Goal: Task Accomplishment & Management: Manage account settings

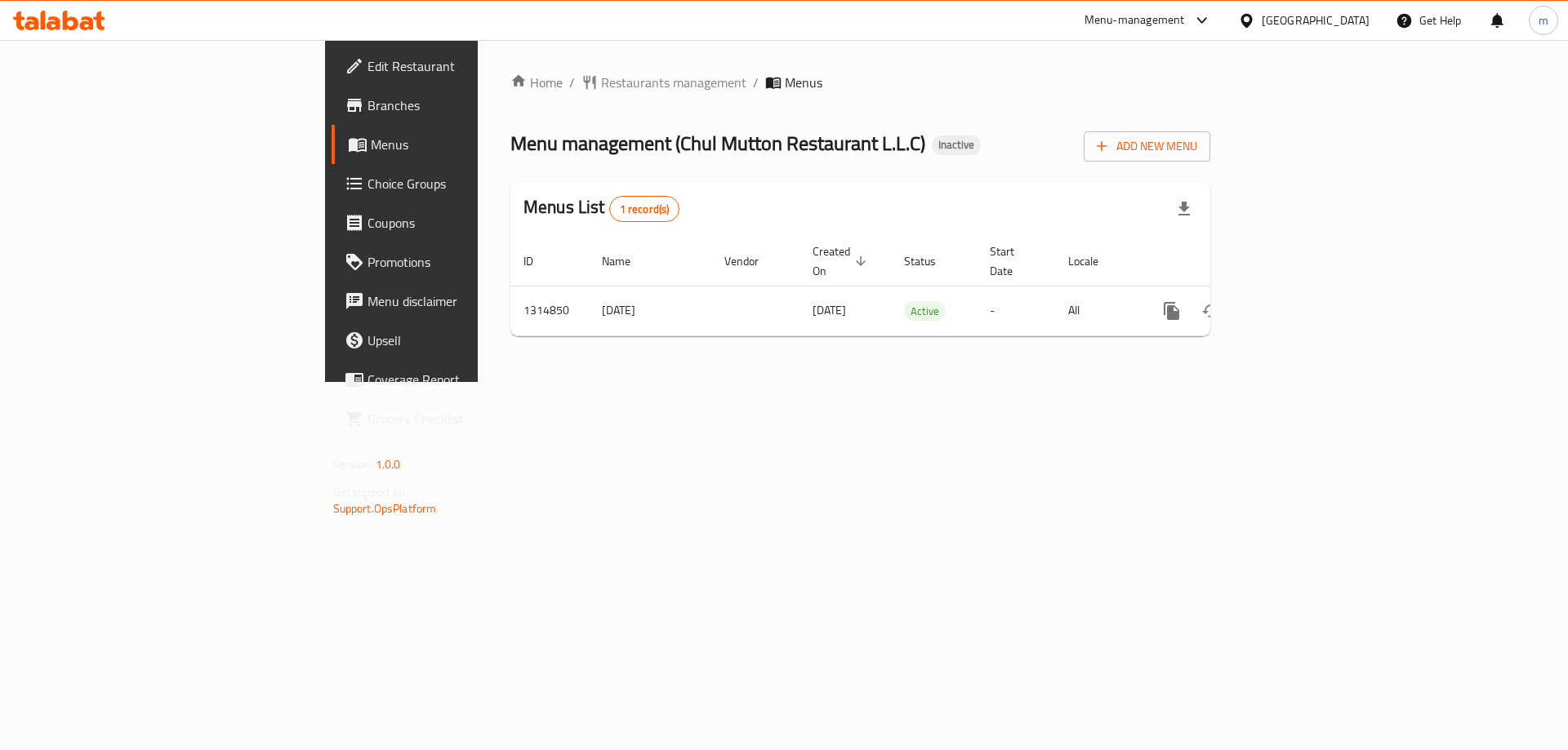
click at [371, 138] on span "Menus" at bounding box center [472, 144] width 203 height 20
click at [367, 106] on span "Branches" at bounding box center [470, 105] width 207 height 20
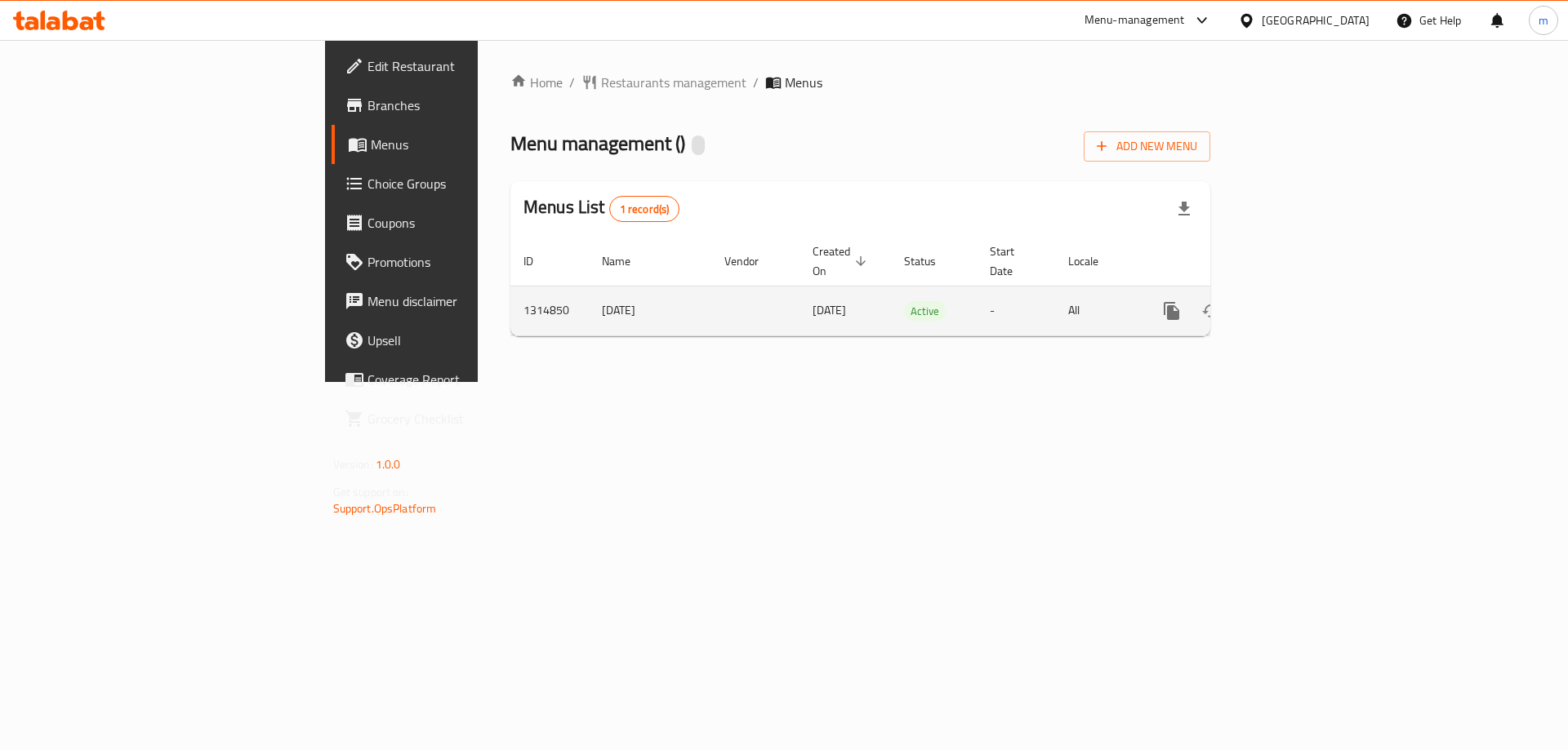
click at [1300, 302] on icon "enhanced table" at bounding box center [1289, 311] width 20 height 20
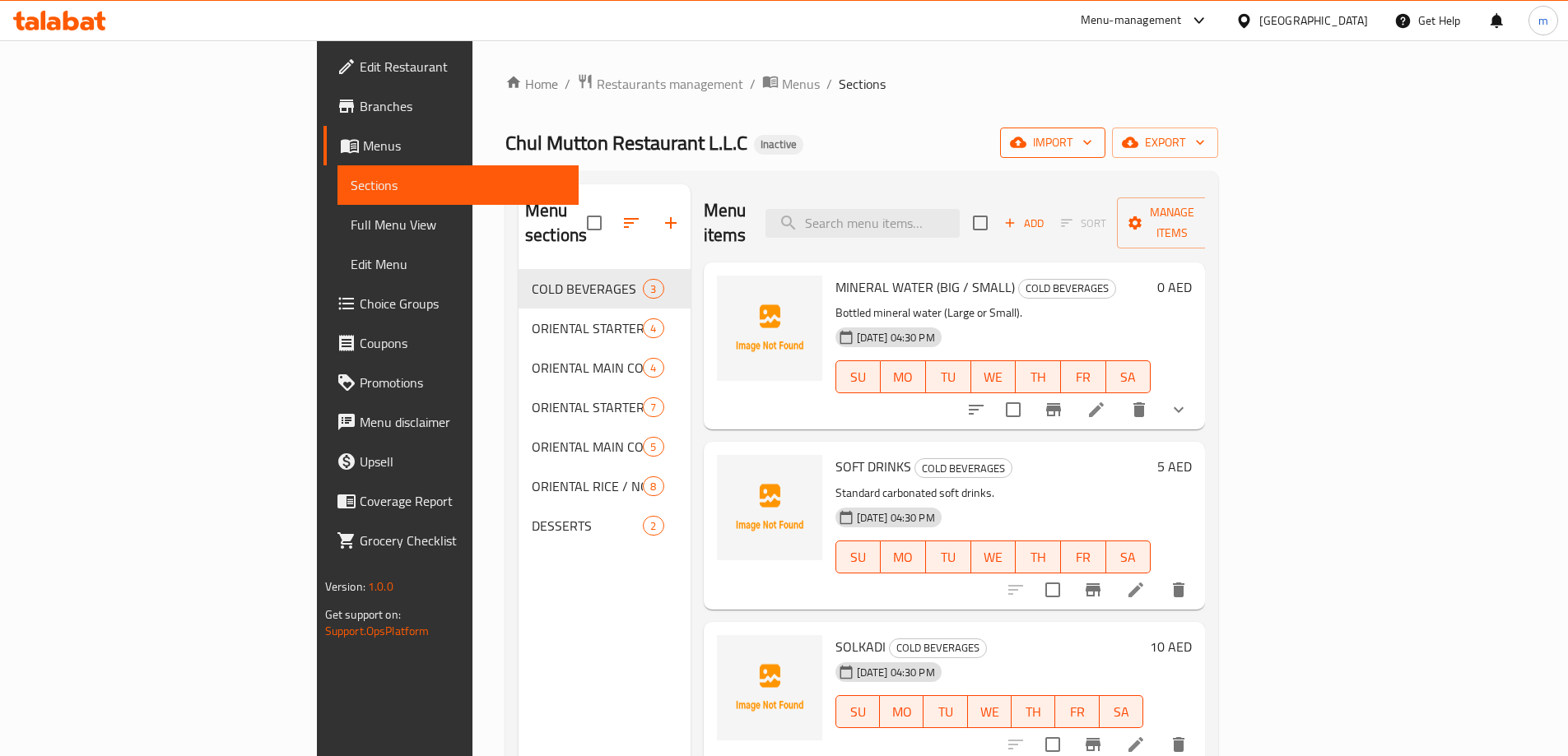
click at [1093, 140] on span "import" at bounding box center [1052, 142] width 79 height 20
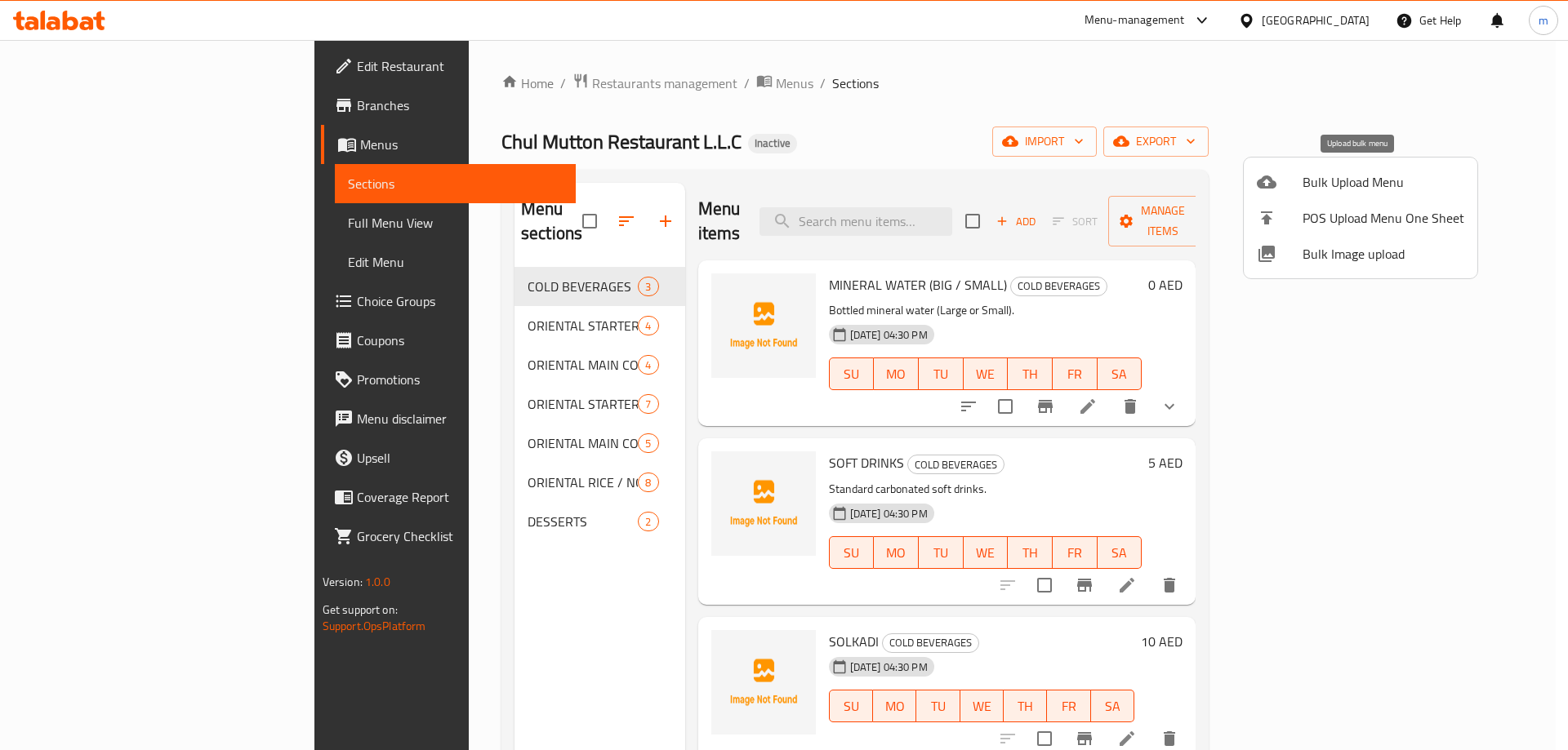
click at [1349, 178] on span "Bulk Upload Menu" at bounding box center [1383, 182] width 161 height 20
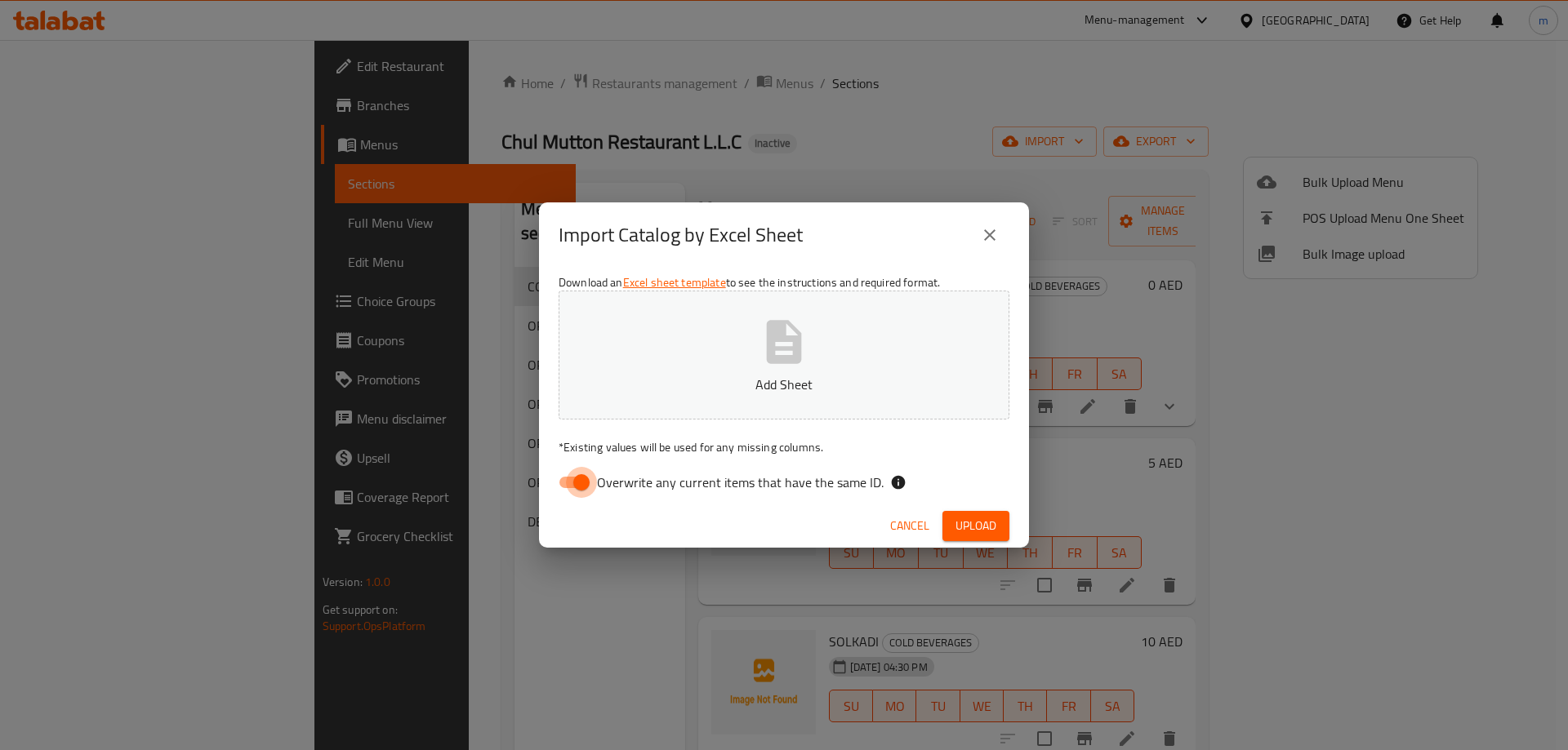
click at [576, 480] on input "Overwrite any current items that have the same ID." at bounding box center [582, 482] width 94 height 31
checkbox input "false"
click at [980, 525] on span "Upload" at bounding box center [975, 526] width 41 height 20
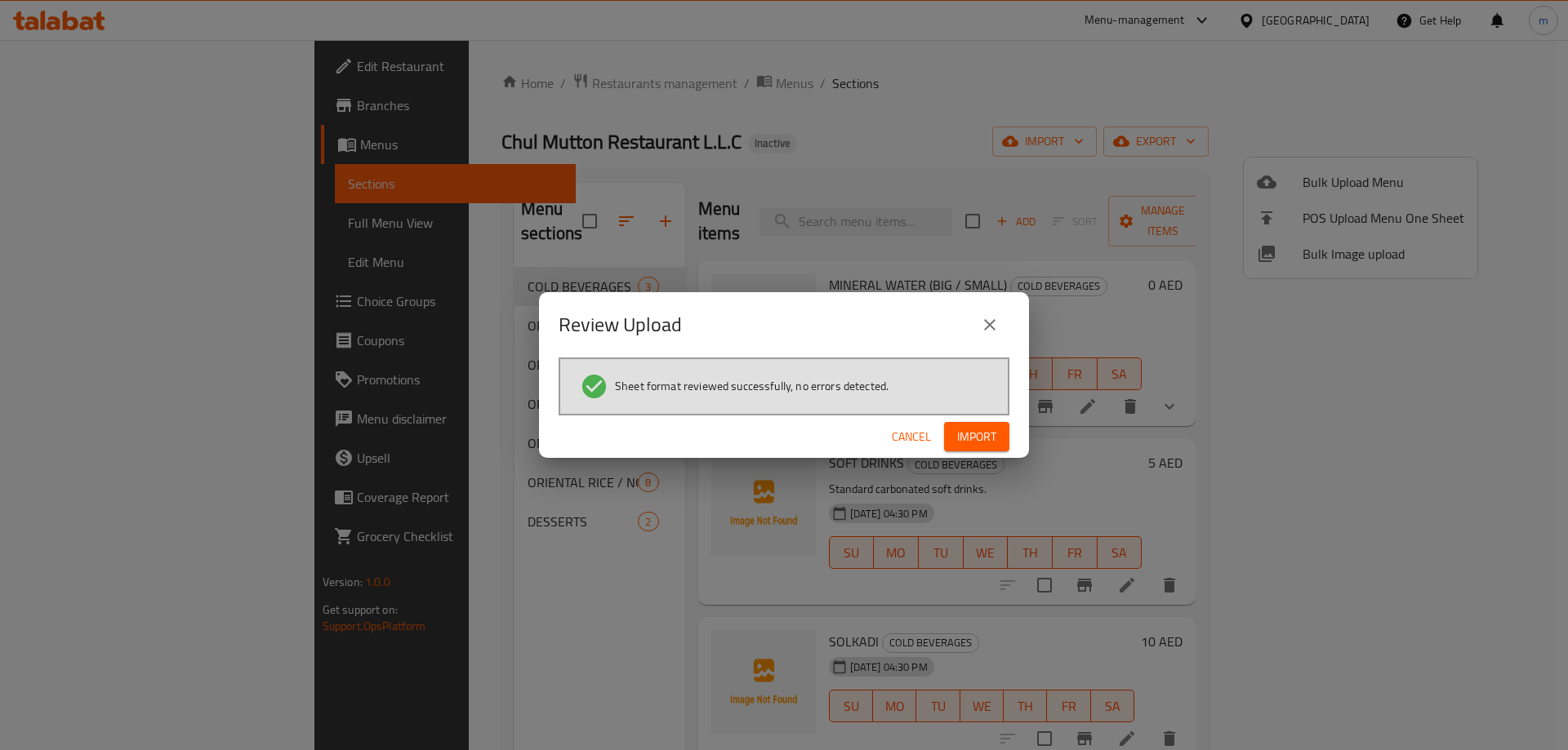
click at [977, 441] on span "Import" at bounding box center [976, 437] width 39 height 20
click at [995, 320] on icon "close" at bounding box center [990, 324] width 20 height 20
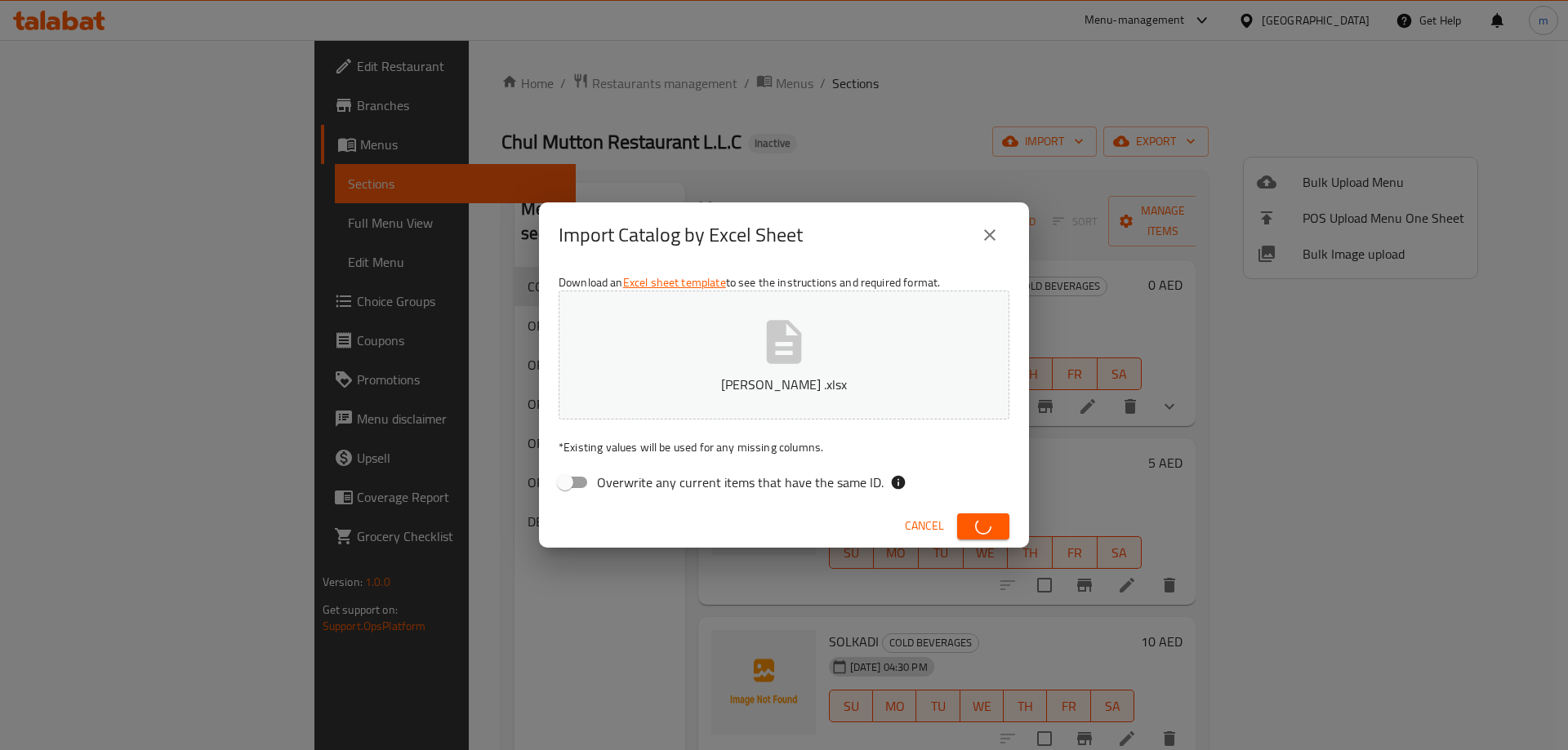
click at [994, 235] on icon "close" at bounding box center [990, 235] width 20 height 20
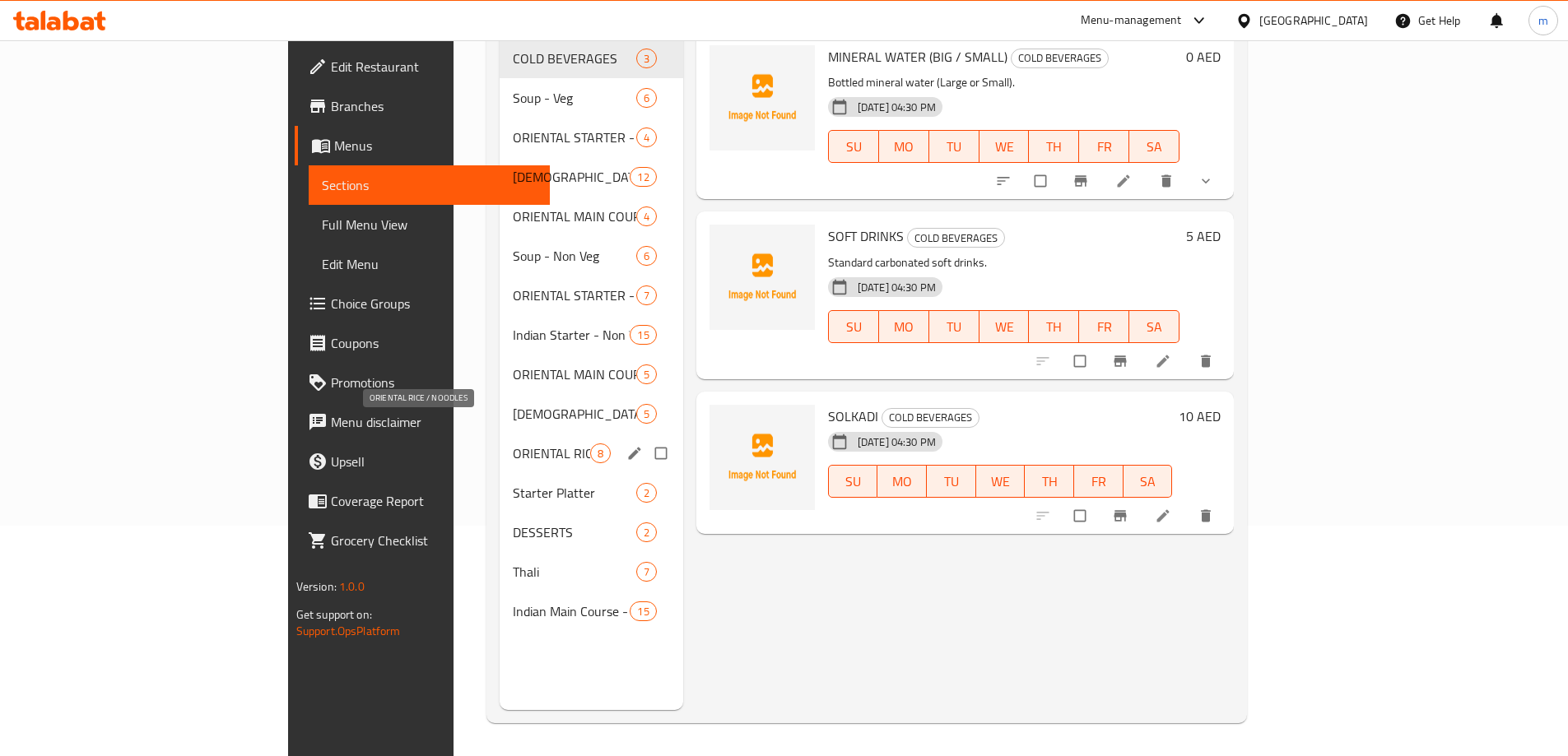
scroll to position [148, 0]
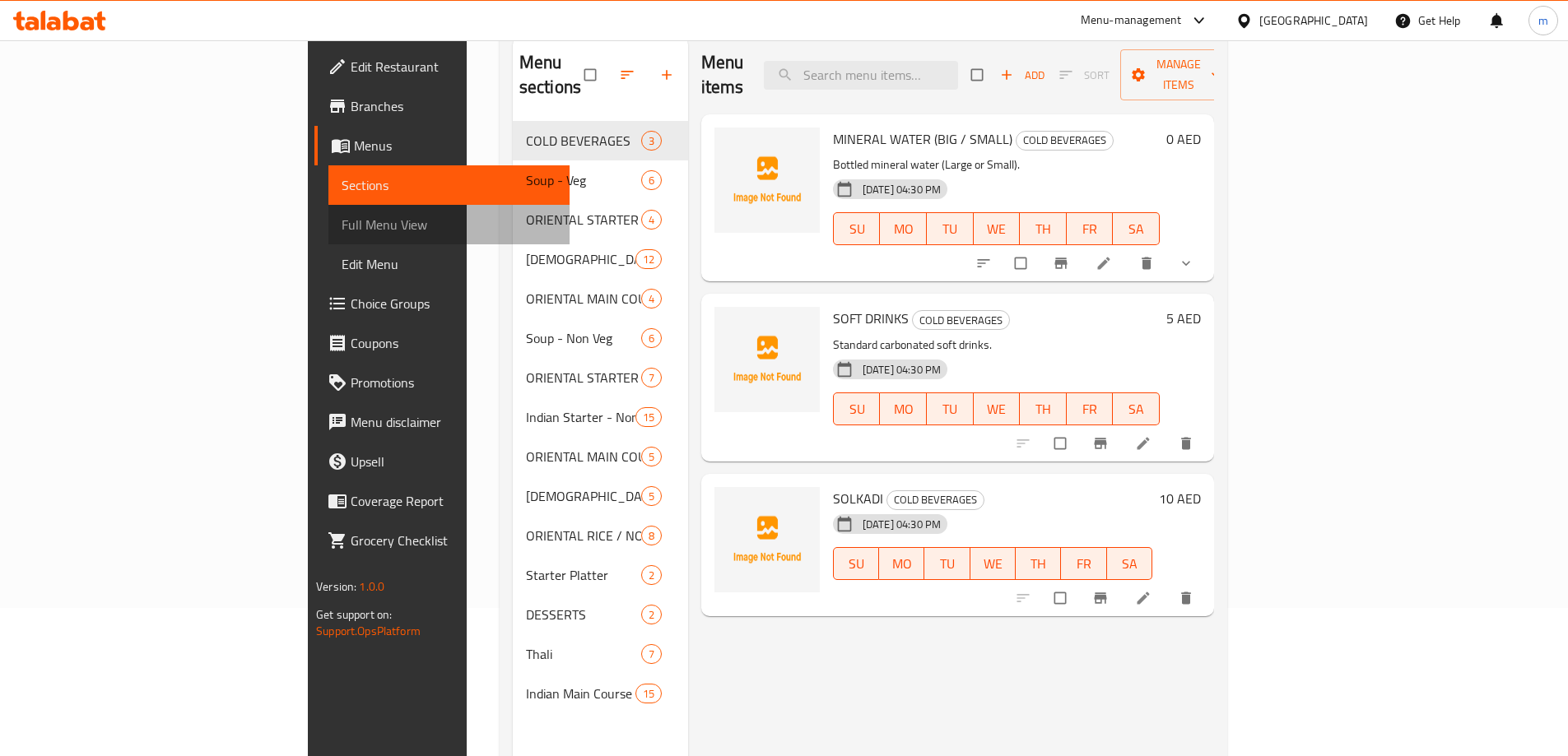
click at [341, 231] on span "Full Menu View" at bounding box center [448, 224] width 215 height 20
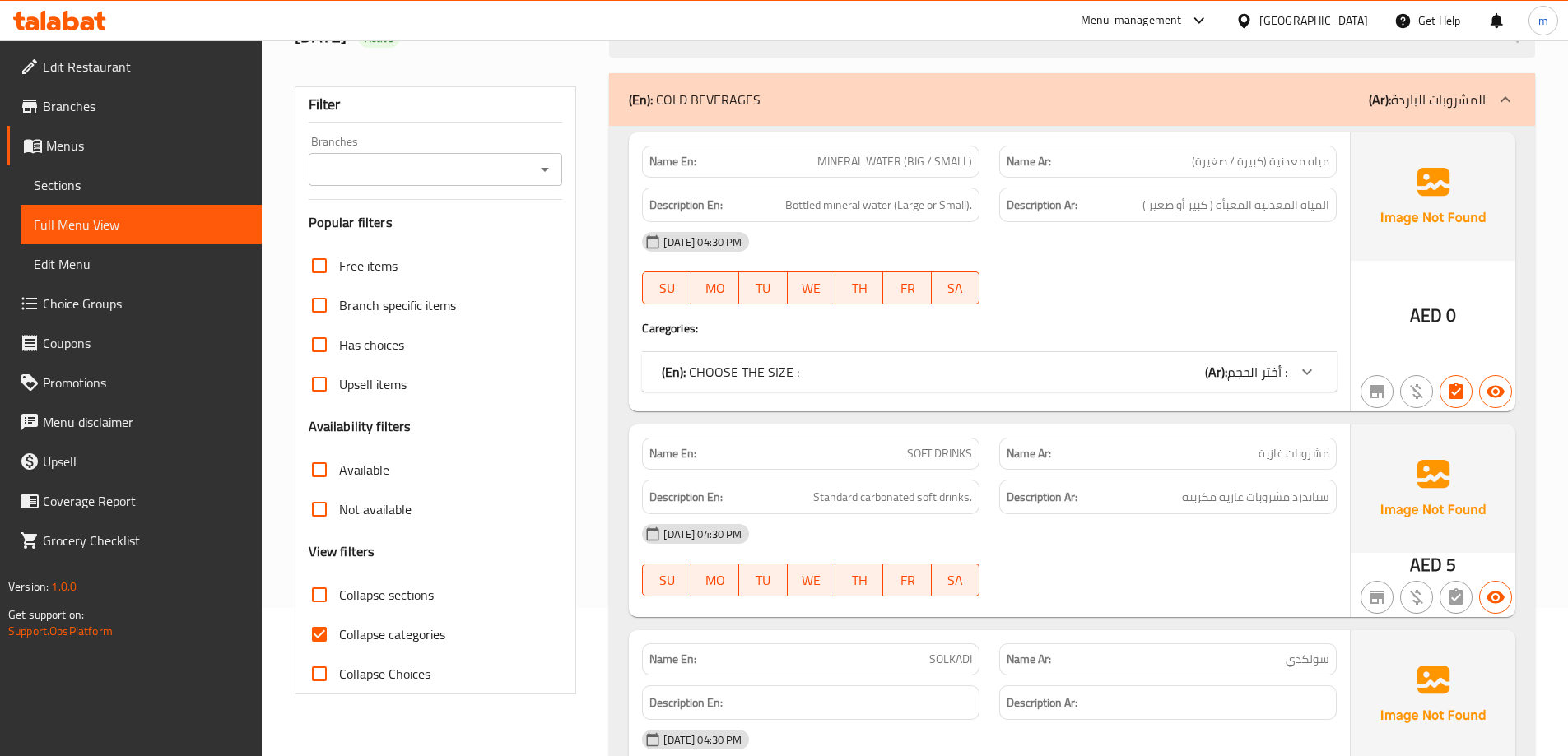
scroll to position [395, 0]
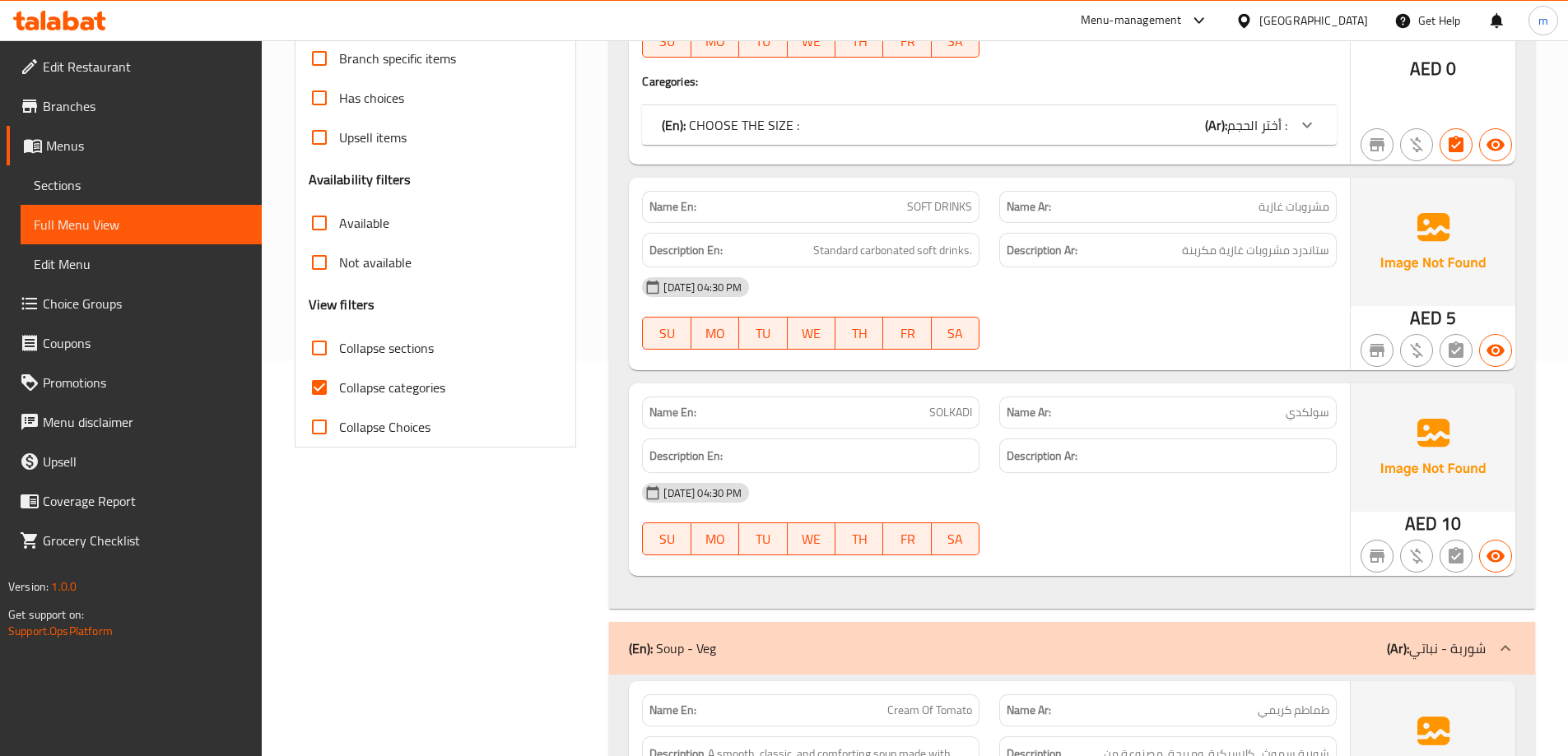
click at [363, 391] on span "Collapse categories" at bounding box center [392, 388] width 106 height 20
click at [340, 391] on input "Collapse categories" at bounding box center [318, 388] width 39 height 39
checkbox input "false"
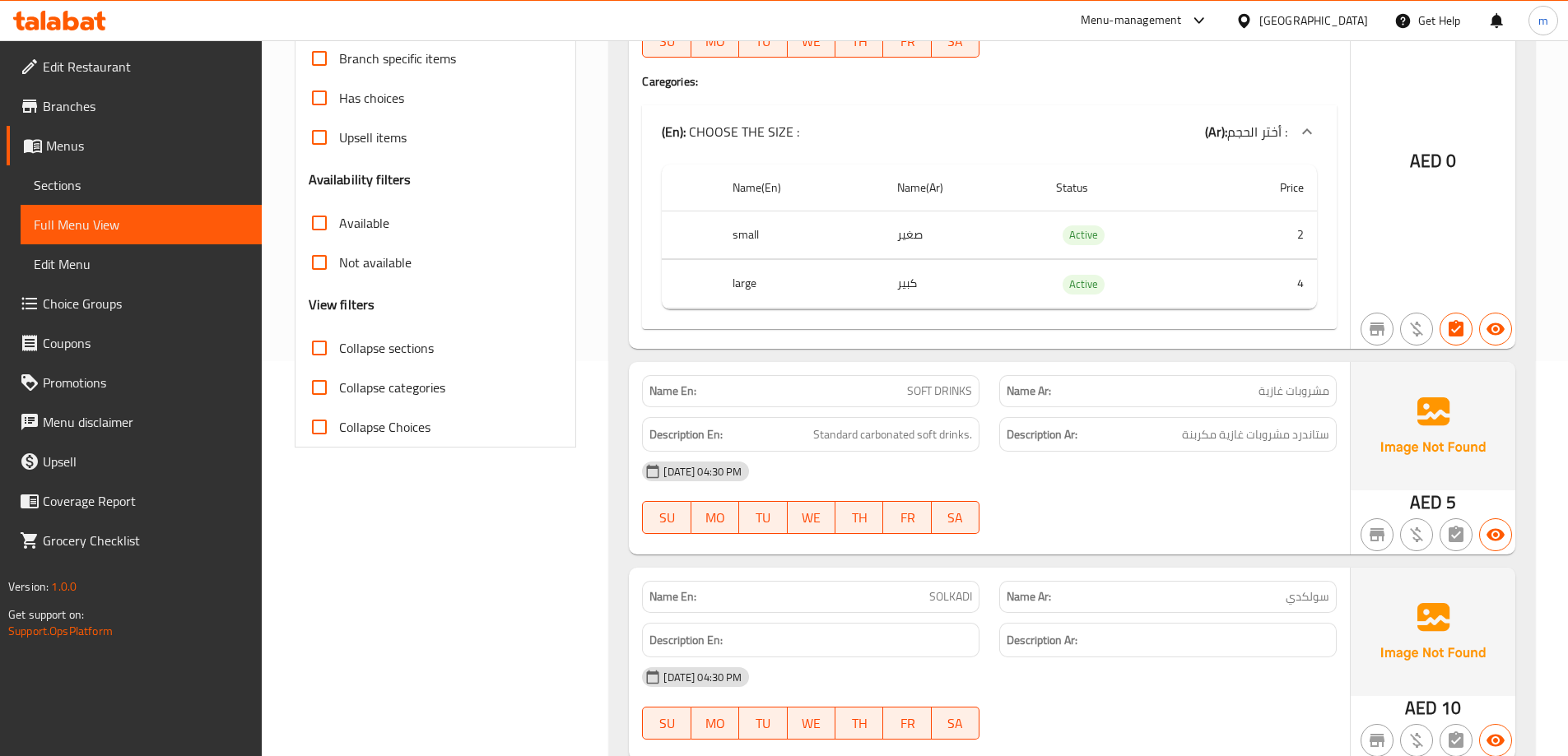
click at [341, 345] on span "Collapse sections" at bounding box center [387, 348] width 94 height 20
click at [340, 345] on input "Collapse sections" at bounding box center [318, 347] width 39 height 39
checkbox input "true"
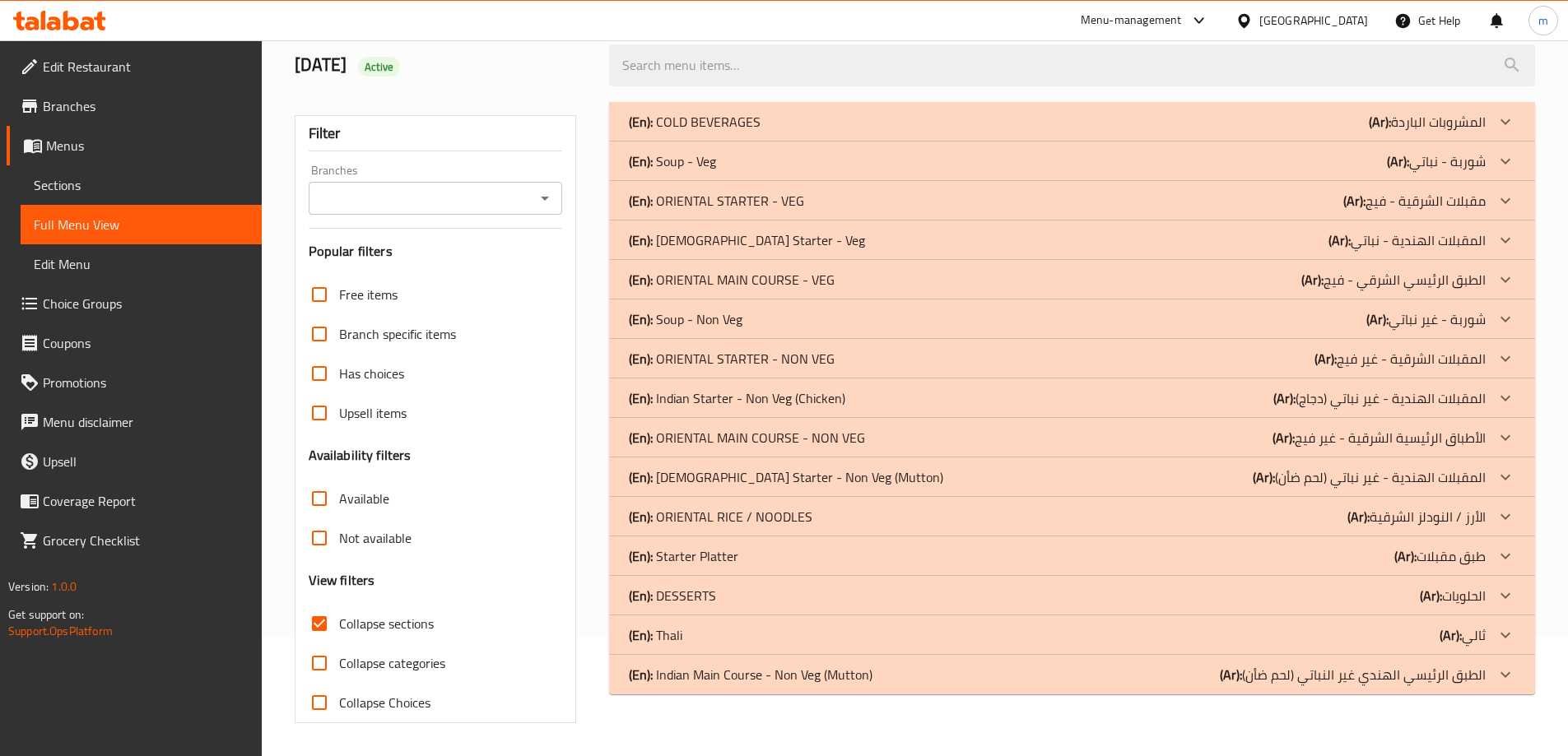
scroll to position [119, 0]
click at [1435, 171] on p "(Ar): شوربة - نباتي" at bounding box center [1436, 161] width 99 height 20
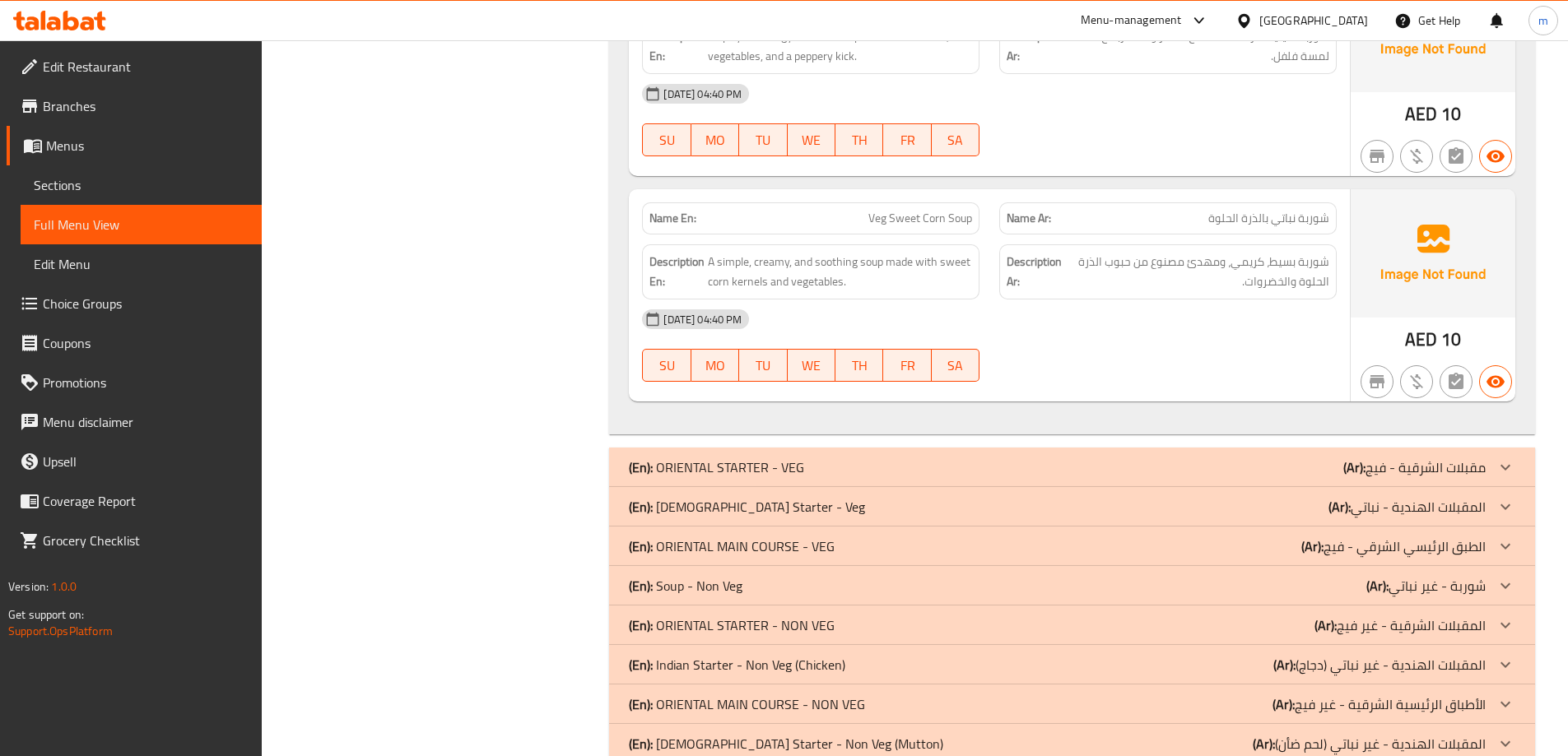
scroll to position [1509, 0]
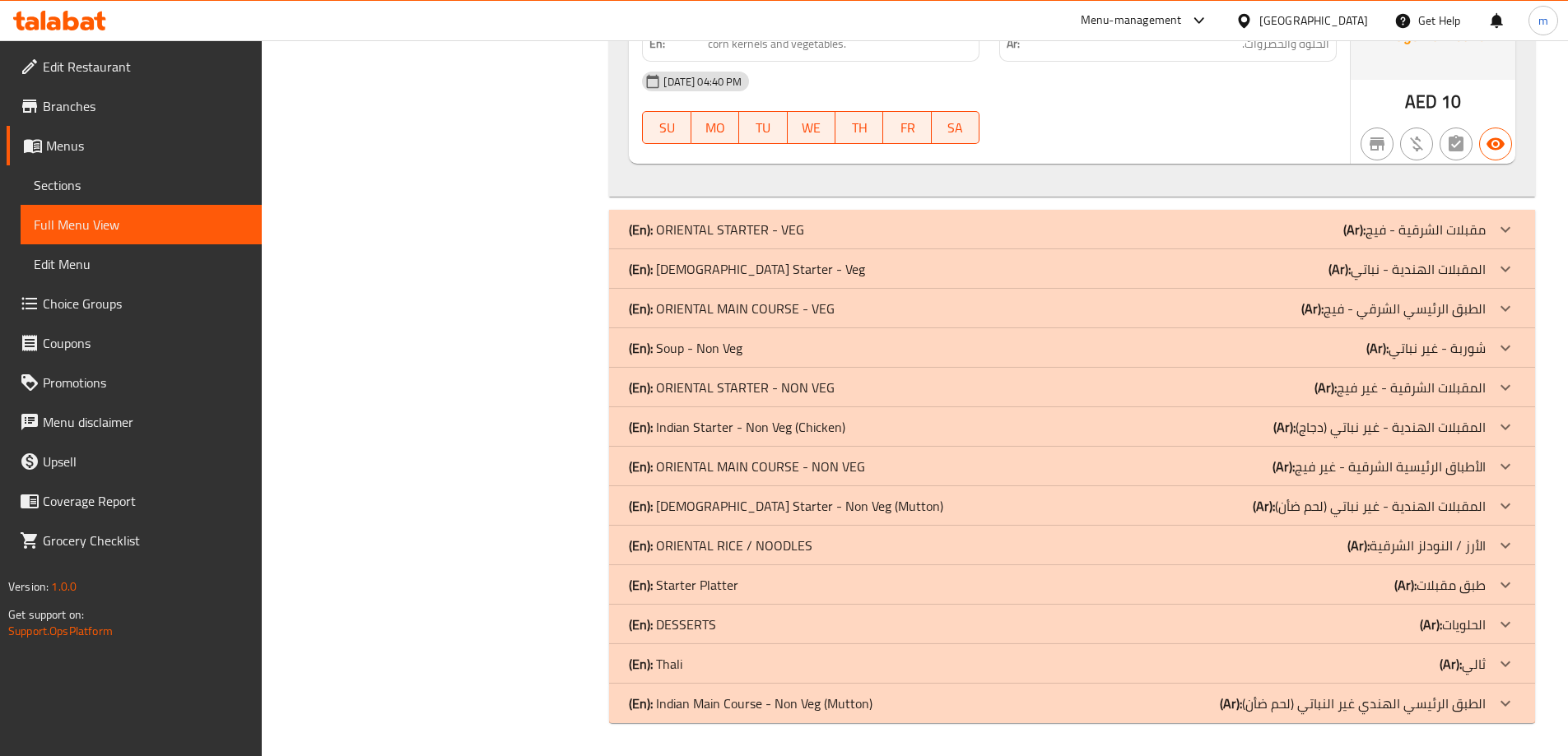
drag, startPoint x: 1442, startPoint y: 272, endPoint x: 1446, endPoint y: 282, distance: 10.8
click at [1442, 272] on p "(Ar): المقبلات الهندية - نباتي" at bounding box center [1406, 269] width 157 height 20
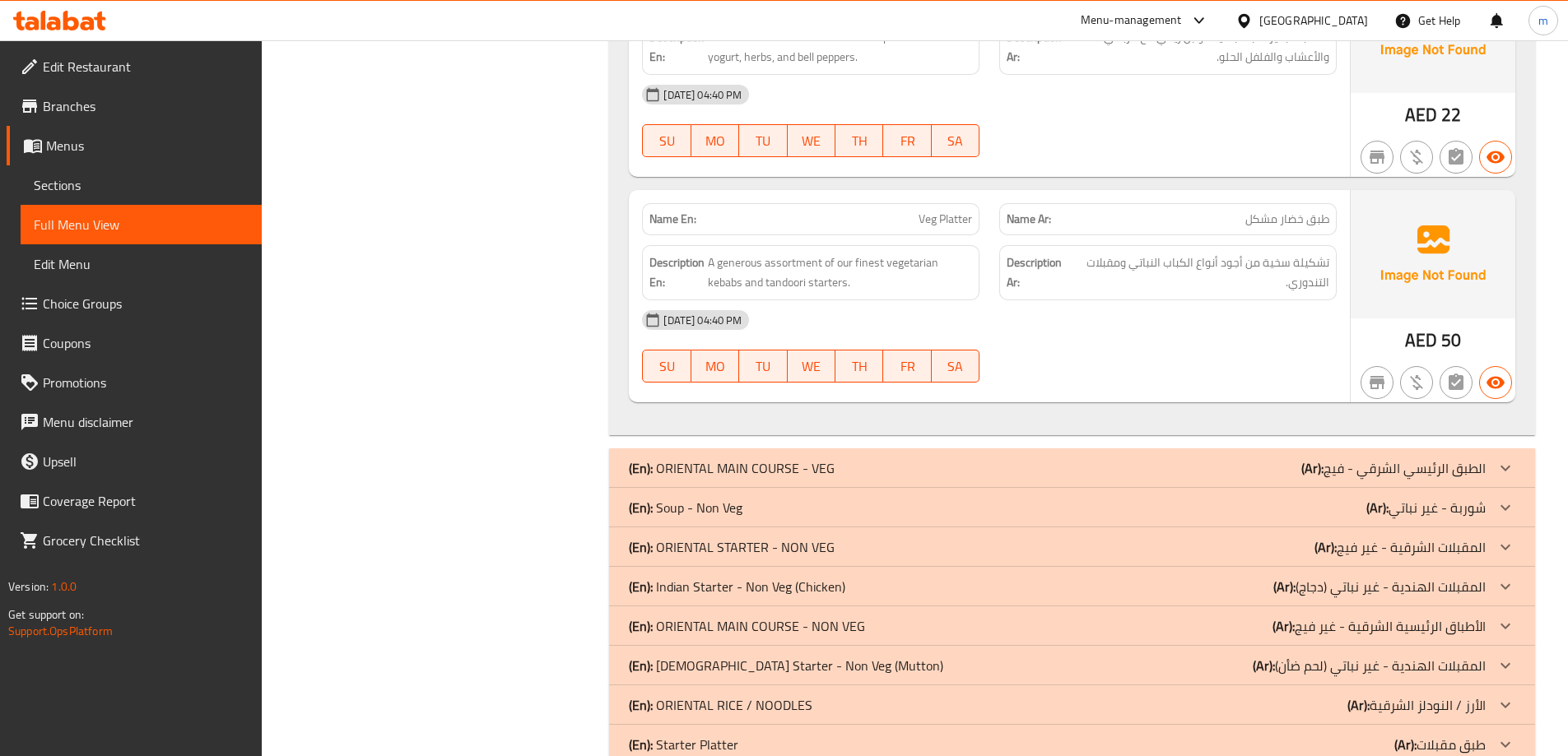
scroll to position [4282, 0]
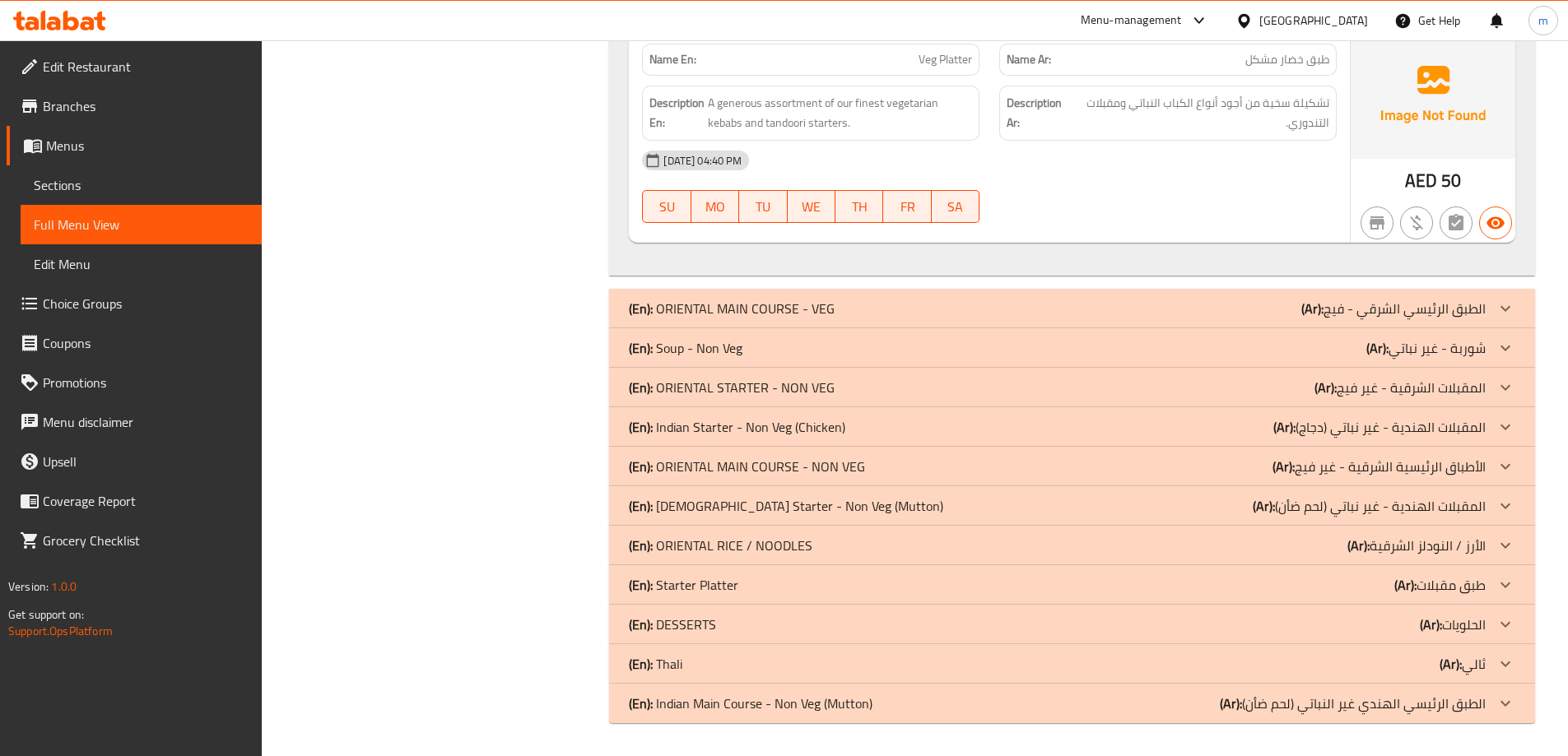
click at [1463, 343] on p "(Ar): شوربة - غير نباتي" at bounding box center [1427, 348] width 119 height 20
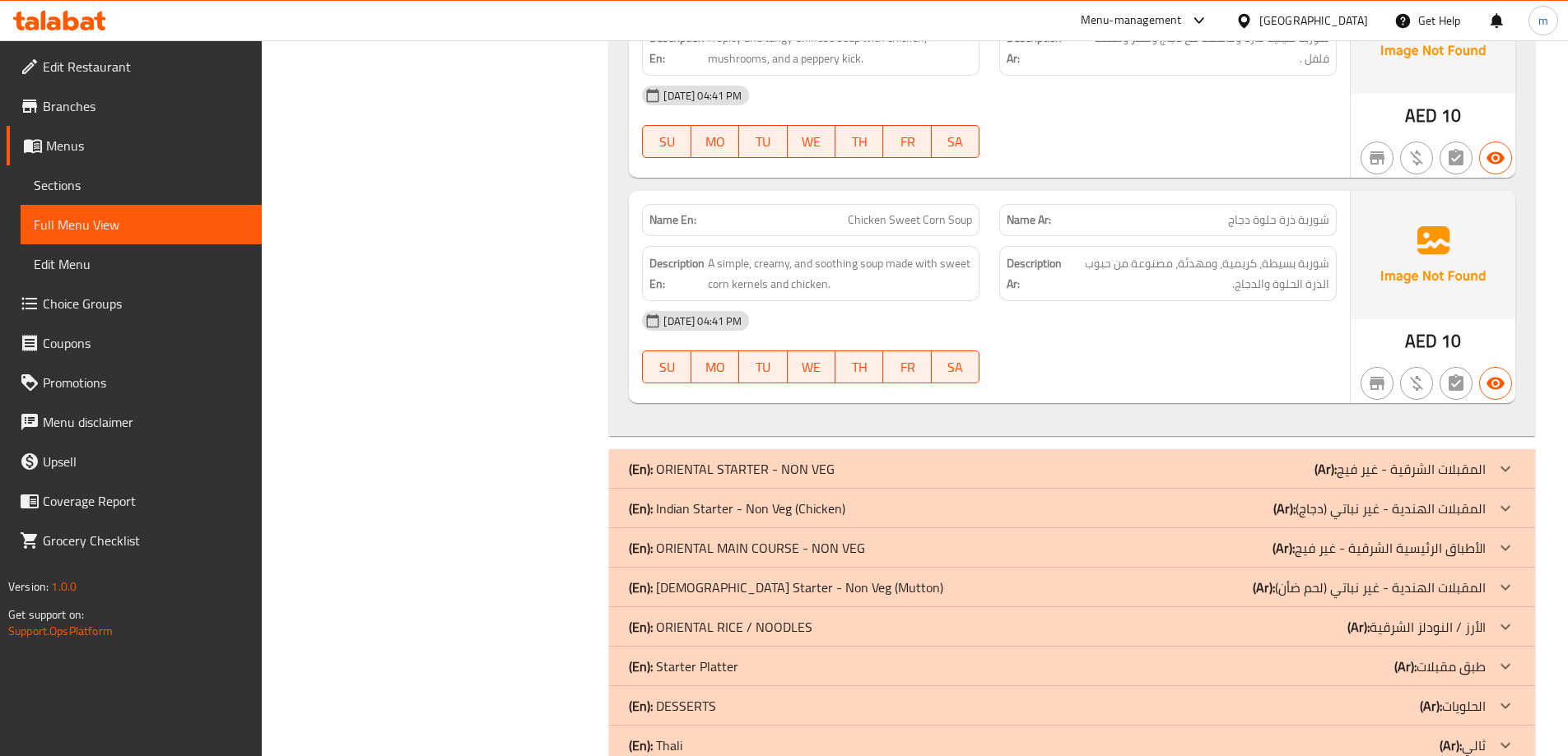
scroll to position [5972, 0]
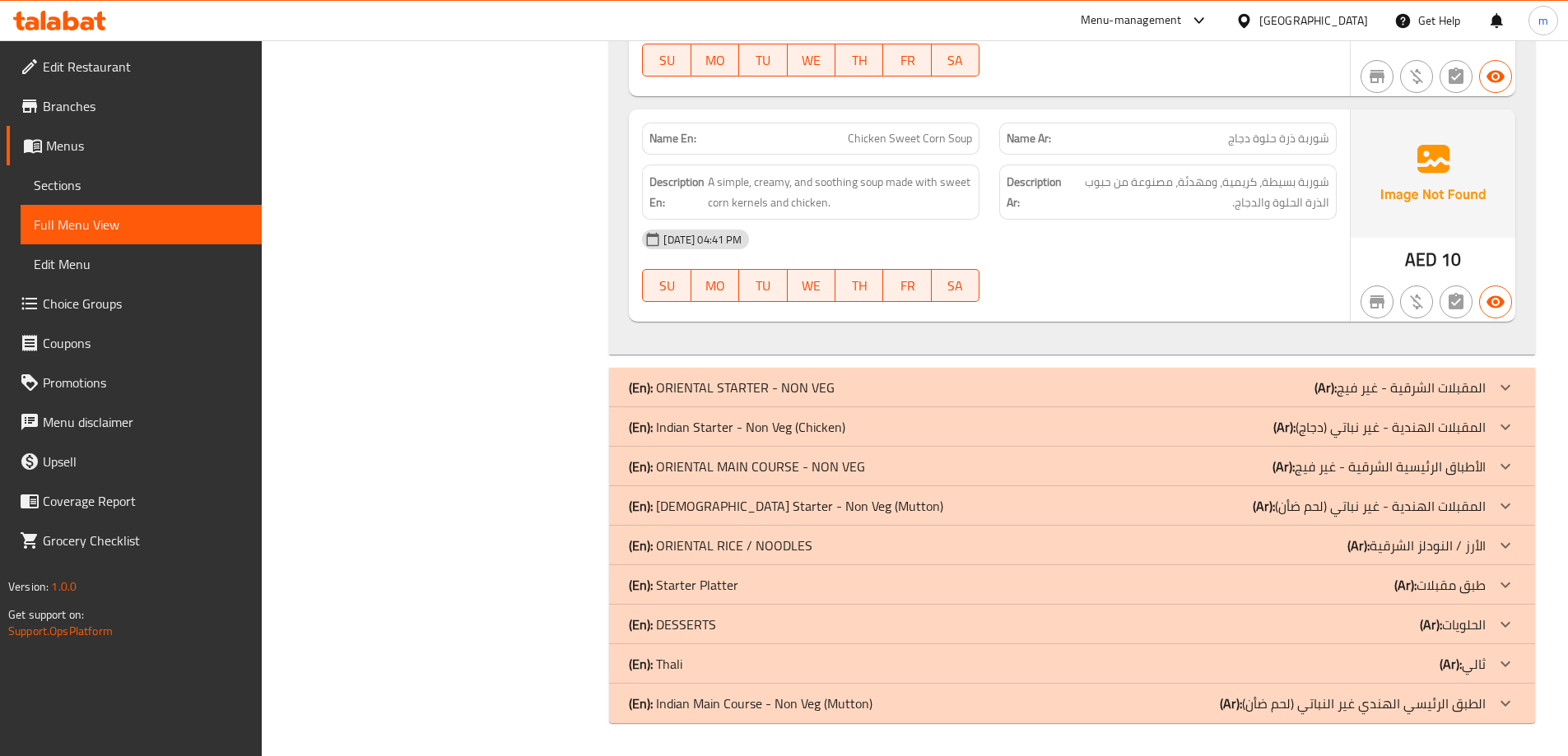
click at [1455, 424] on p "(Ar): المقبلات الهندية - غير نباتي (دجاج)" at bounding box center [1379, 427] width 213 height 20
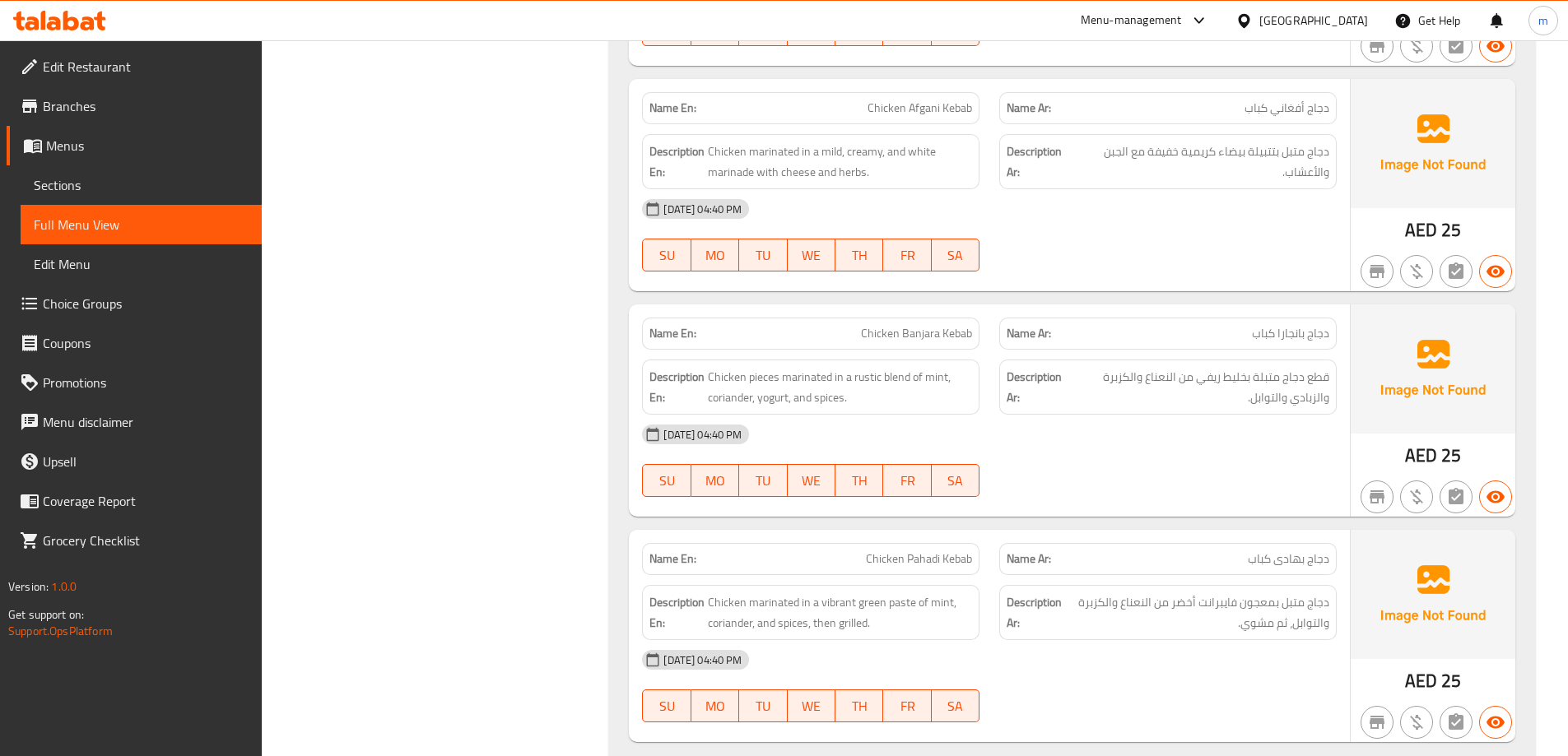
scroll to position [9441, 0]
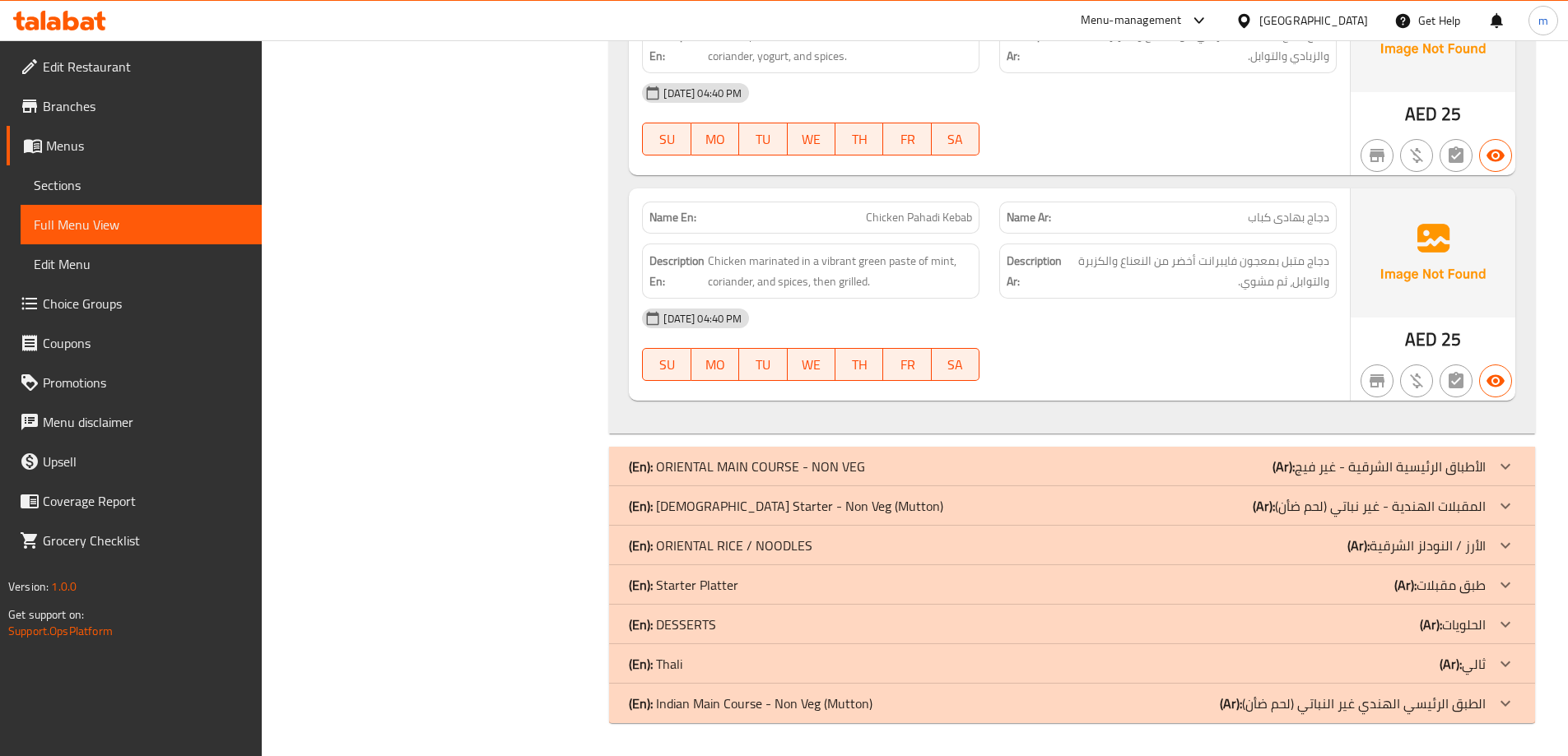
click at [1428, 510] on p "(Ar): المقبلات الهندية - غير نباتي (لحم ضأن)" at bounding box center [1369, 506] width 233 height 20
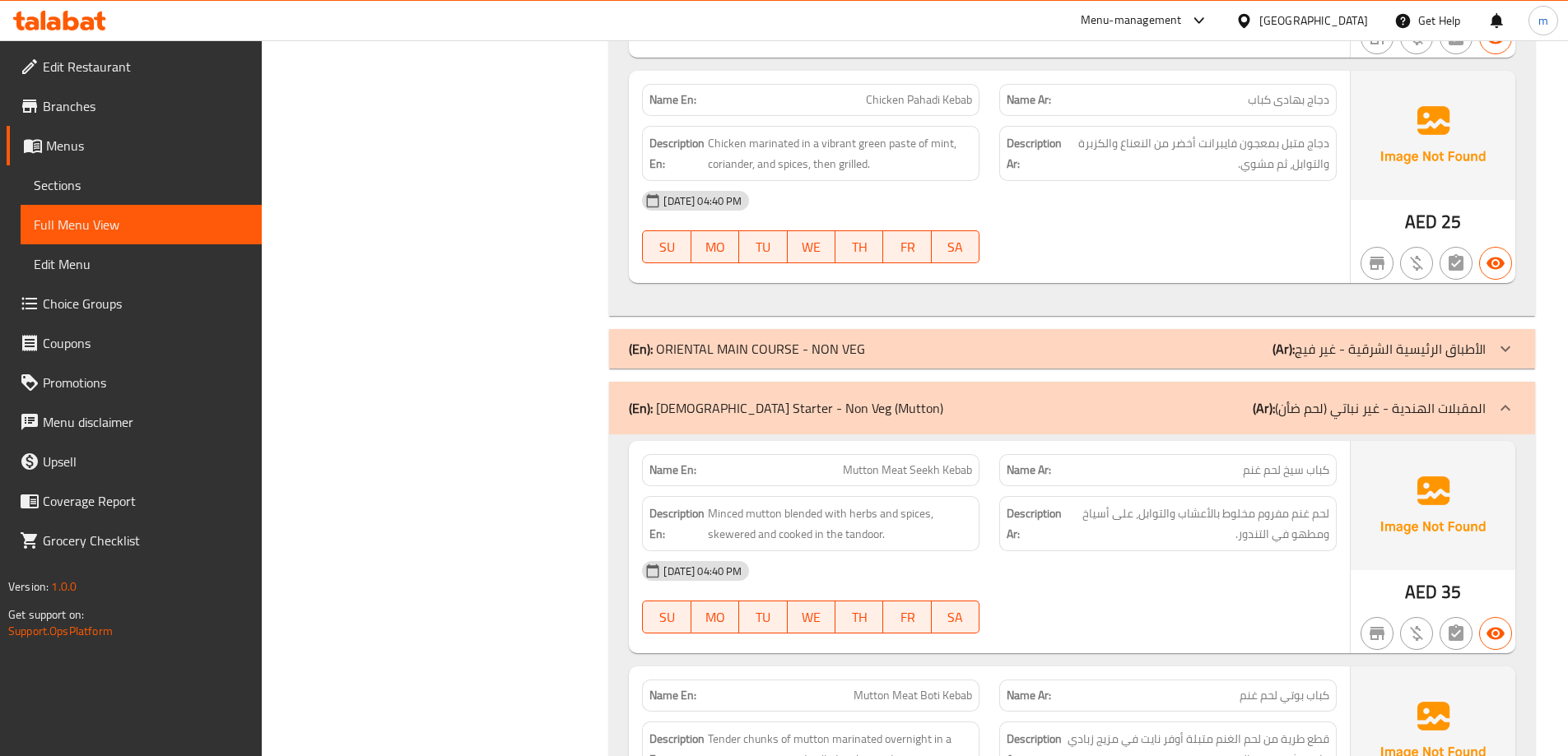
scroll to position [9692, 0]
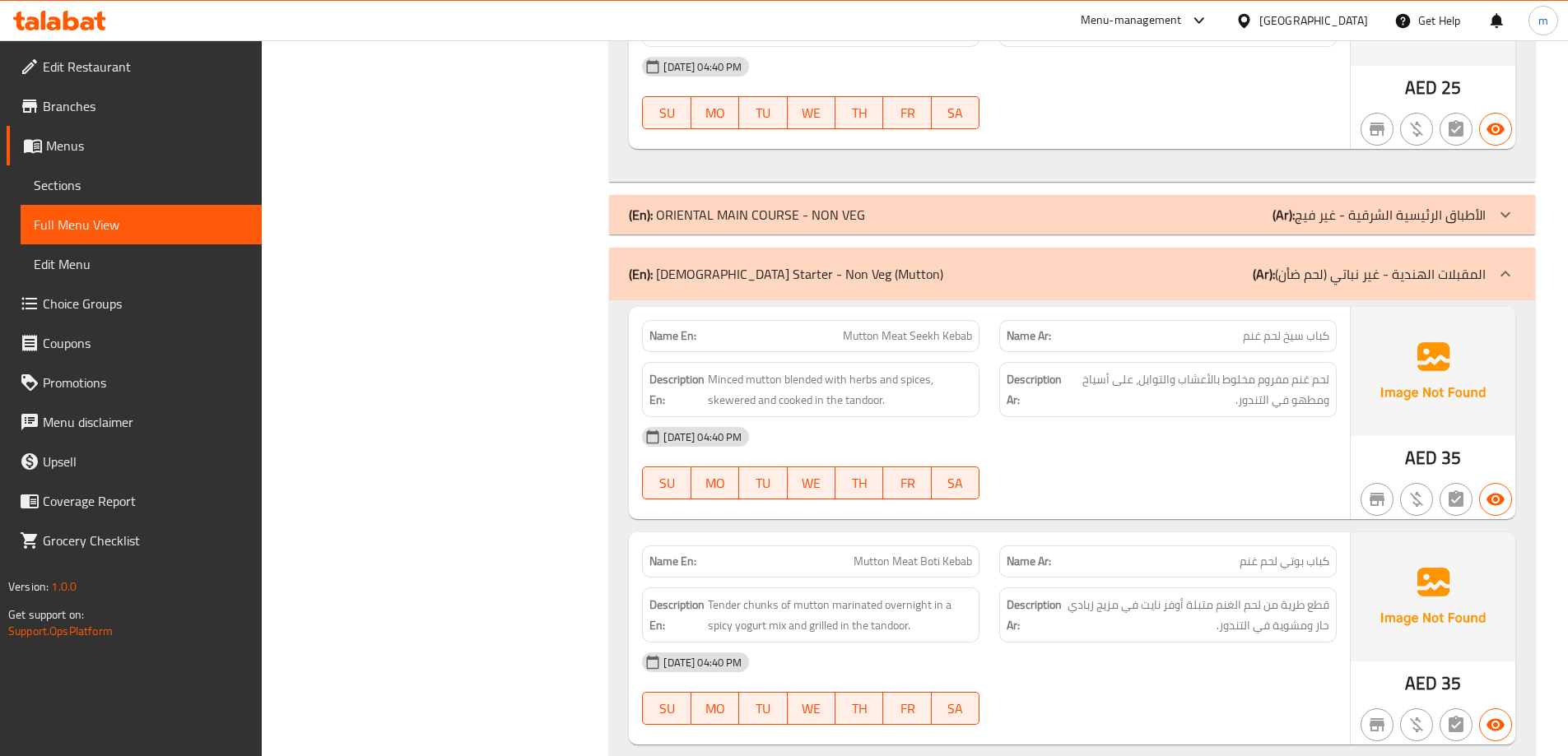
click at [868, 269] on div "(En): [DEMOGRAPHIC_DATA] Starter - Non Veg (Mutton) (Ar): المقبلات الهندية - غي…" at bounding box center [1057, 274] width 857 height 20
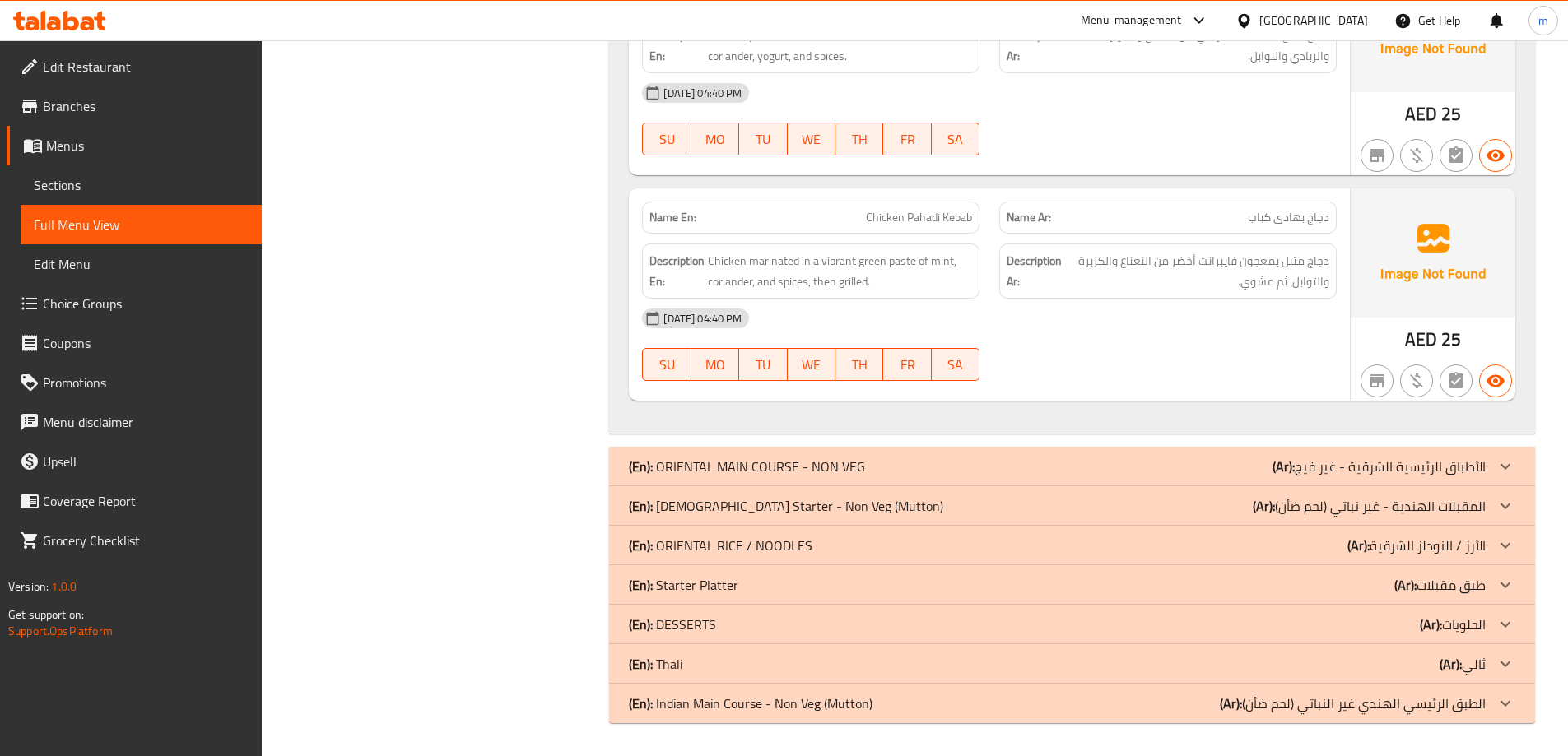
scroll to position [9441, 0]
click at [93, 189] on span "Sections" at bounding box center [140, 185] width 215 height 20
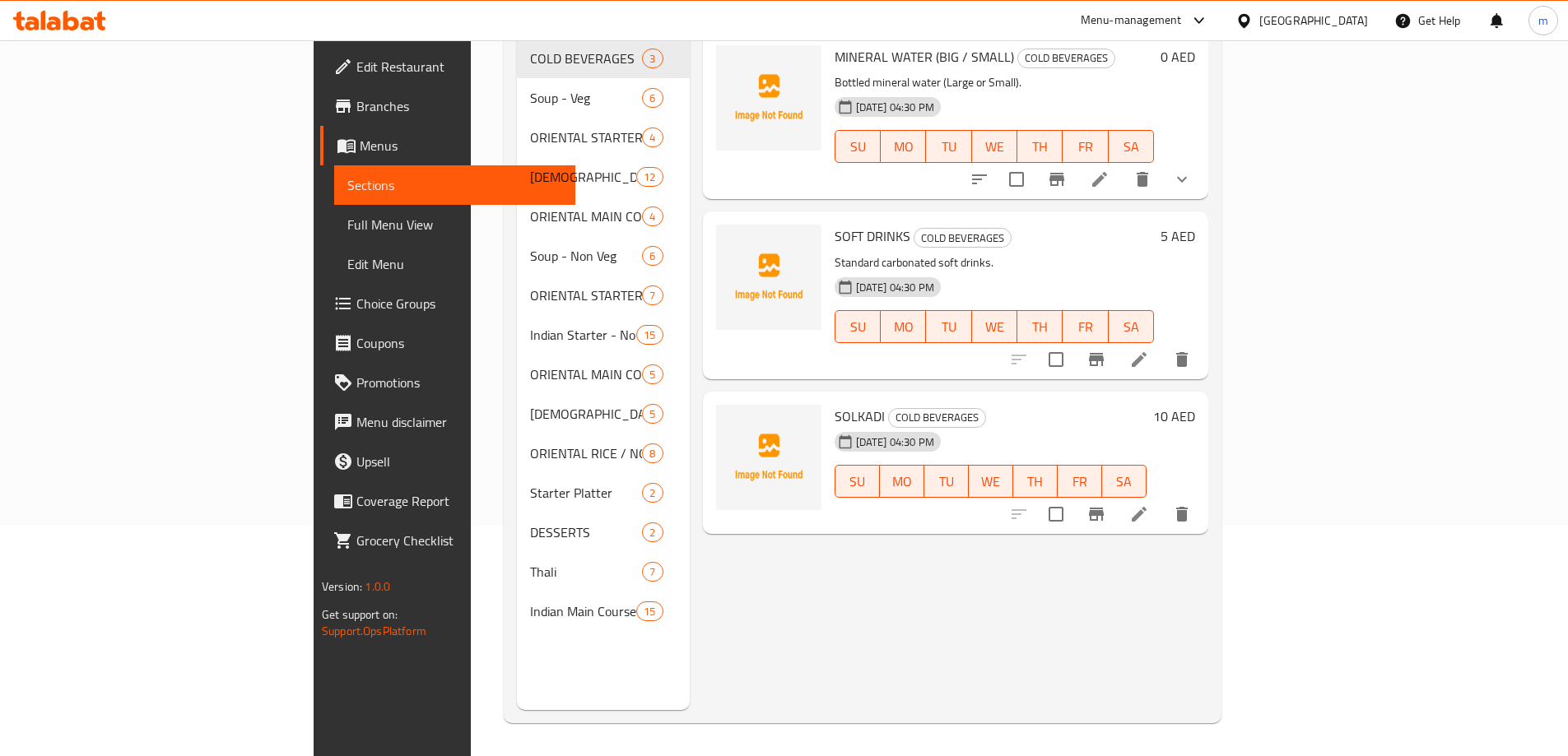
scroll to position [231, 0]
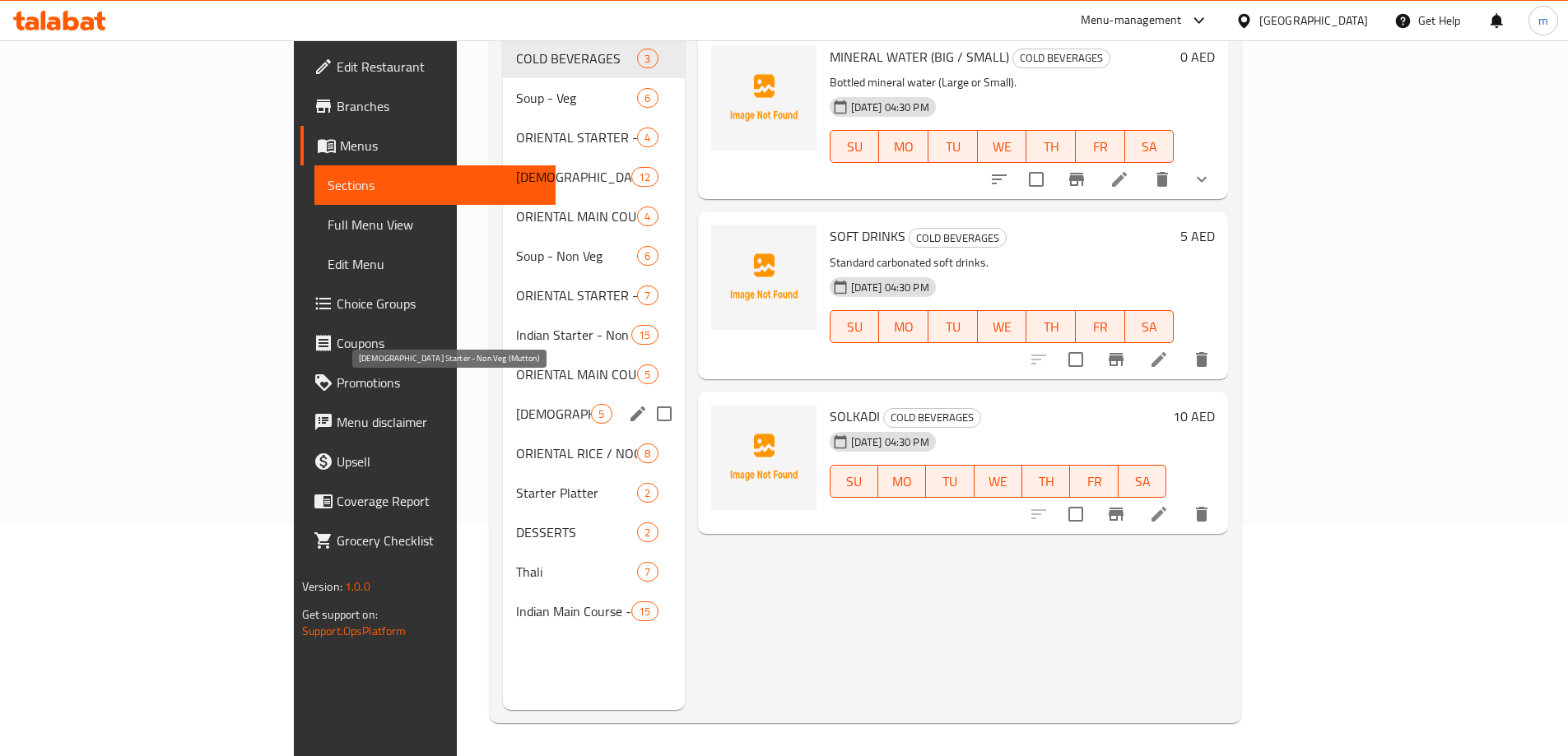
click at [517, 404] on span "[DEMOGRAPHIC_DATA] Starter - Non Veg (Mutton)" at bounding box center [554, 414] width 75 height 20
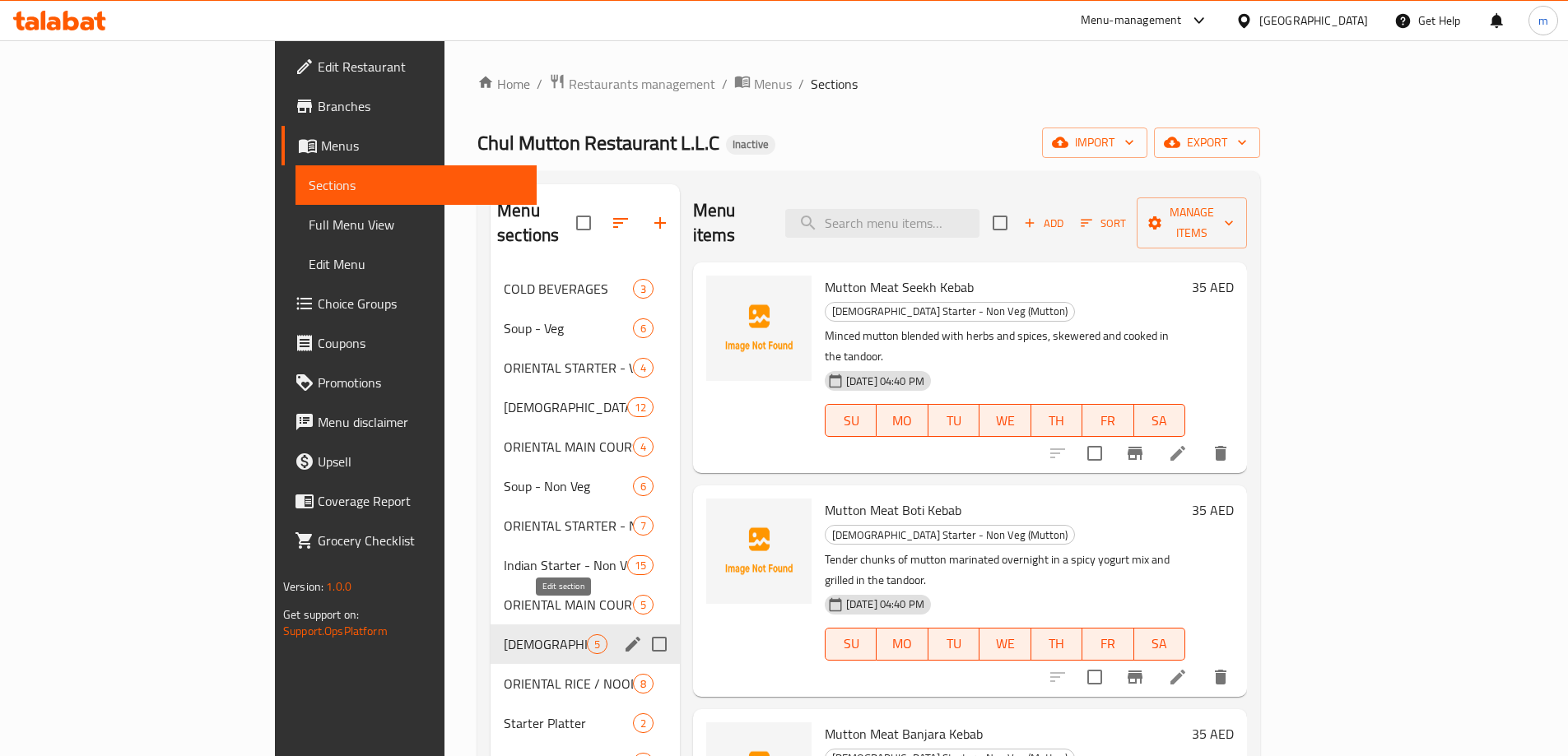
click at [623, 635] on icon "edit" at bounding box center [633, 644] width 20 height 20
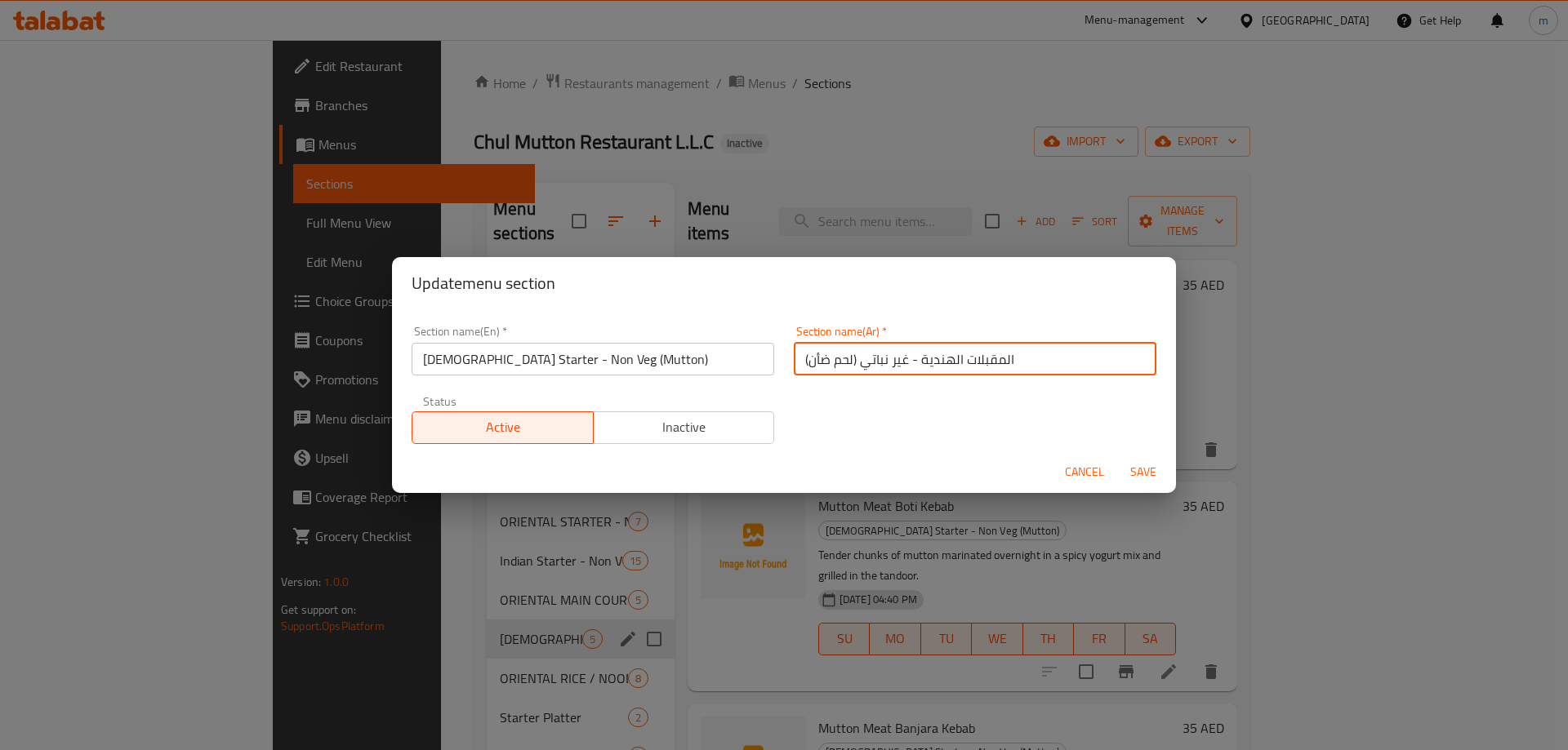
click at [816, 363] on input "المقبلات الهندية - غير نباتي (لحم ضأن)" at bounding box center [975, 359] width 363 height 32
type input "المقبلات الهندية - غير نباتي (لحم غنم)"
click at [1138, 472] on span "Save" at bounding box center [1143, 471] width 39 height 20
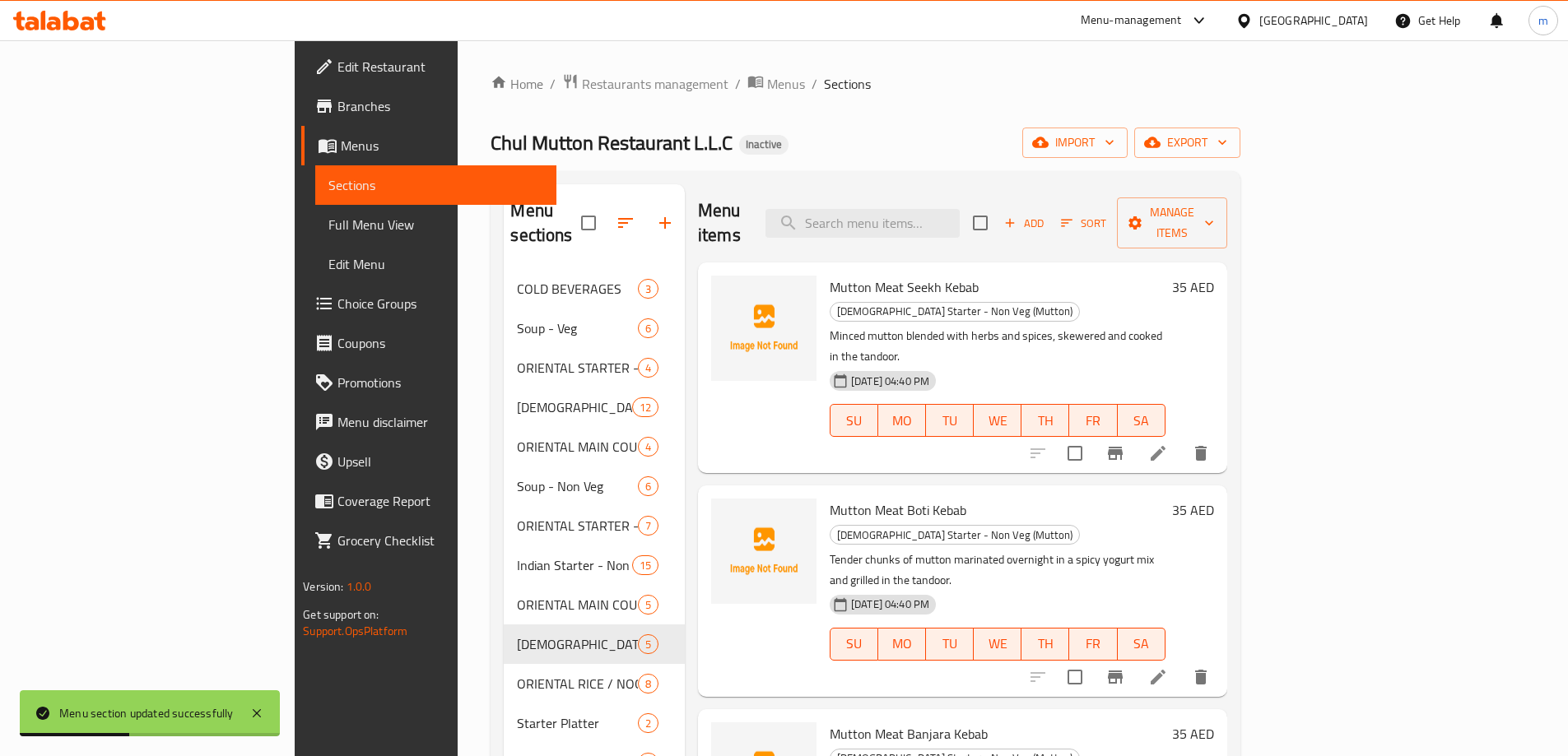
click at [328, 214] on span "Full Menu View" at bounding box center [435, 224] width 215 height 20
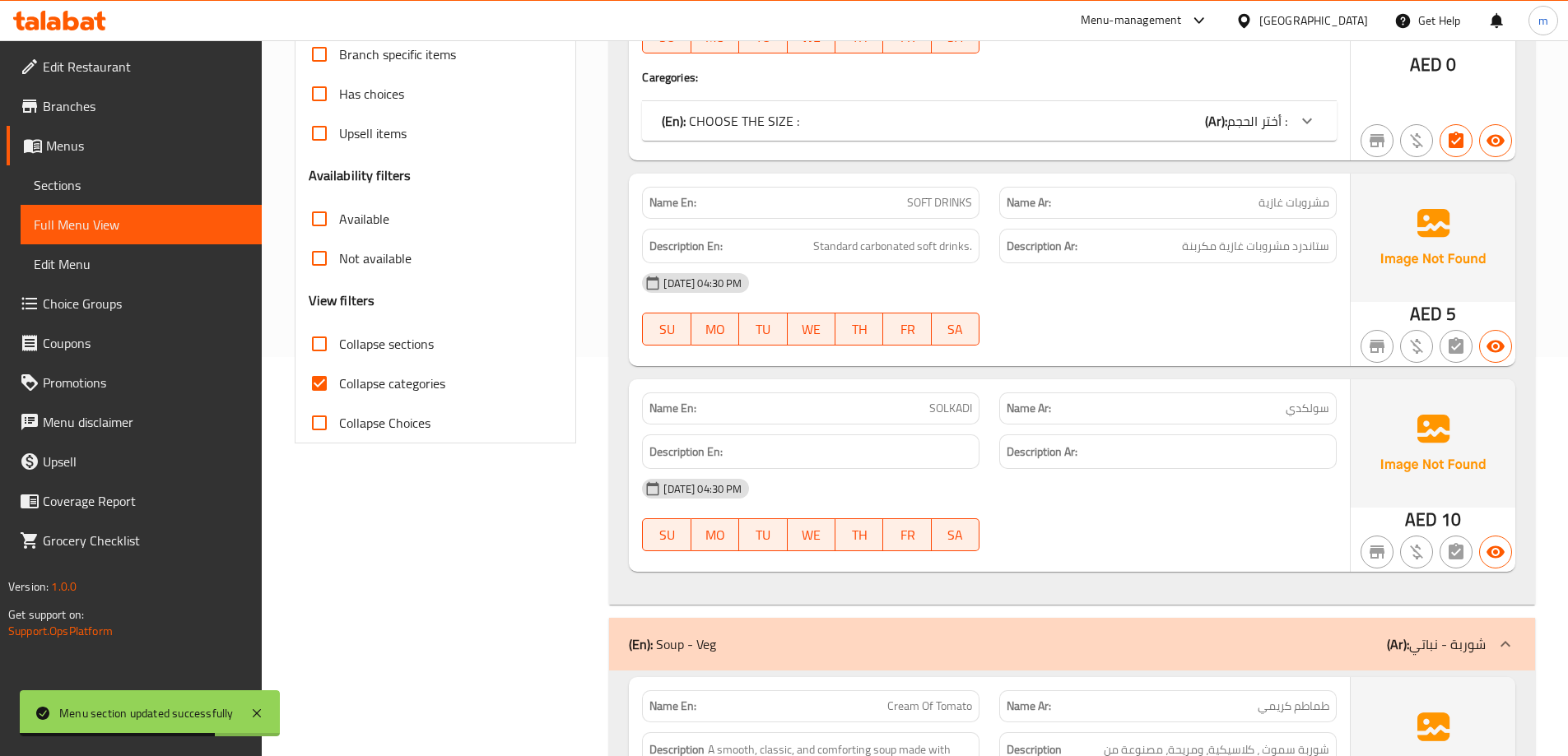
scroll to position [412, 0]
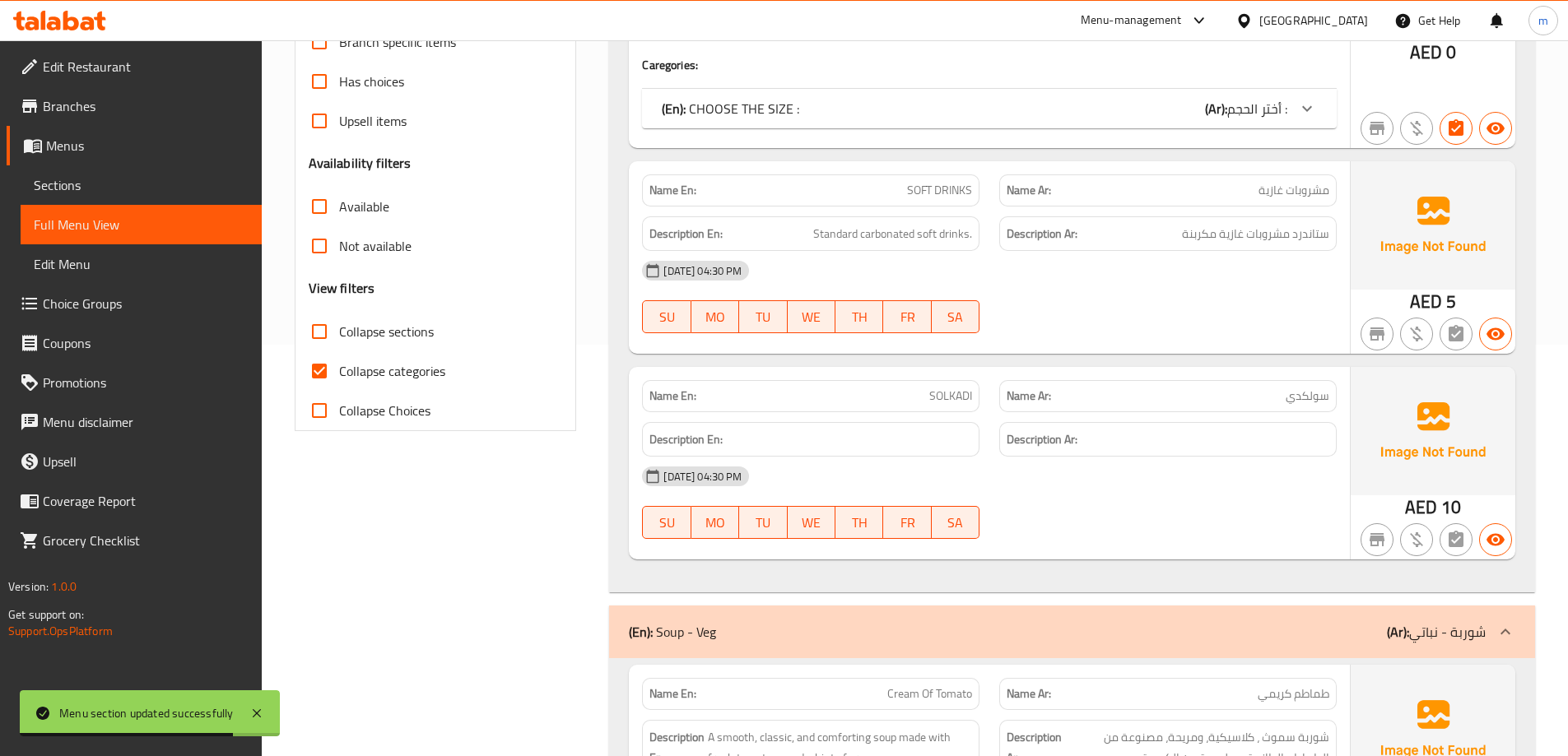
click at [368, 366] on span "Collapse categories" at bounding box center [392, 371] width 106 height 20
click at [340, 366] on input "Collapse categories" at bounding box center [318, 370] width 39 height 39
checkbox input "false"
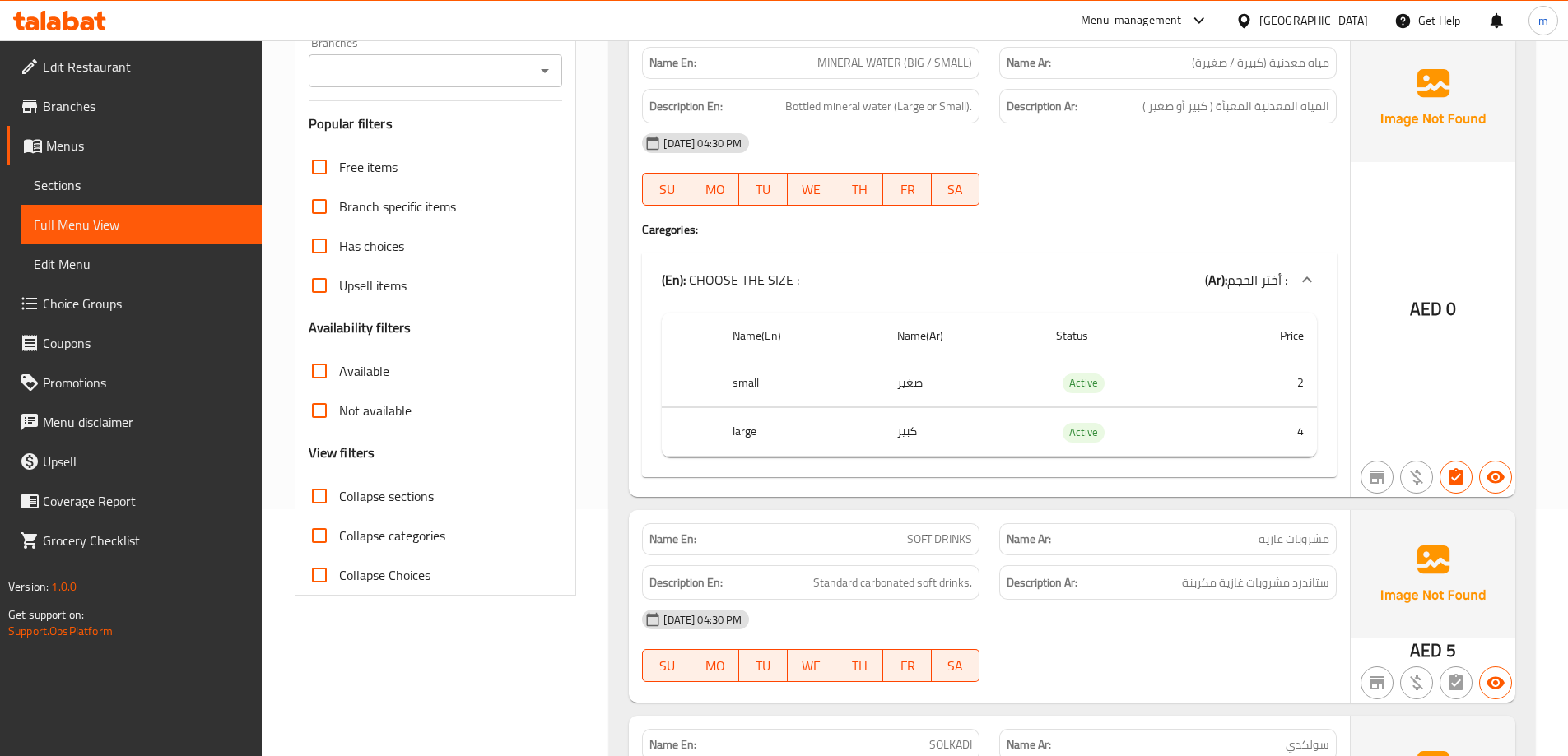
scroll to position [0, 0]
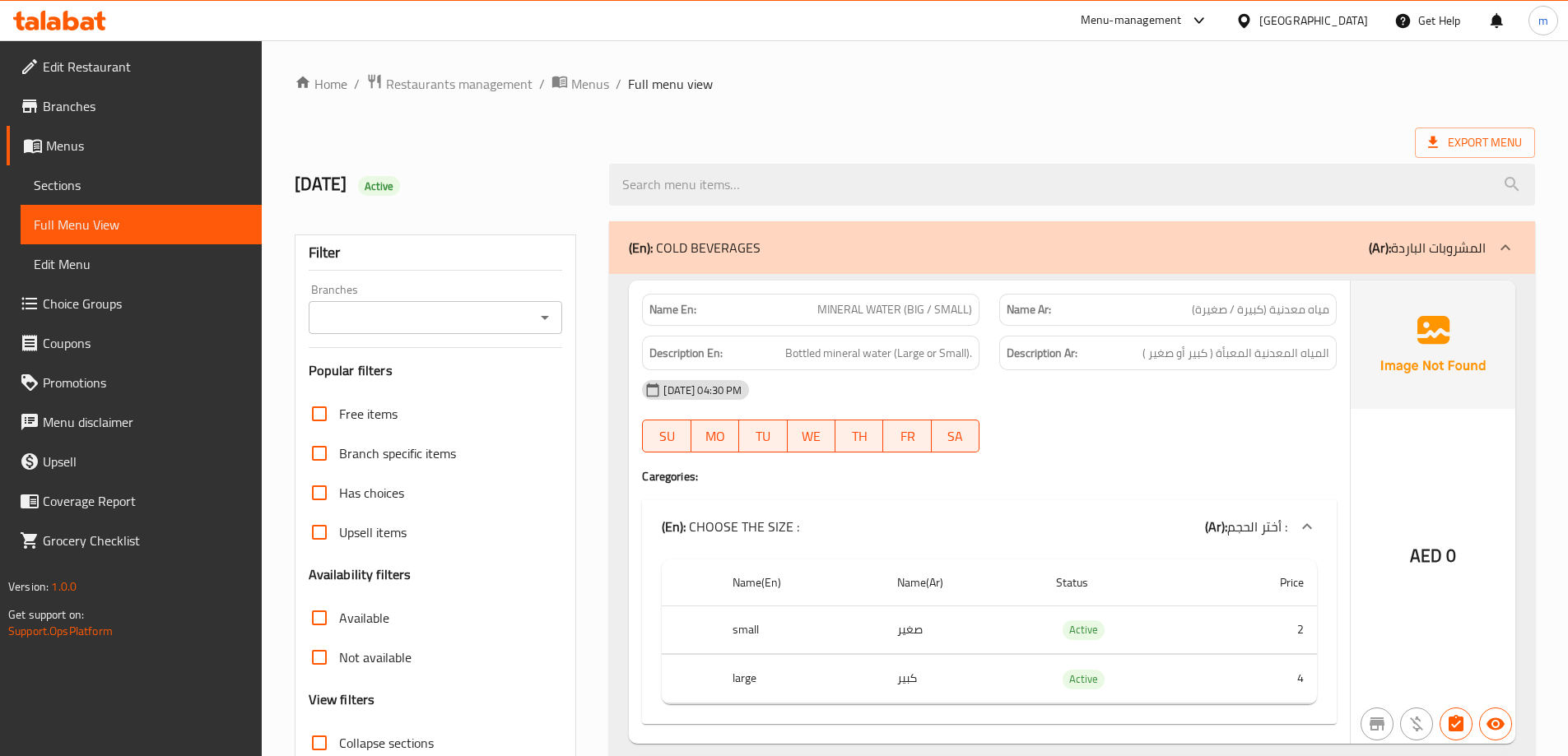
click at [1310, 250] on div "(En): COLD BEVERAGES (Ar): المشروبات الباردة" at bounding box center [1057, 247] width 857 height 20
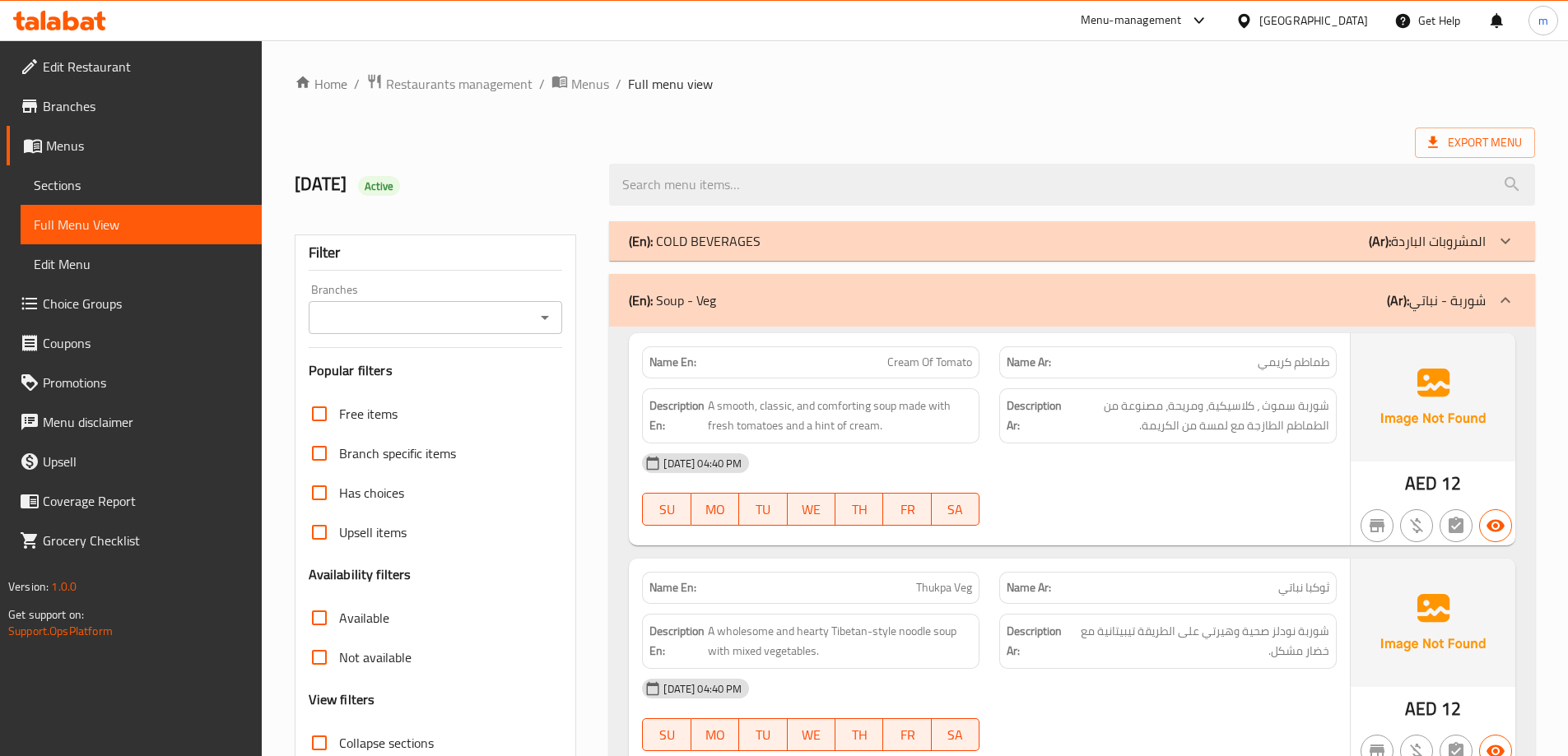
scroll to position [164, 0]
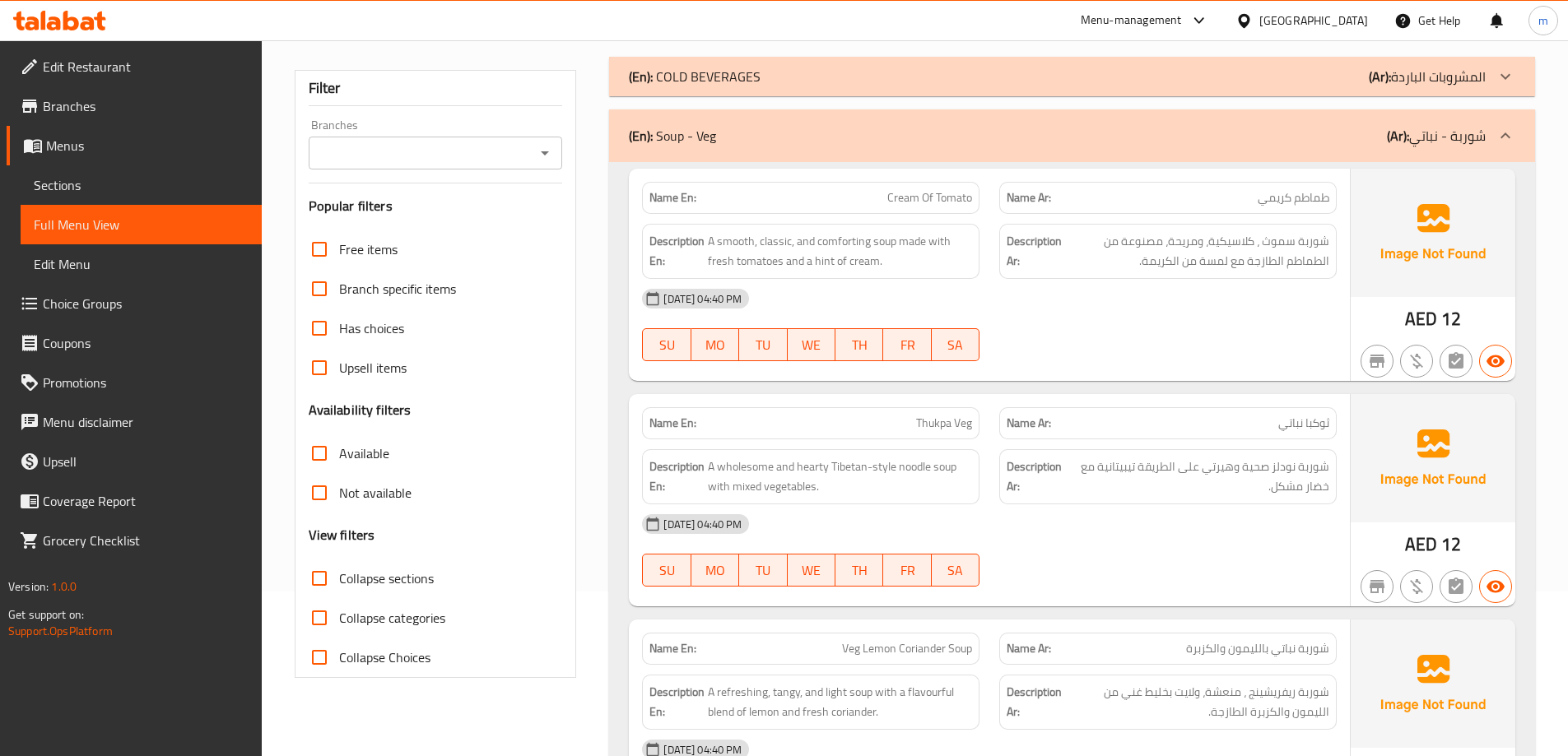
click at [385, 583] on span "Collapse sections" at bounding box center [387, 578] width 94 height 20
click at [340, 583] on input "Collapse sections" at bounding box center [318, 578] width 39 height 39
checkbox input "true"
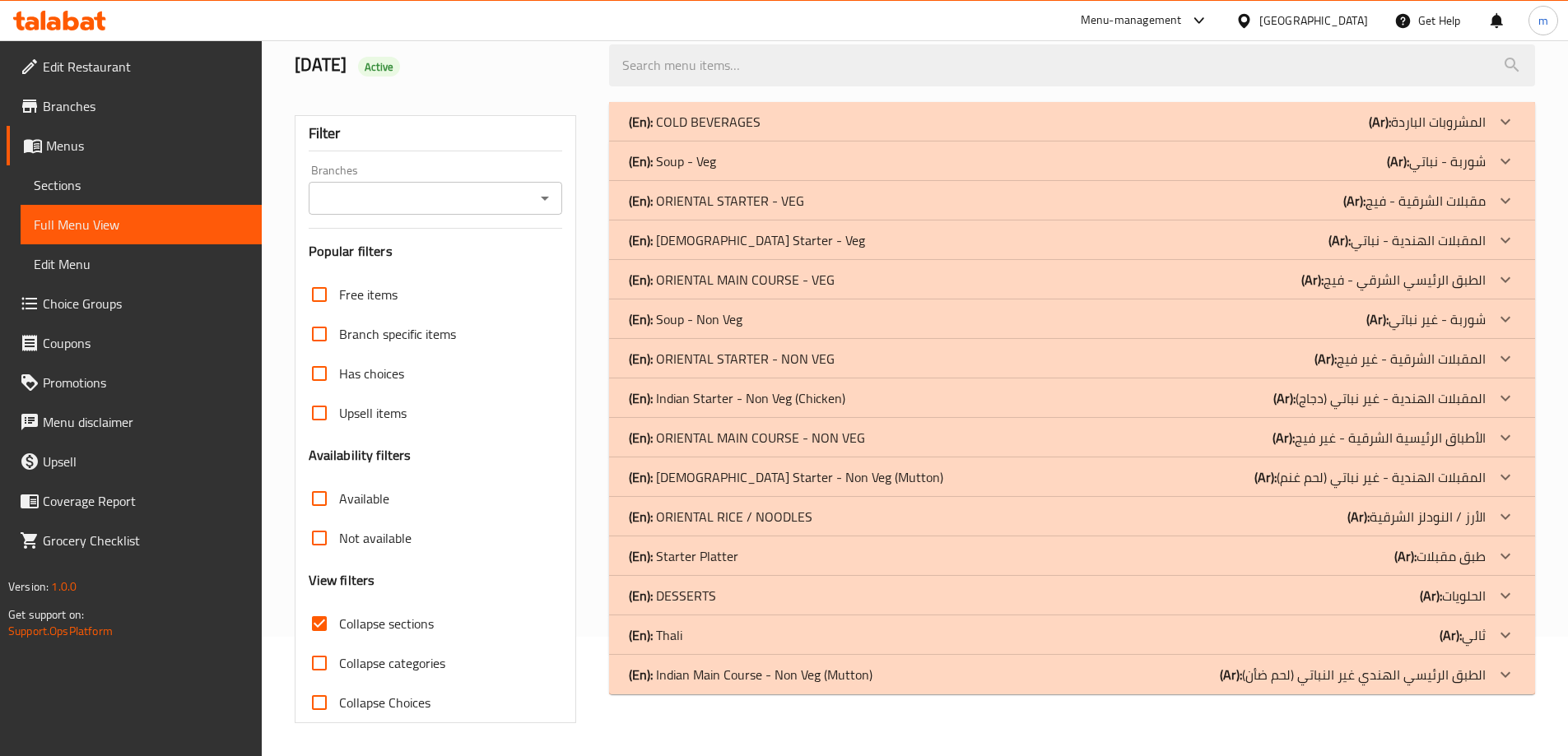
scroll to position [42, 0]
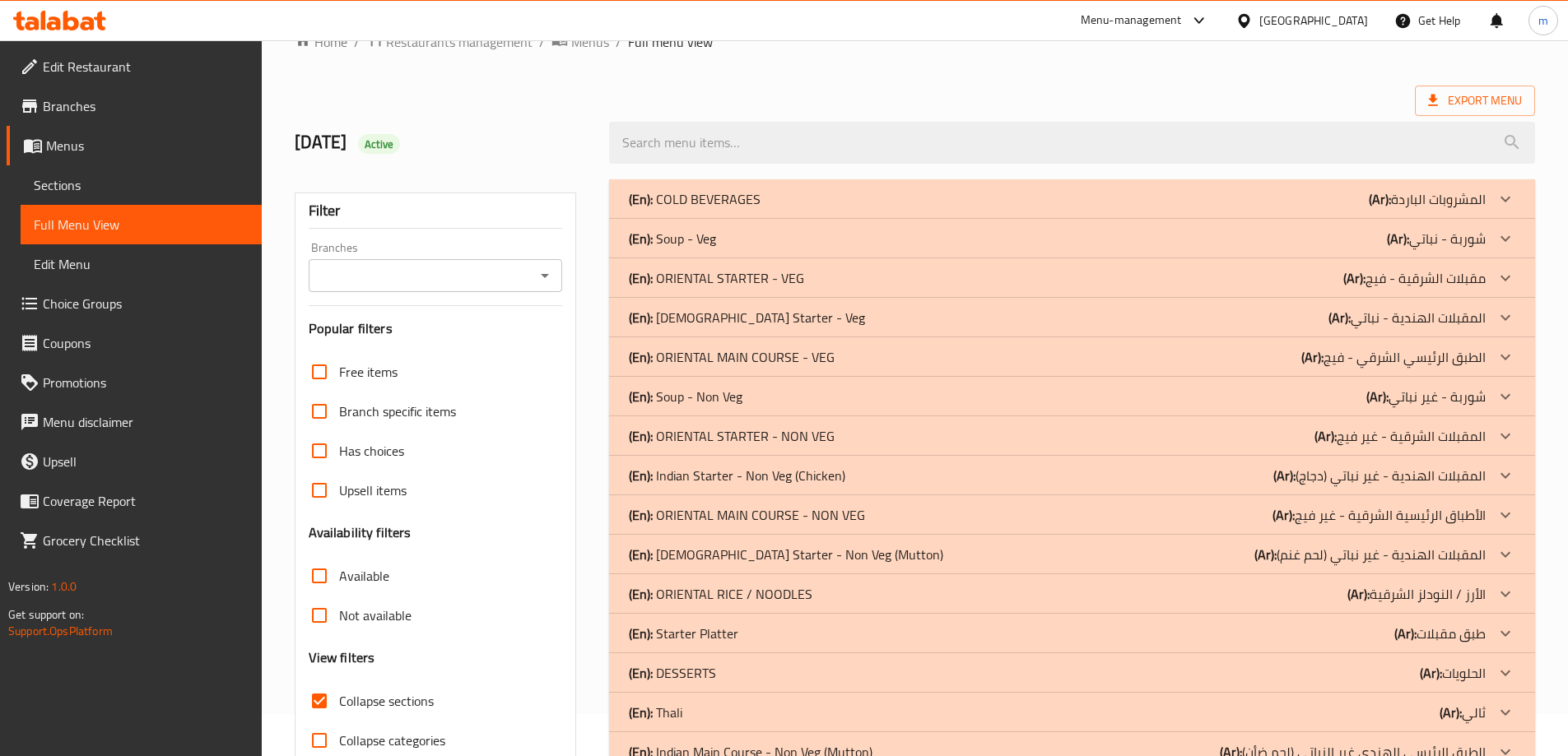
click at [1447, 197] on p "(Ar): المشروبات الباردة" at bounding box center [1428, 199] width 117 height 20
click at [1428, 242] on p "(Ar): شوربة - نباتي" at bounding box center [1436, 239] width 99 height 20
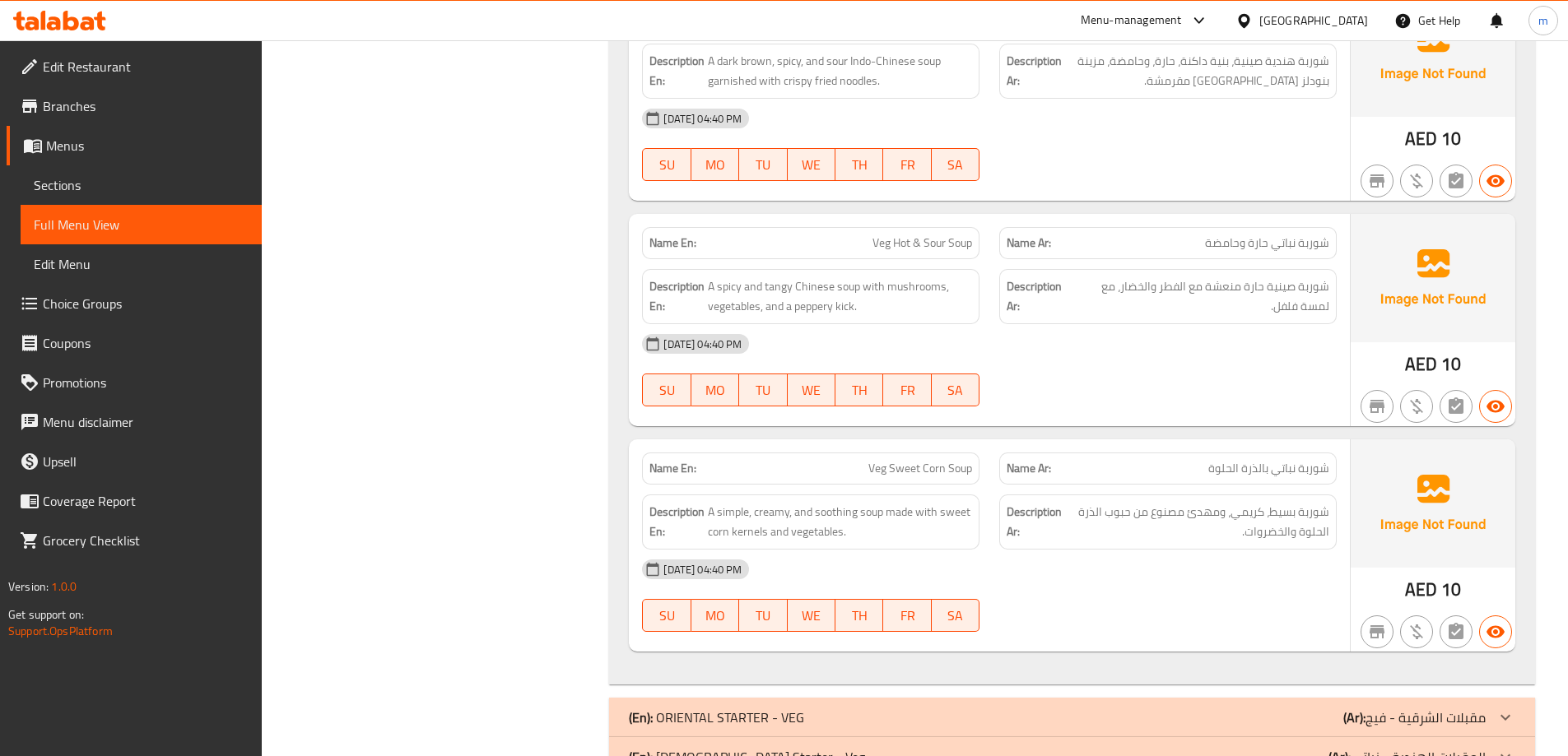
scroll to position [1497, 0]
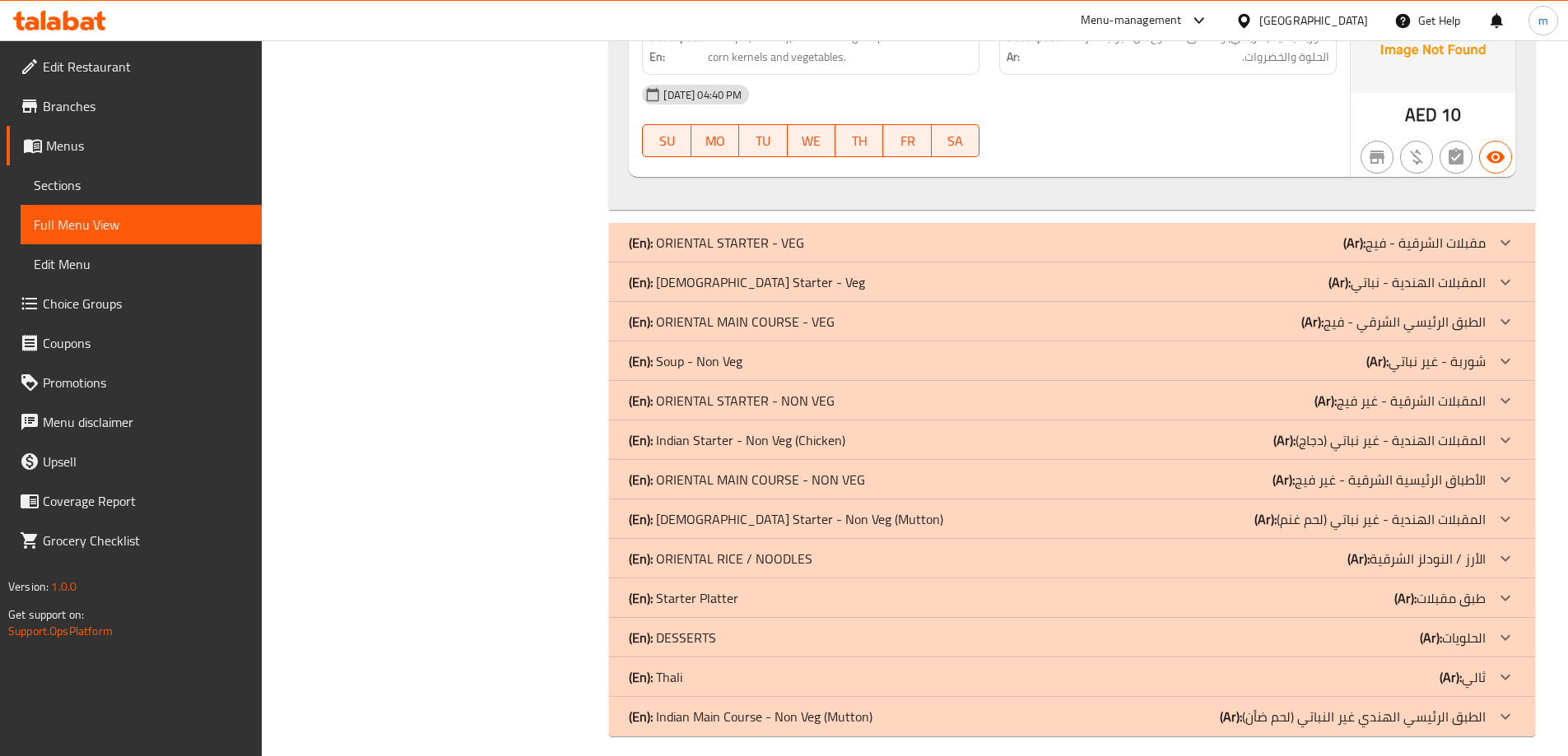
click at [1504, 281] on icon at bounding box center [1505, 282] width 20 height 20
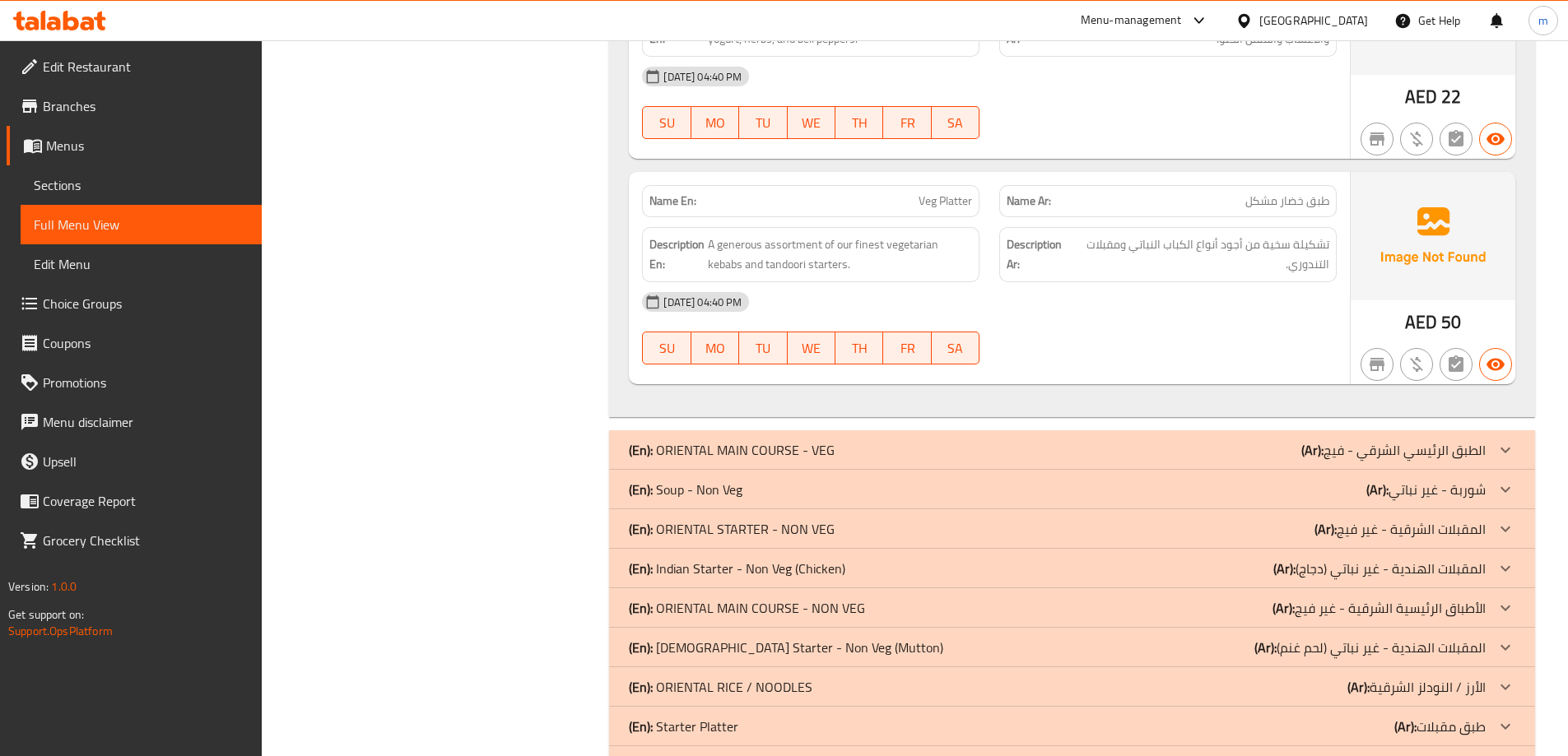
scroll to position [4282, 0]
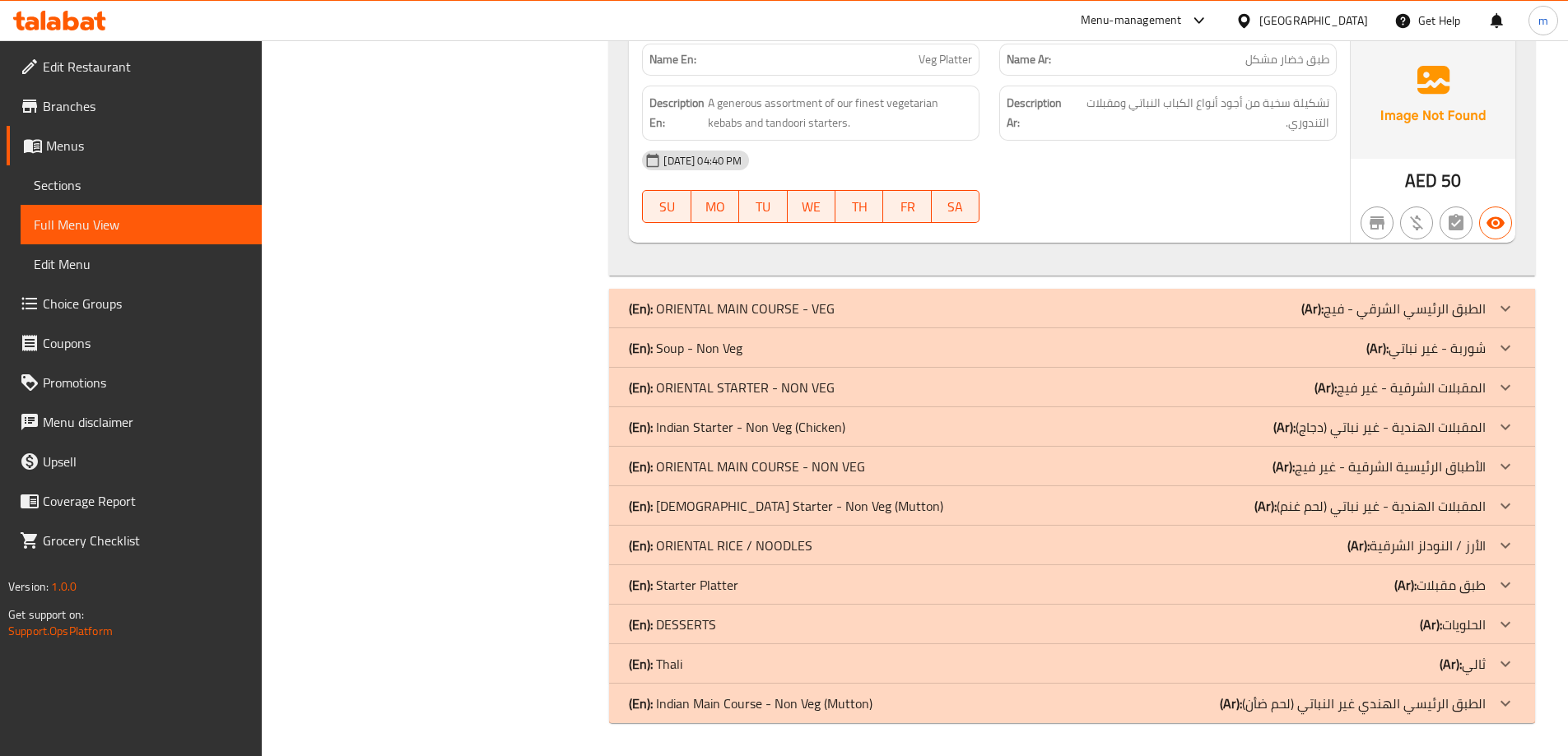
click at [1482, 425] on p "(Ar): المقبلات الهندية - غير نباتي (دجاج)" at bounding box center [1379, 427] width 213 height 20
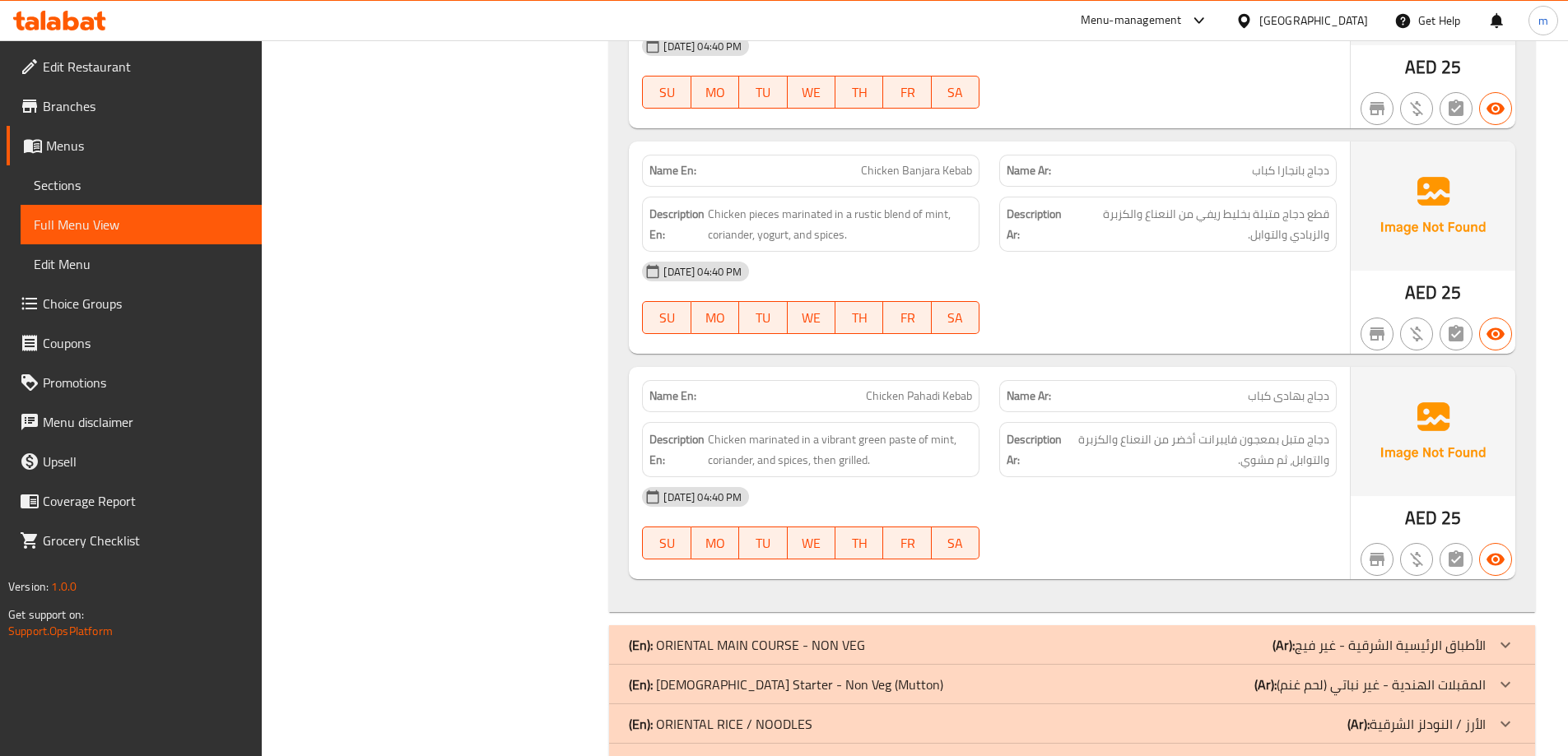
scroll to position [8022, 0]
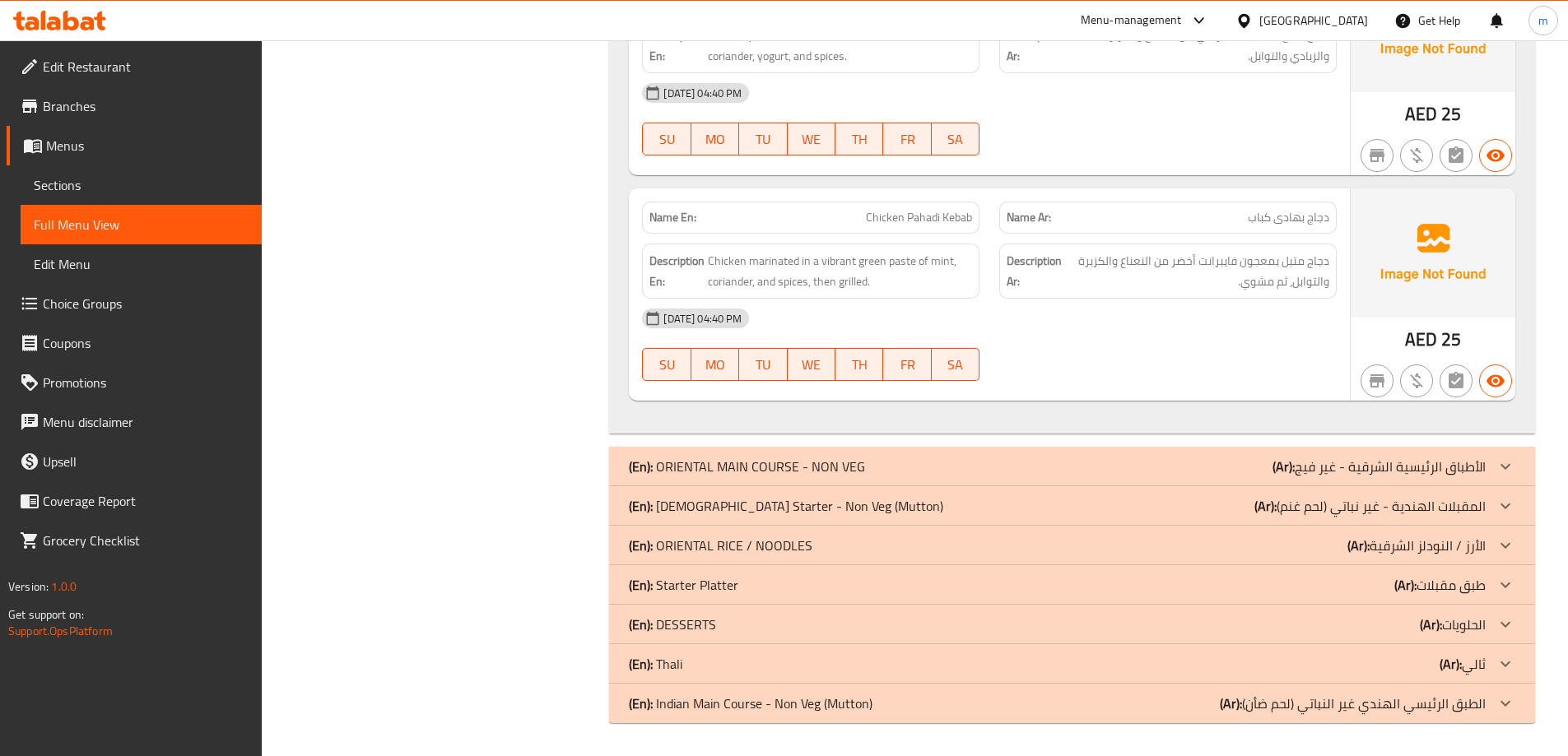
click at [1479, 499] on p "(Ar): المقبلات الهندية - غير نباتي (لحم غنم)" at bounding box center [1370, 506] width 231 height 20
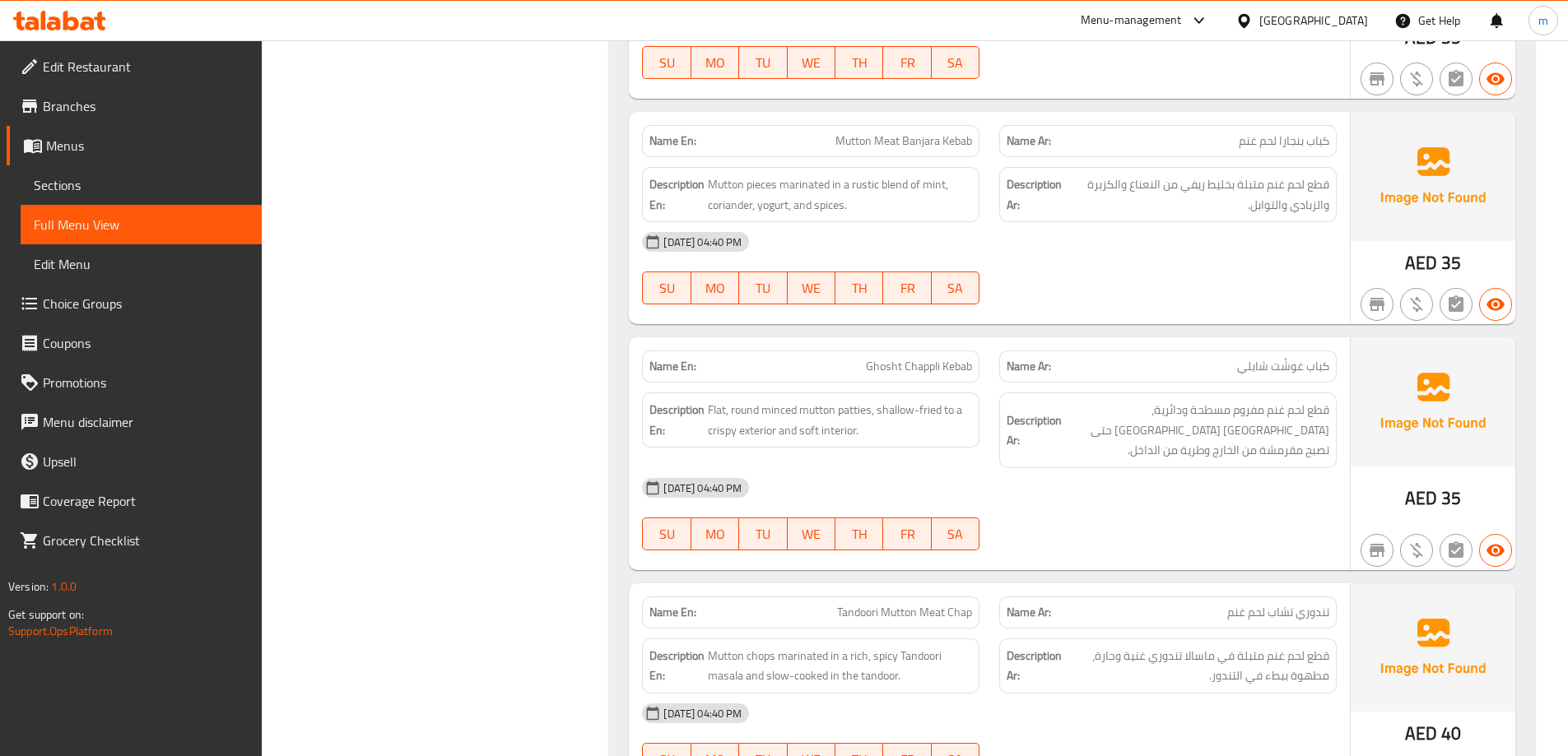
scroll to position [9215, 0]
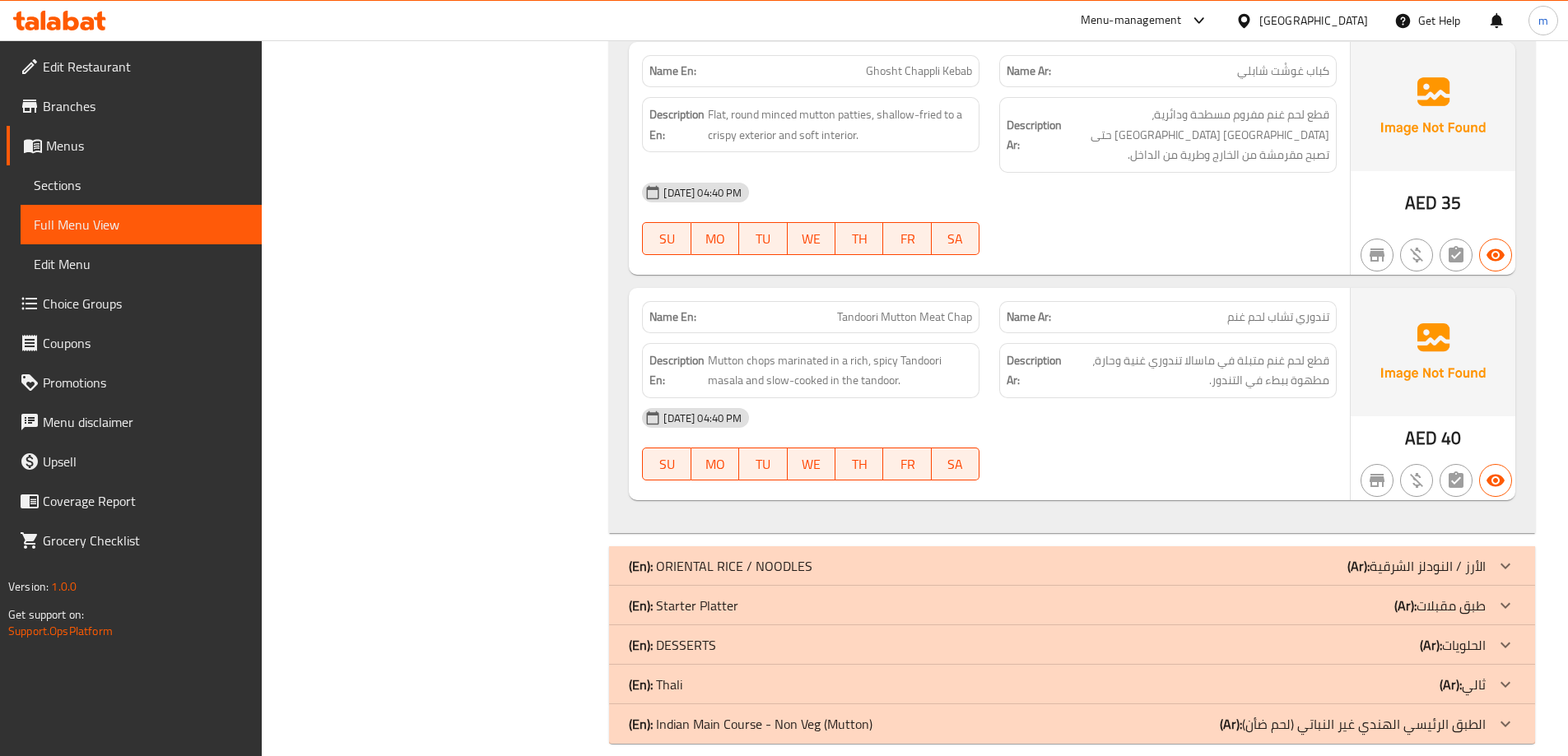
click at [1498, 675] on icon at bounding box center [1505, 685] width 20 height 20
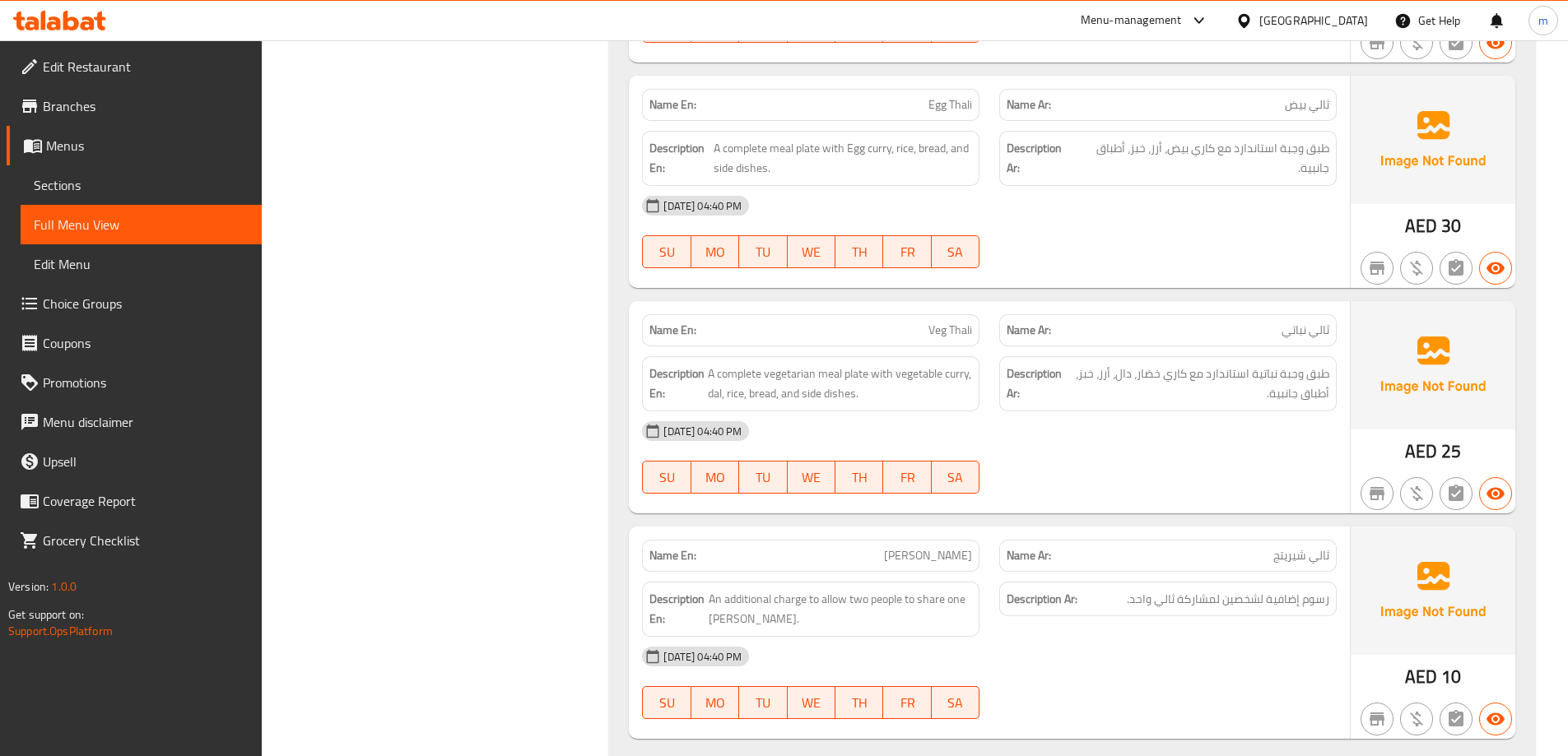
scroll to position [10860, 0]
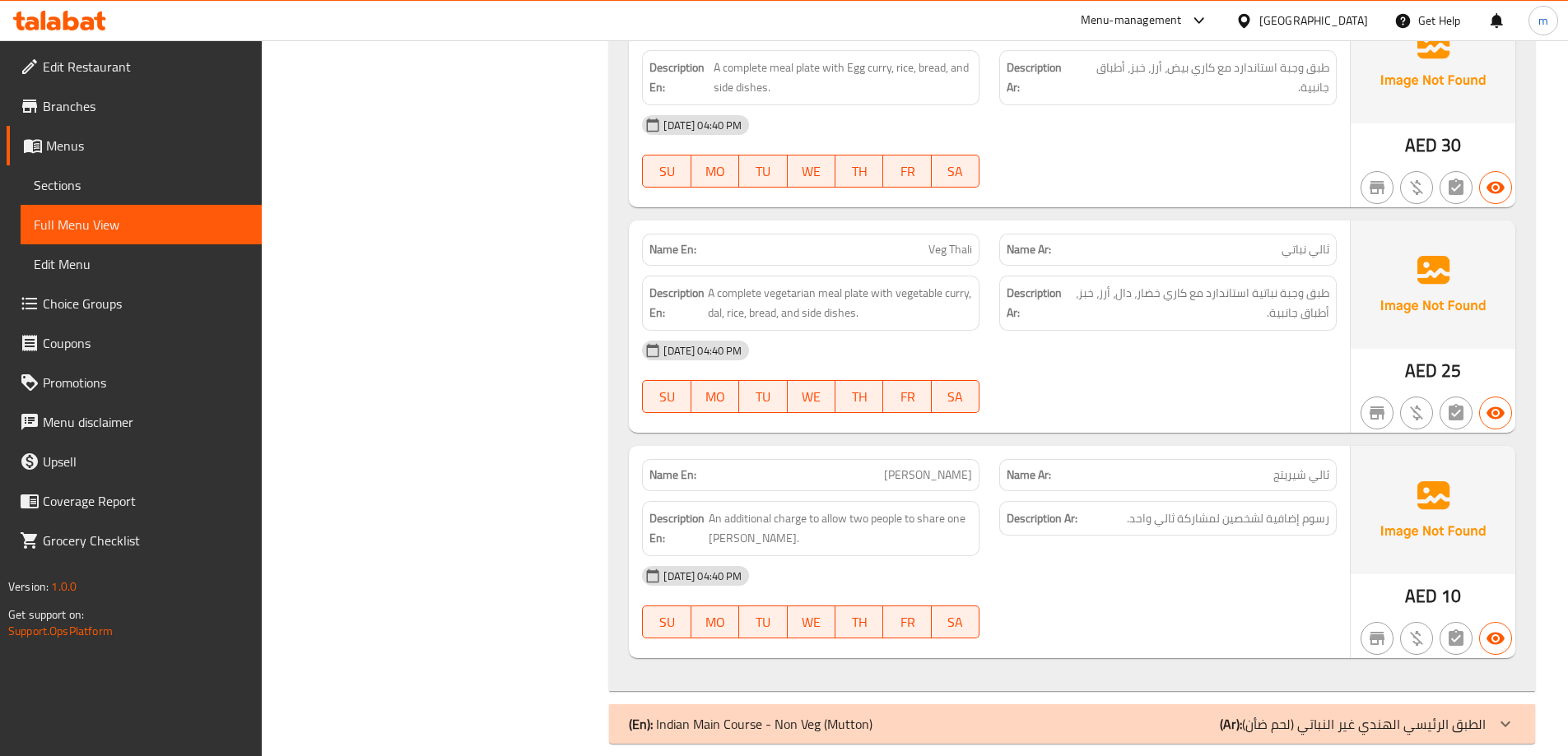
click at [1515, 705] on div at bounding box center [1505, 724] width 39 height 39
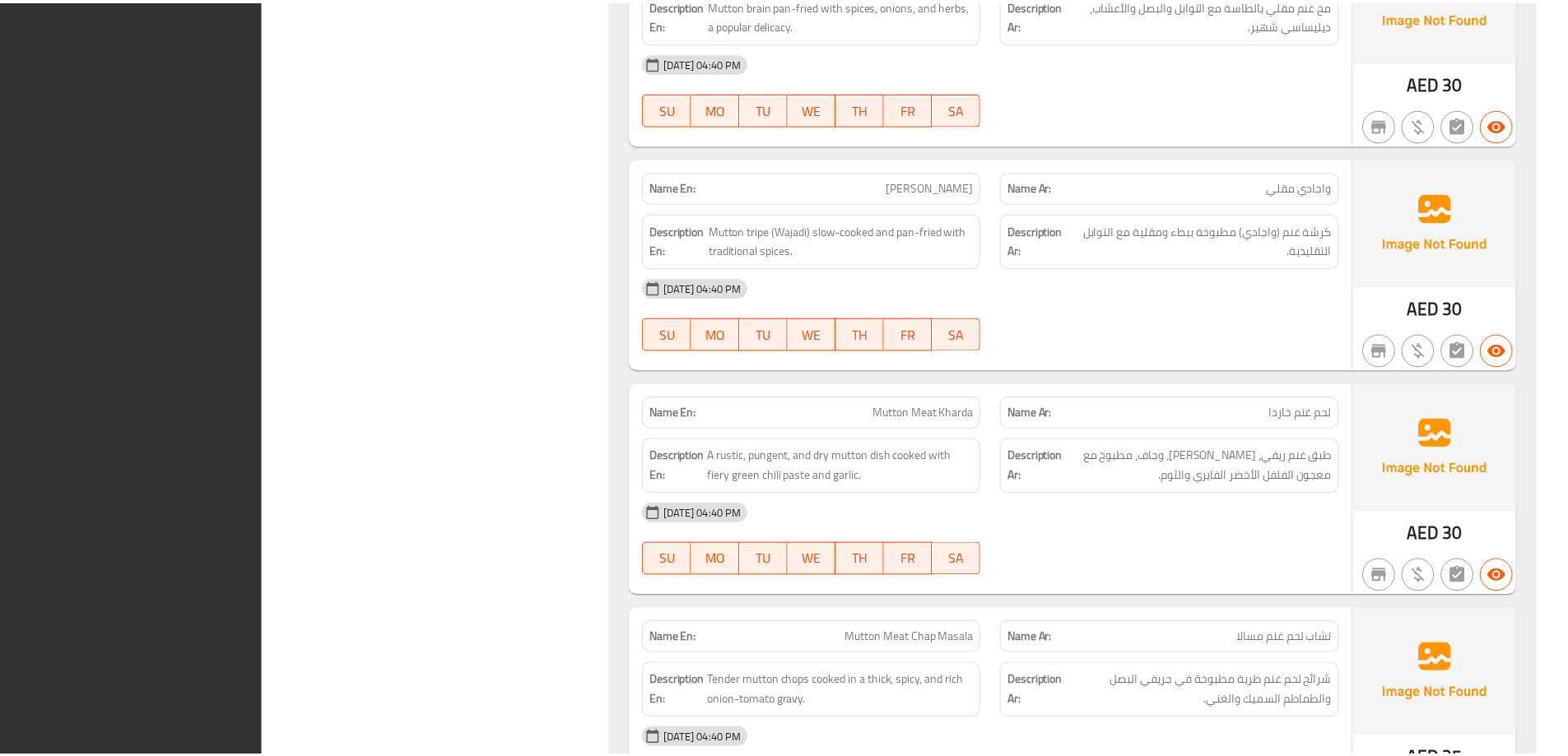
scroll to position [14845, 0]
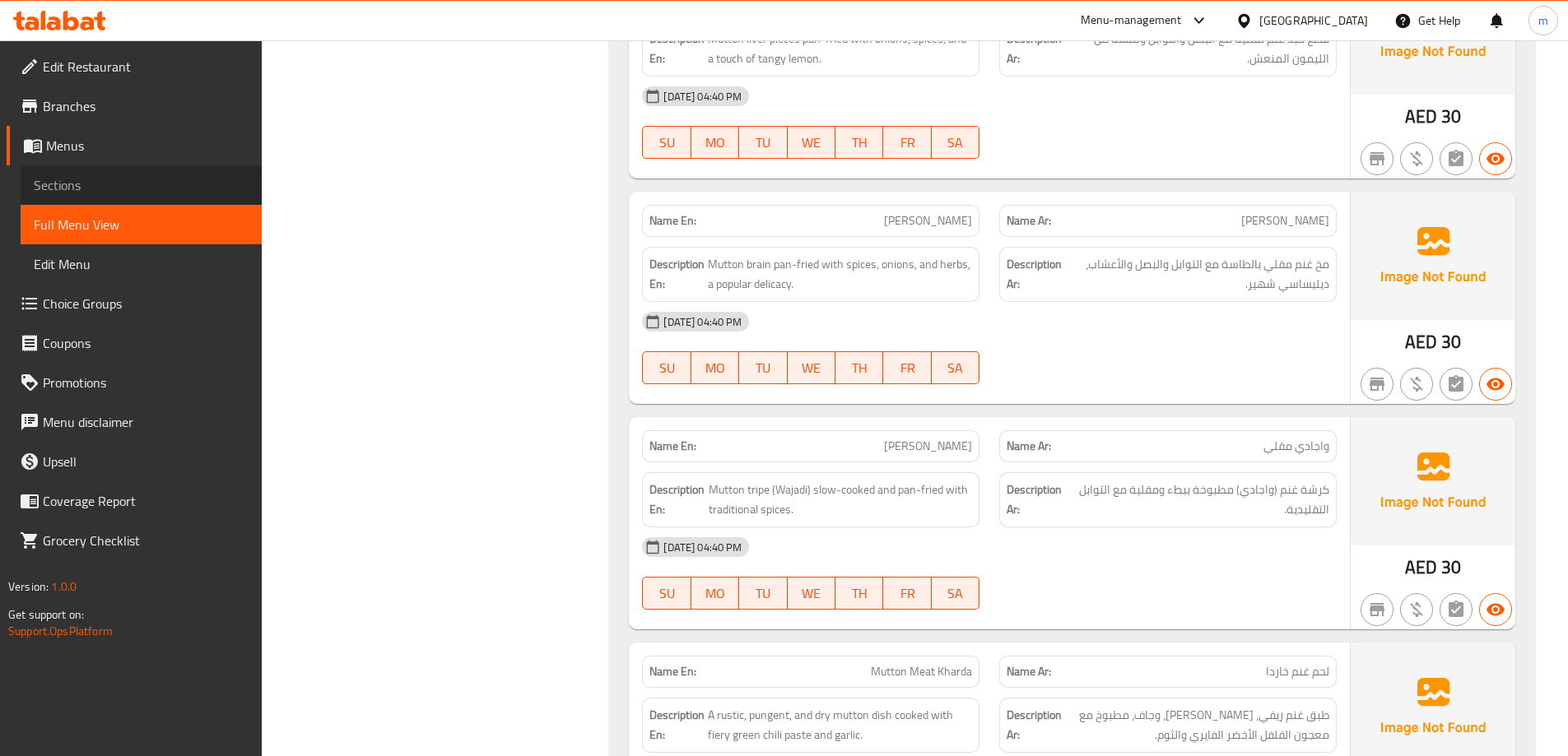
click at [49, 186] on span "Sections" at bounding box center [140, 185] width 215 height 20
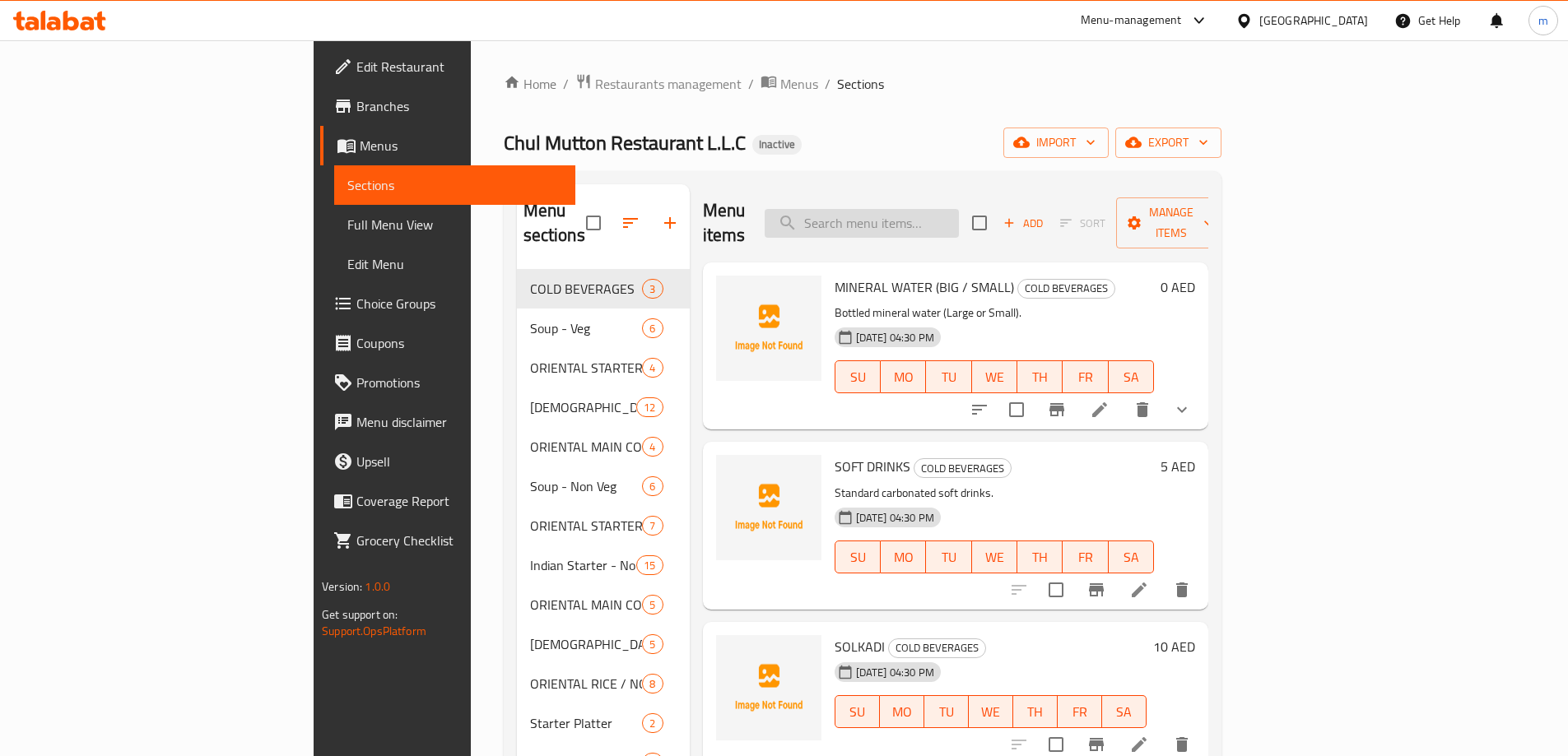
click at [959, 213] on input "search" at bounding box center [862, 223] width 194 height 29
paste input "Alni Soup"
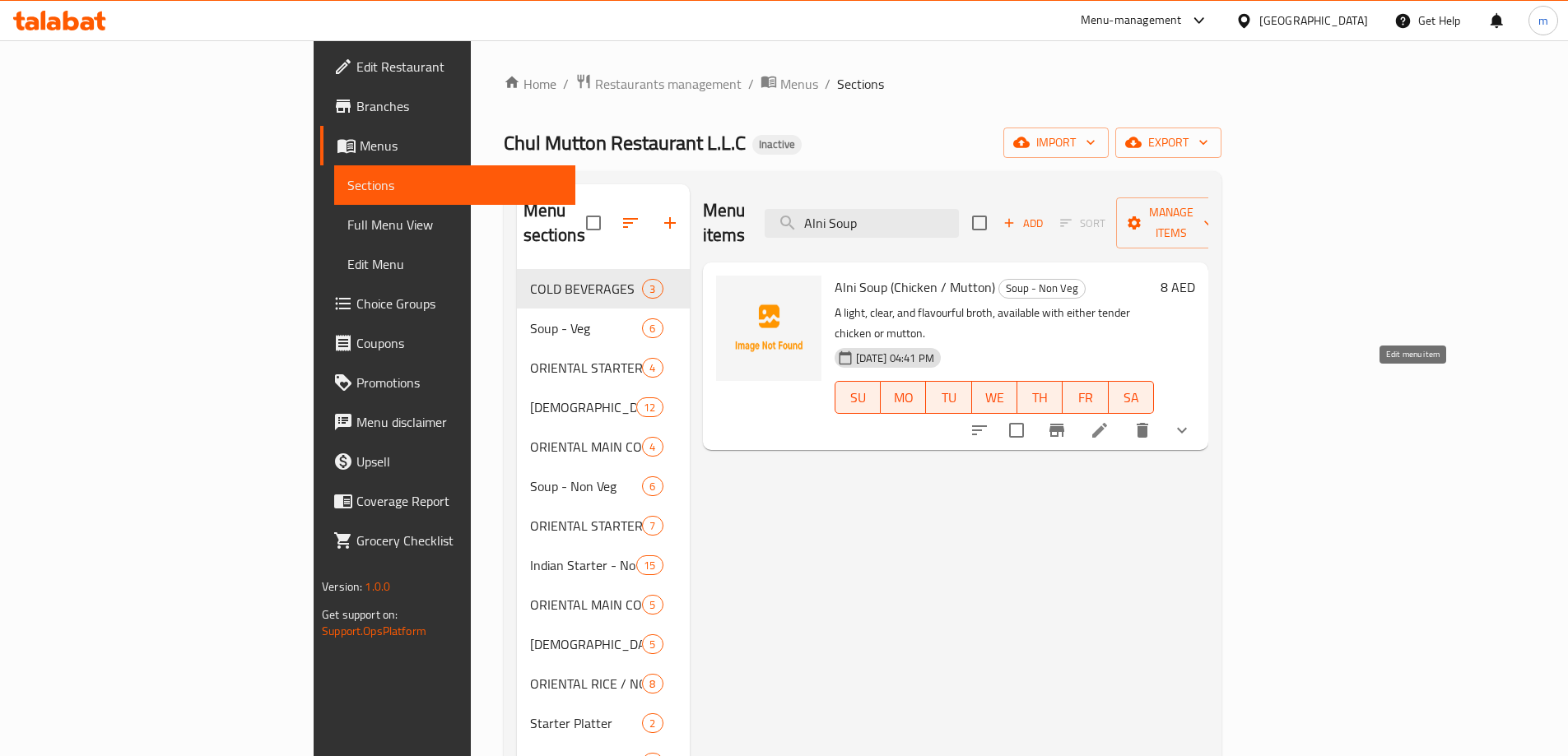
type input "Alni Soup"
click at [1107, 423] on icon at bounding box center [1100, 430] width 14 height 14
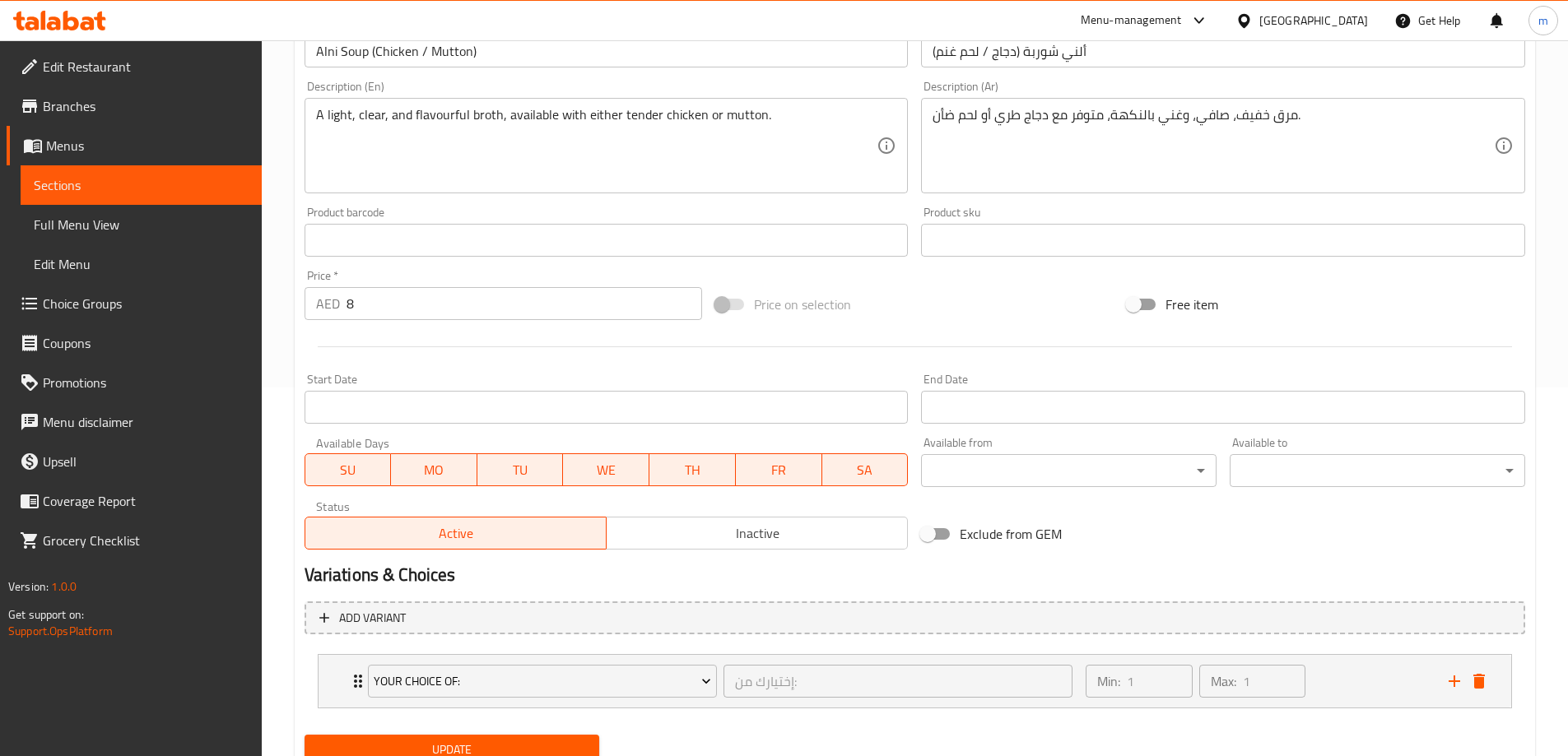
scroll to position [434, 0]
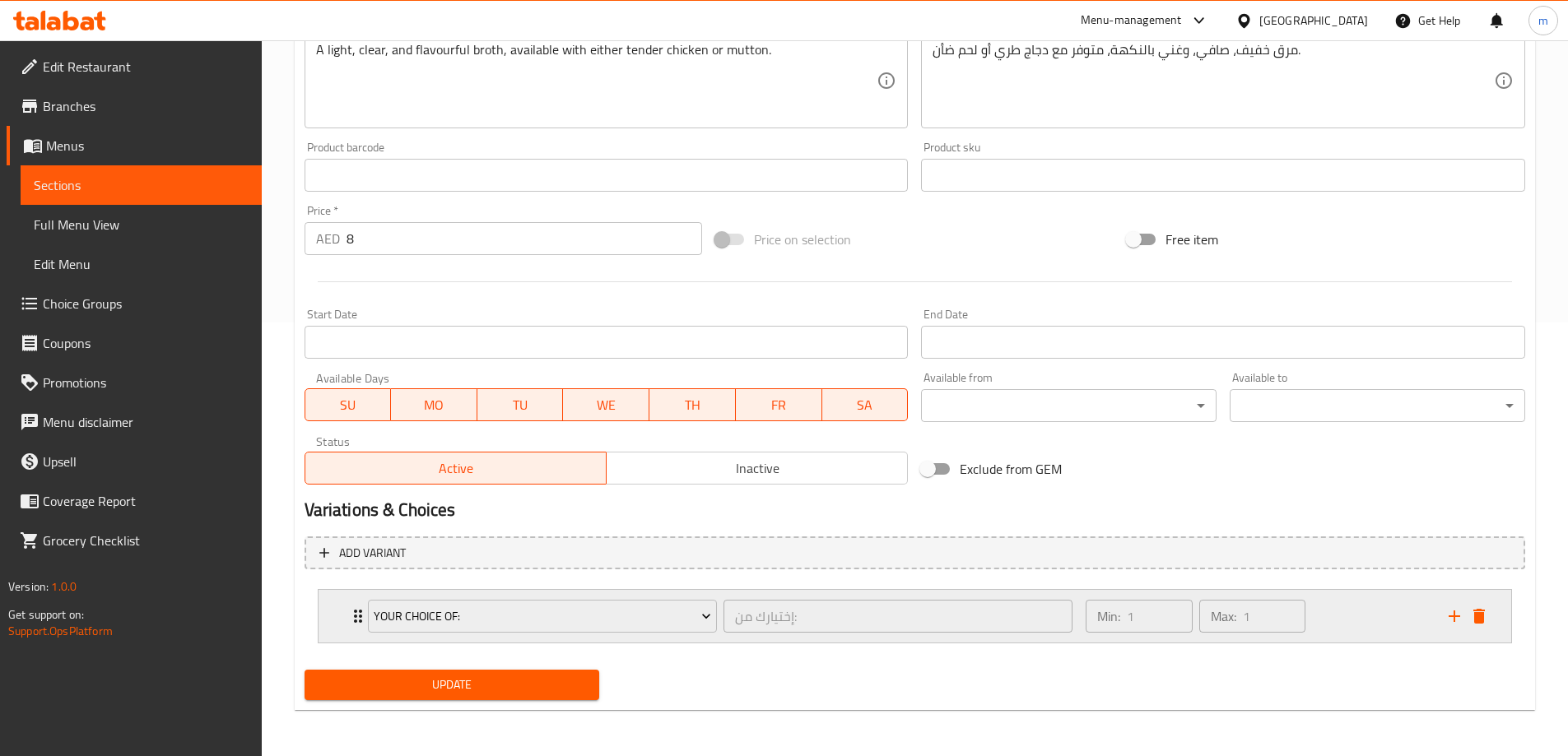
click at [354, 631] on div "Your Choice Of: إختيارك من: ​ Min: 1 ​ Max: 1 ​" at bounding box center [920, 617] width 1144 height 53
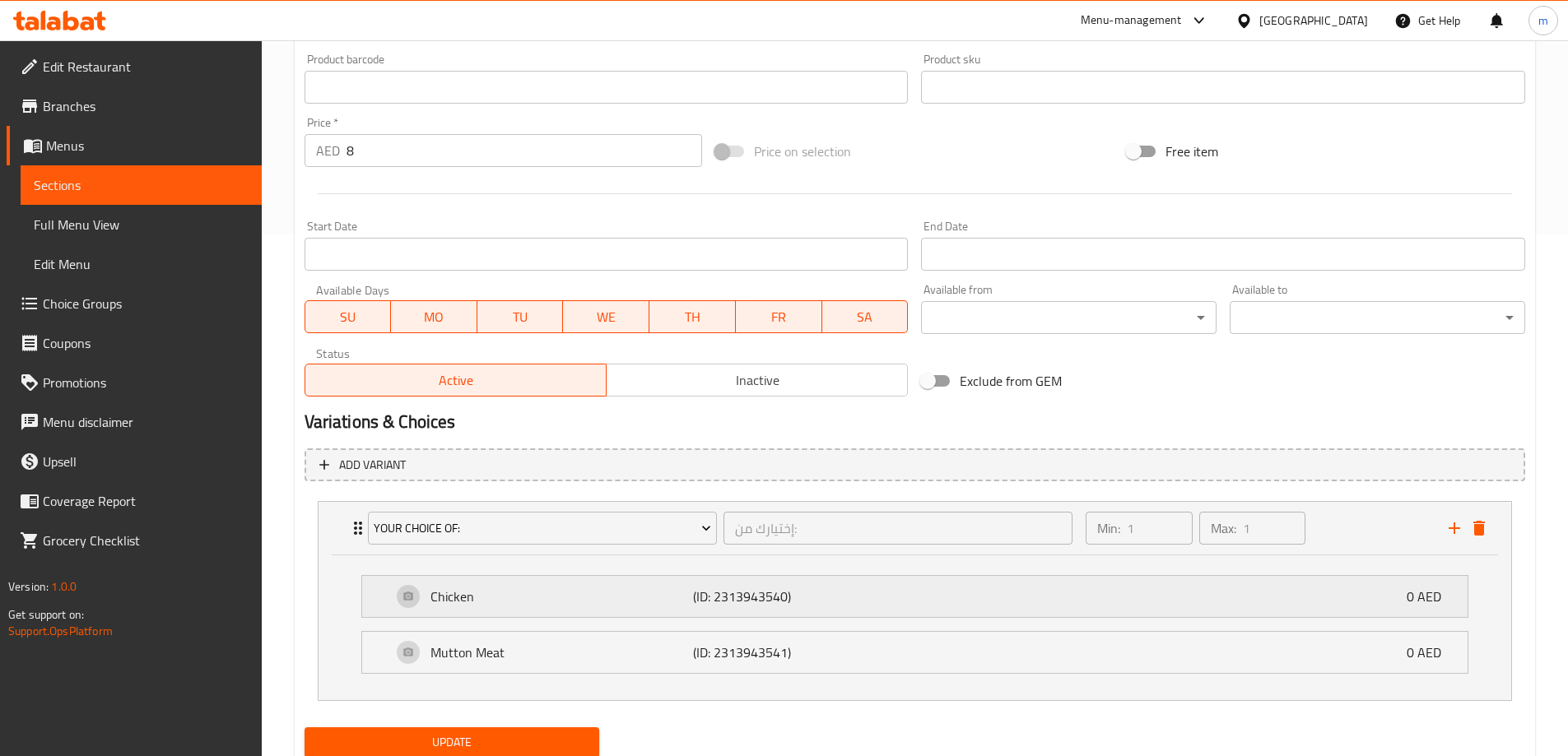
scroll to position [579, 0]
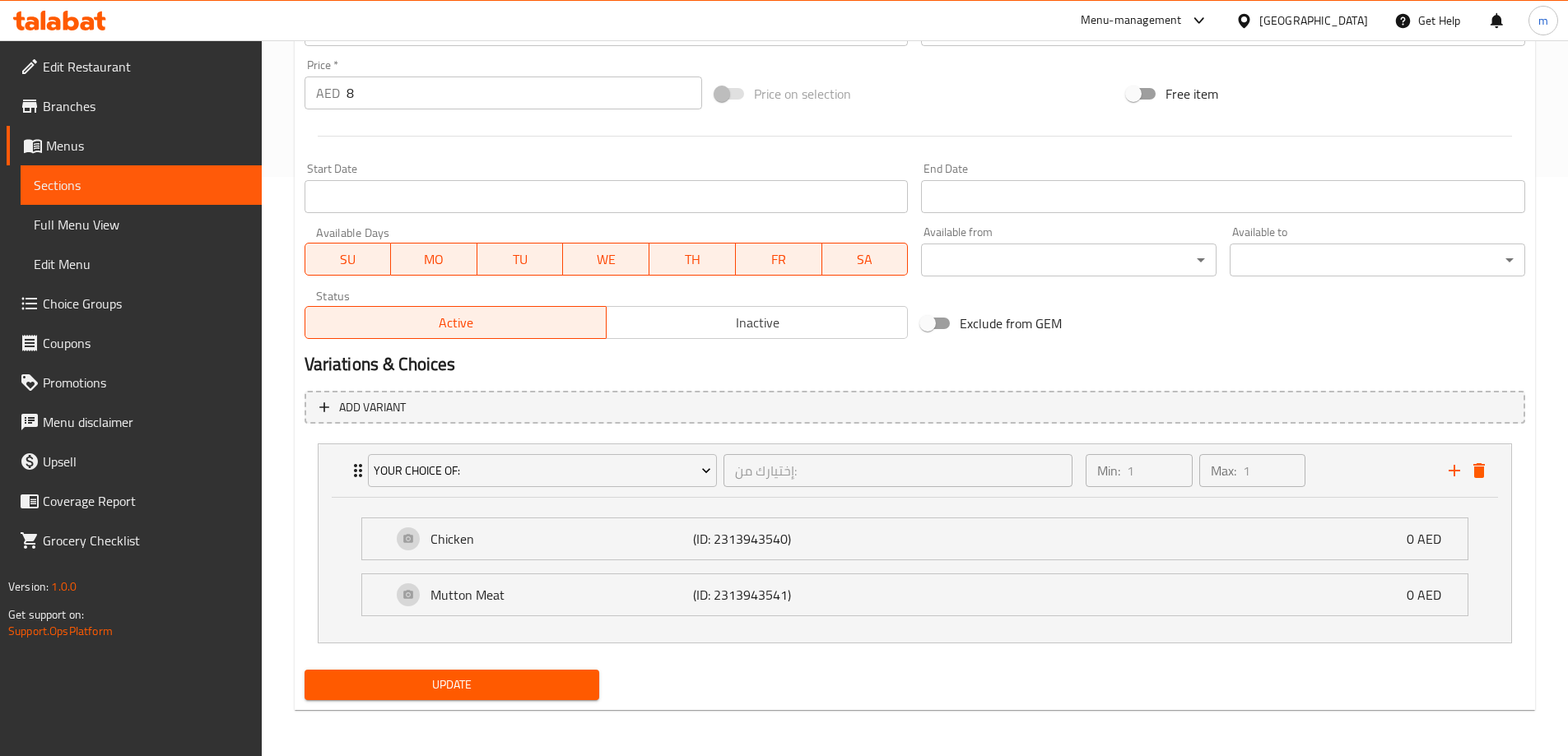
click at [109, 185] on span "Sections" at bounding box center [140, 185] width 215 height 20
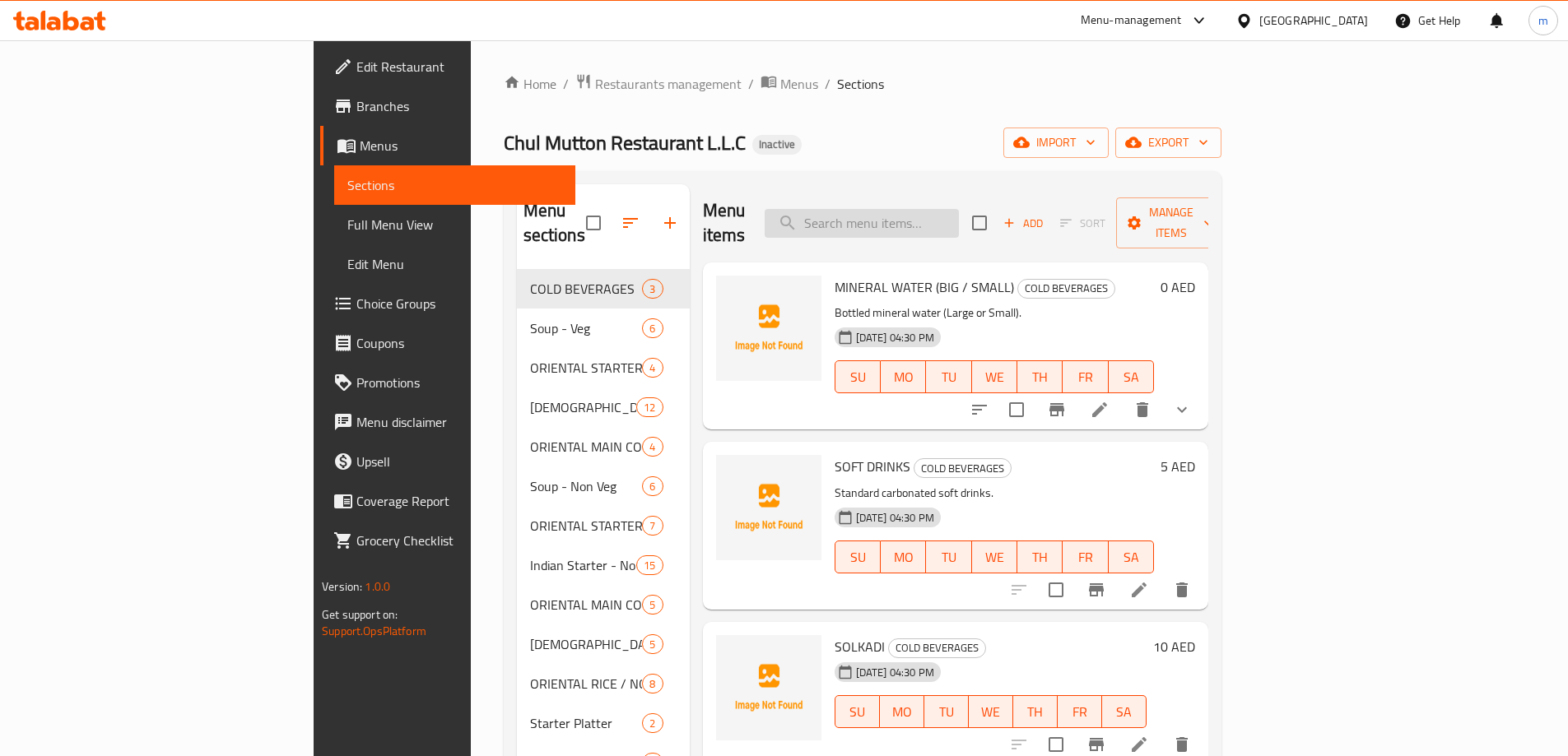
click at [959, 215] on input "search" at bounding box center [862, 223] width 194 height 29
paste input "Chicken Tandoor (Full / Half)"
type input "Chicken Tandoor (Full / Half)"
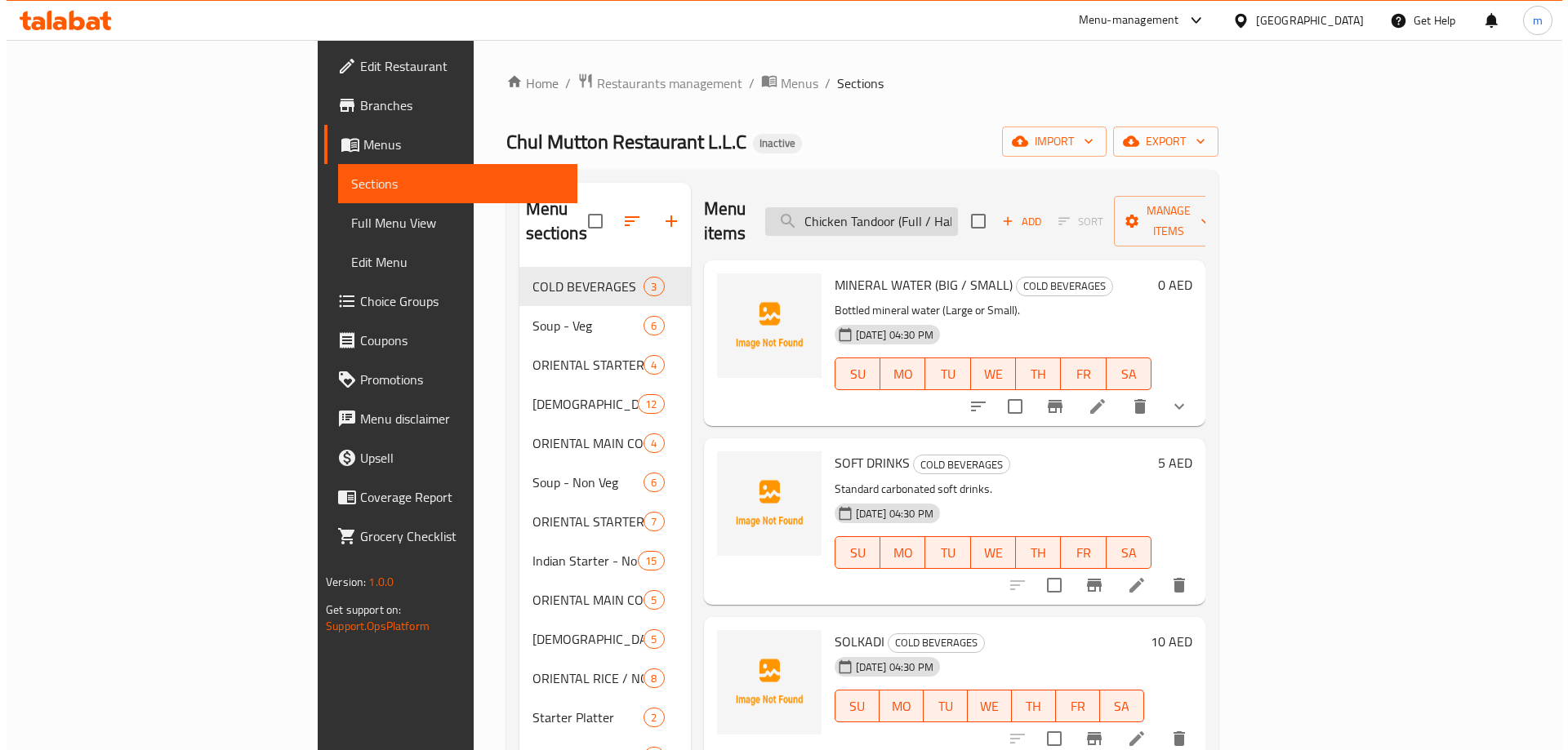
scroll to position [0, 7]
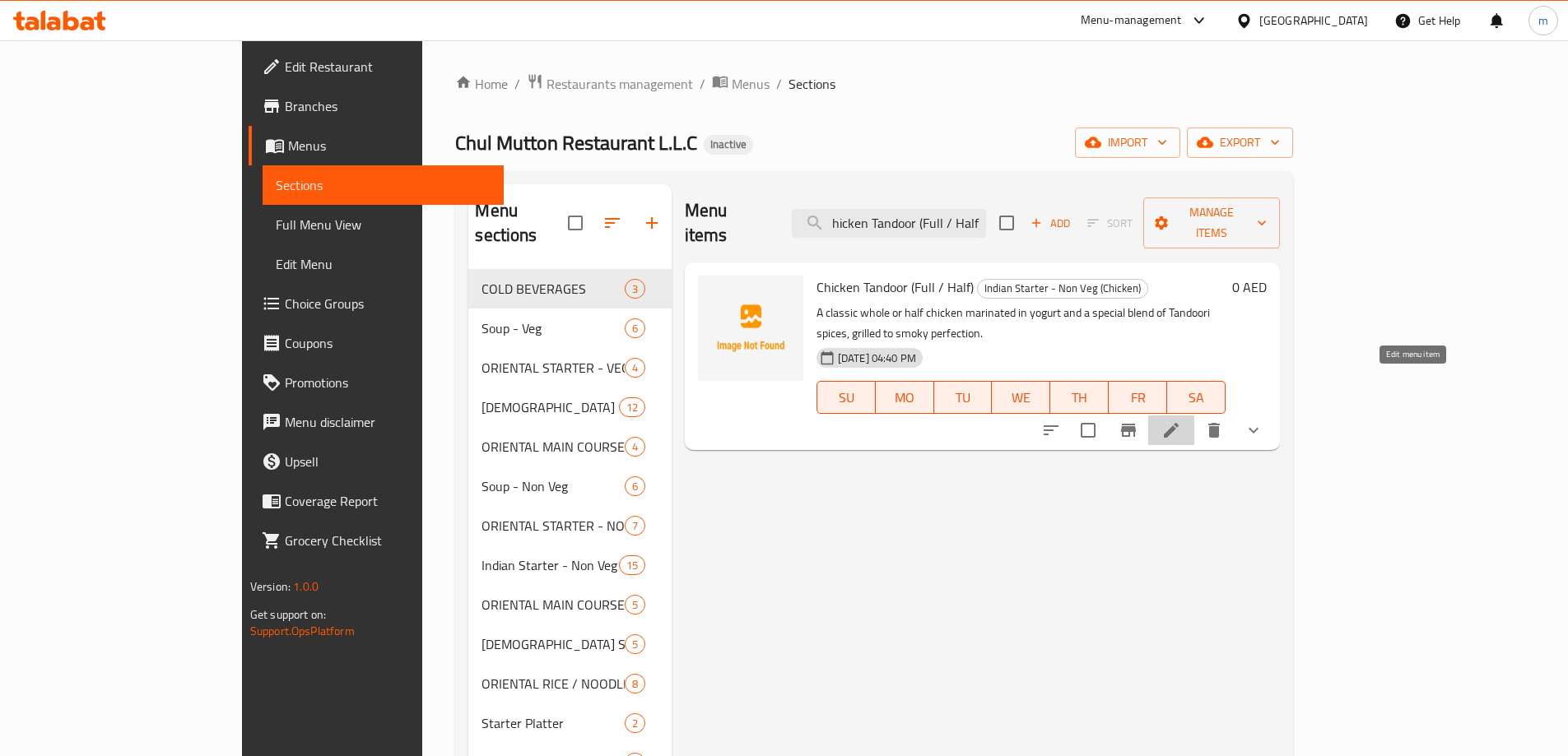
click at [1178, 423] on icon at bounding box center [1171, 430] width 14 height 14
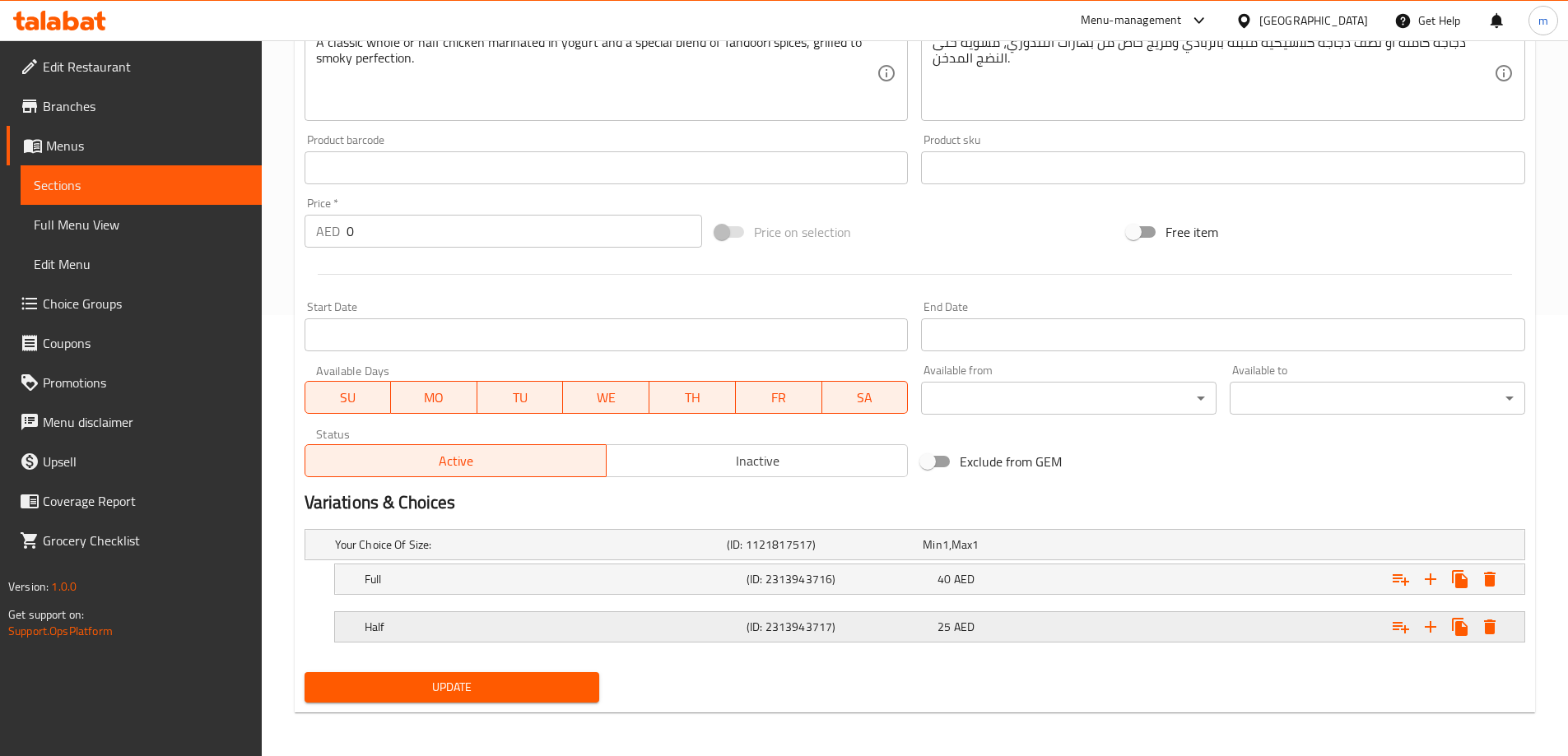
scroll to position [443, 0]
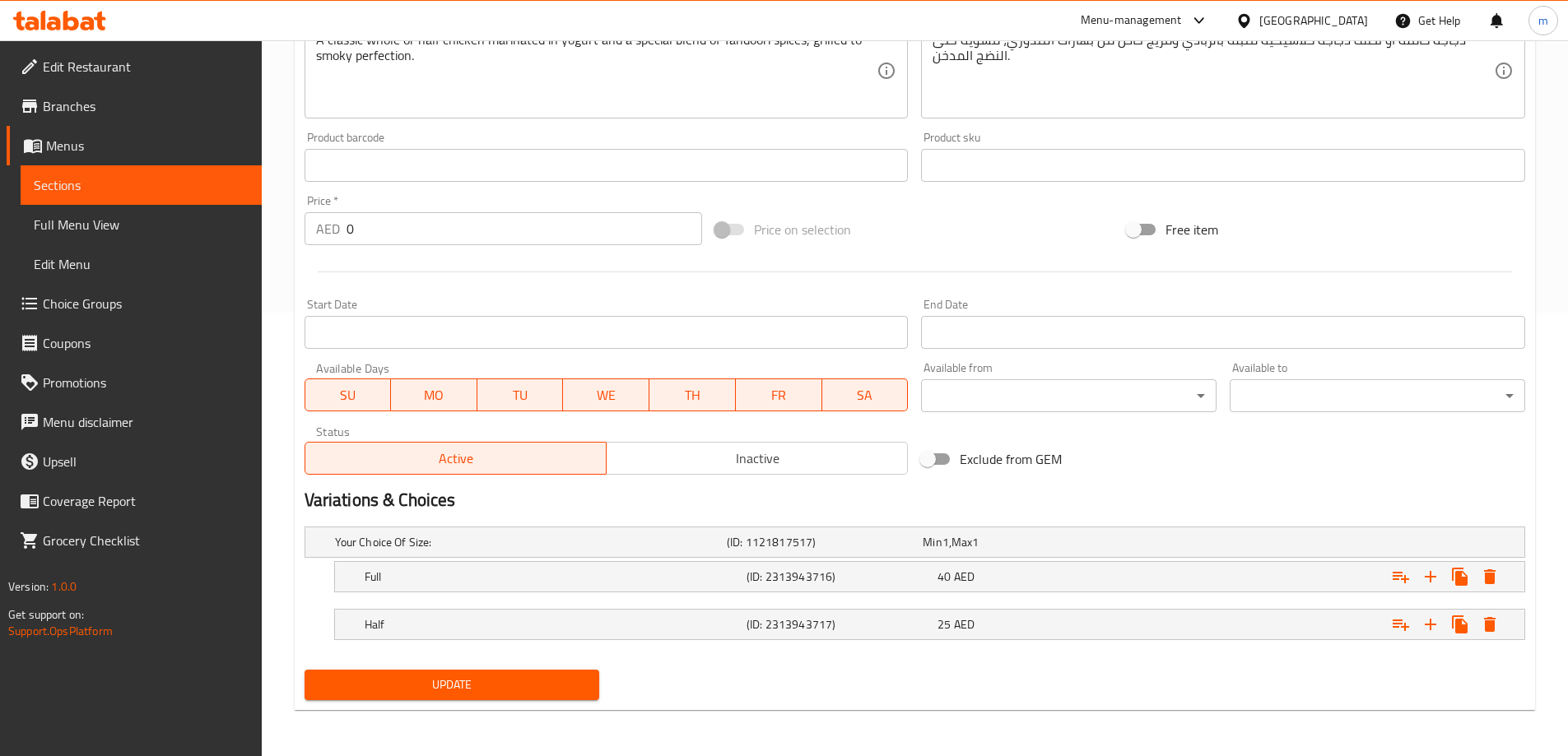
click at [74, 191] on span "Sections" at bounding box center [140, 185] width 215 height 20
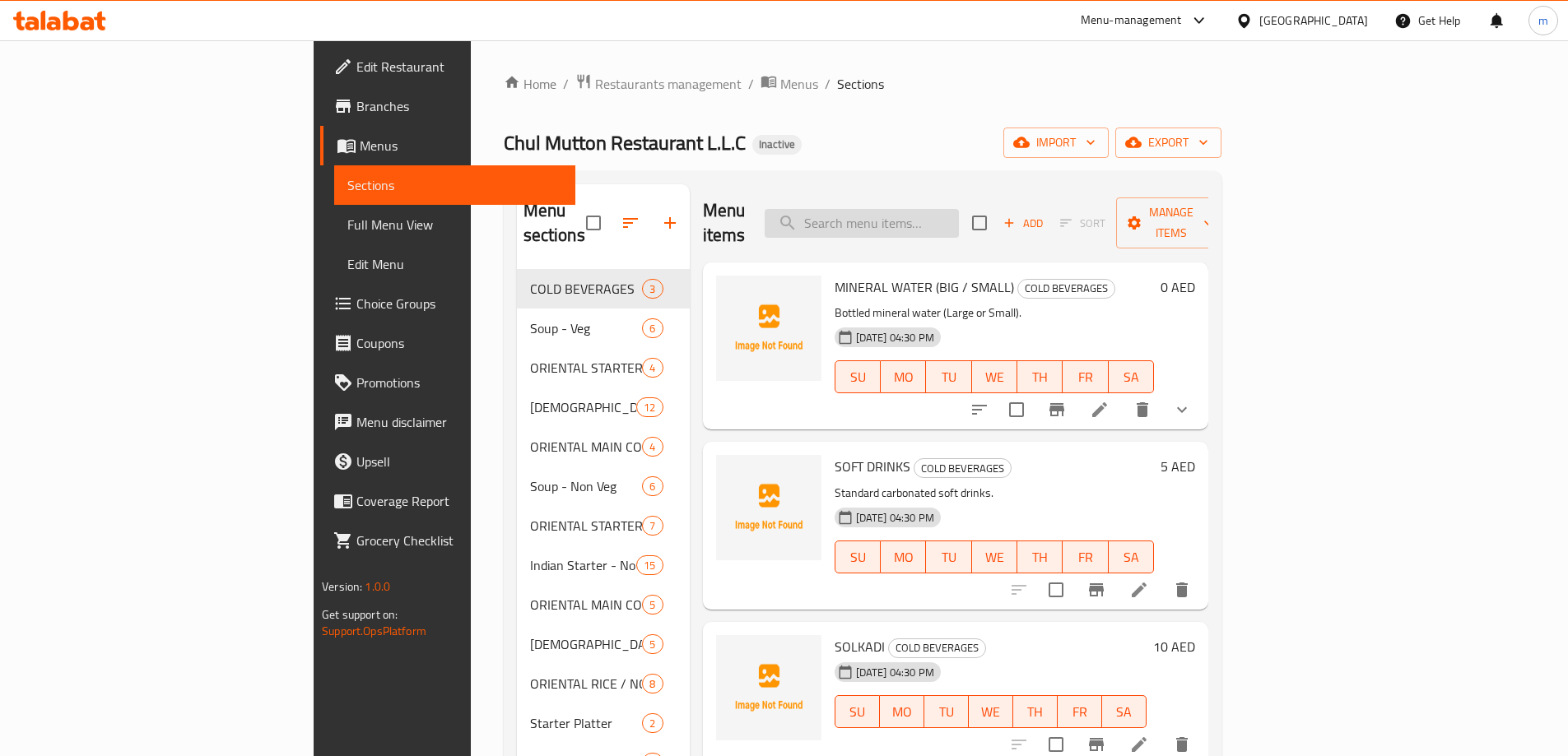
click at [959, 222] on input "search" at bounding box center [862, 223] width 194 height 29
paste input "MALVANI MUTTON HANDI (FULL / HALF)"
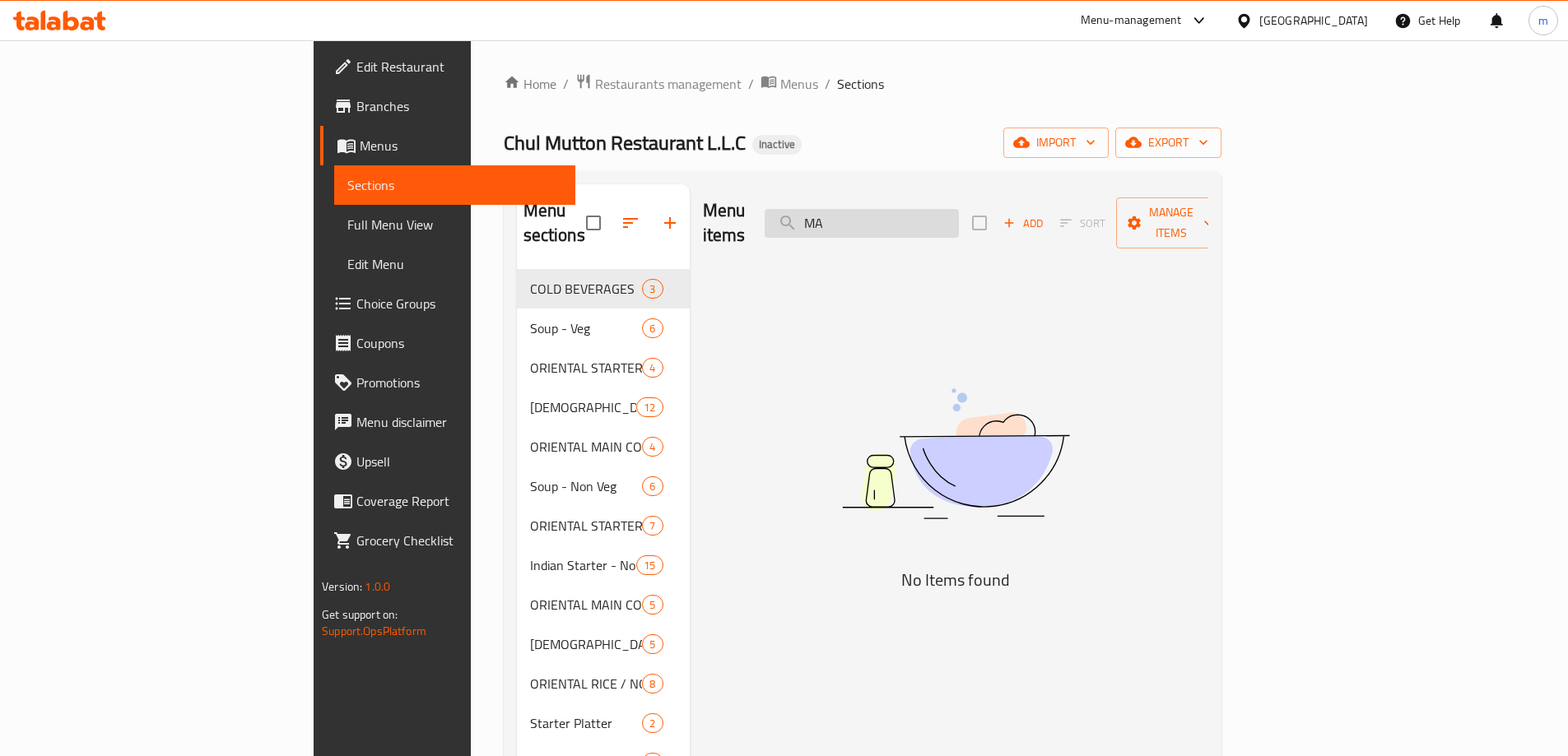
type input "M"
click at [959, 212] on input "search" at bounding box center [862, 223] width 194 height 29
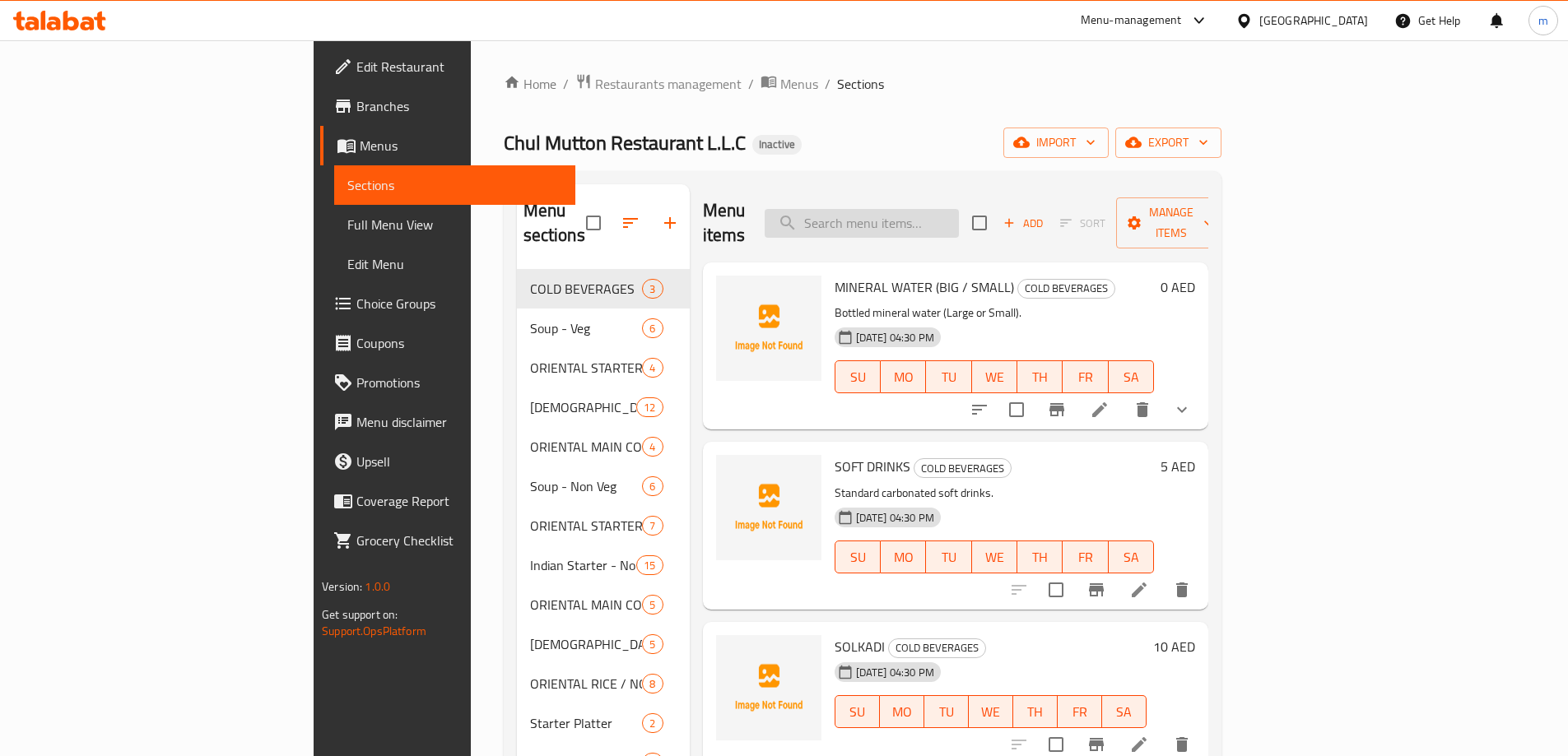
click at [959, 209] on input "search" at bounding box center [862, 223] width 194 height 29
paste input "Malvani Mutton Meat Handi (Full / Half)"
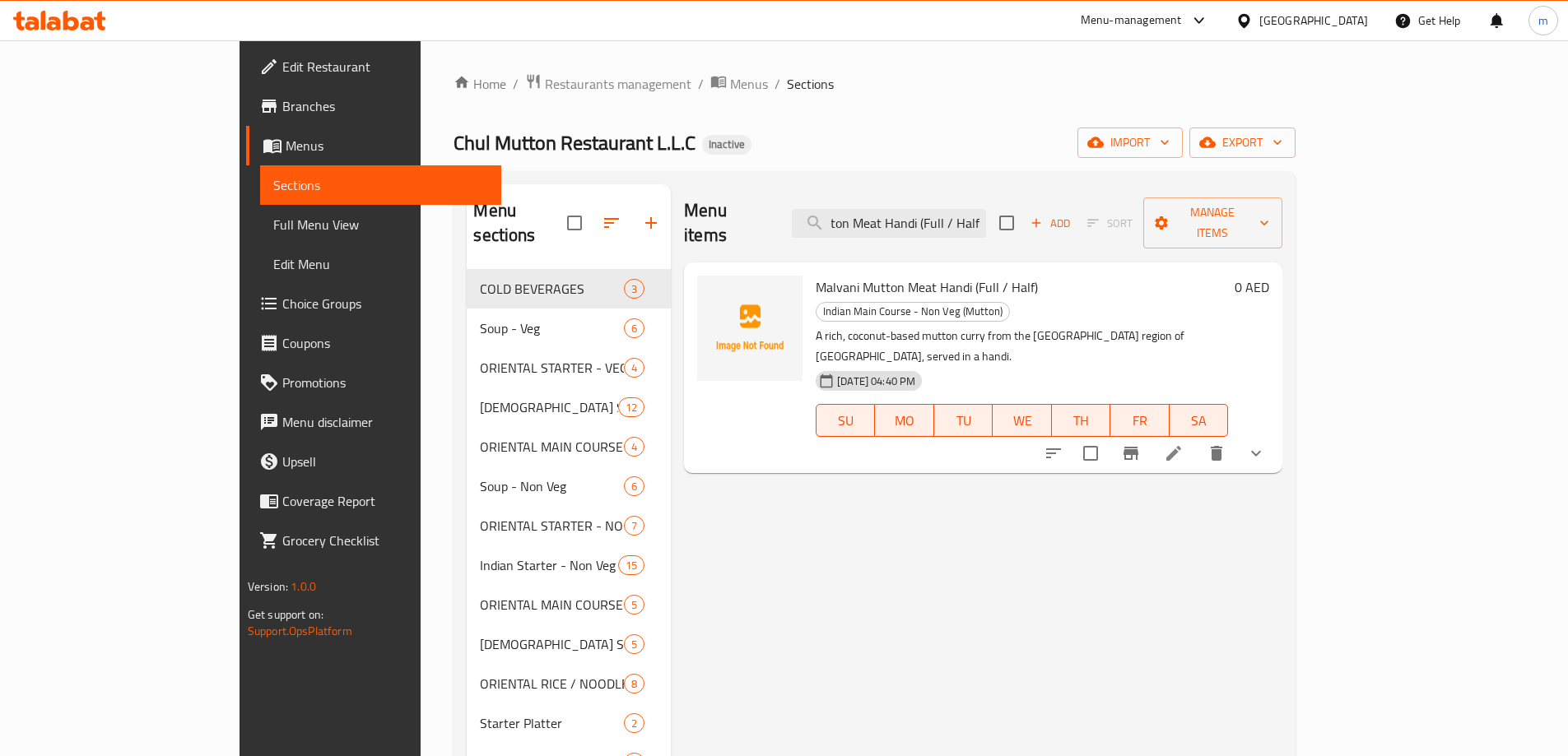
type input "Malvani Mutton Meat Handi (Full / Half)"
click at [1197, 439] on li at bounding box center [1174, 453] width 46 height 30
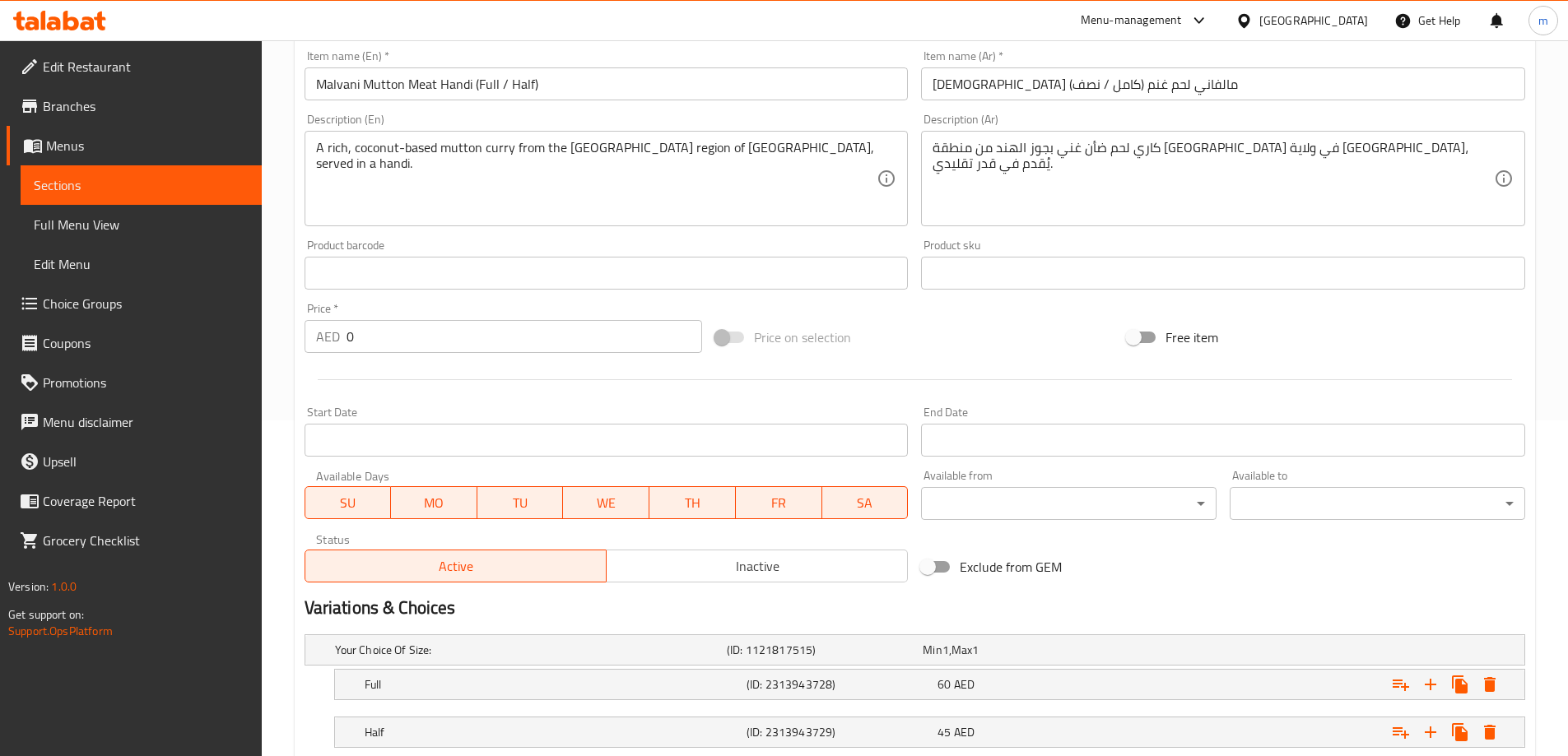
scroll to position [443, 0]
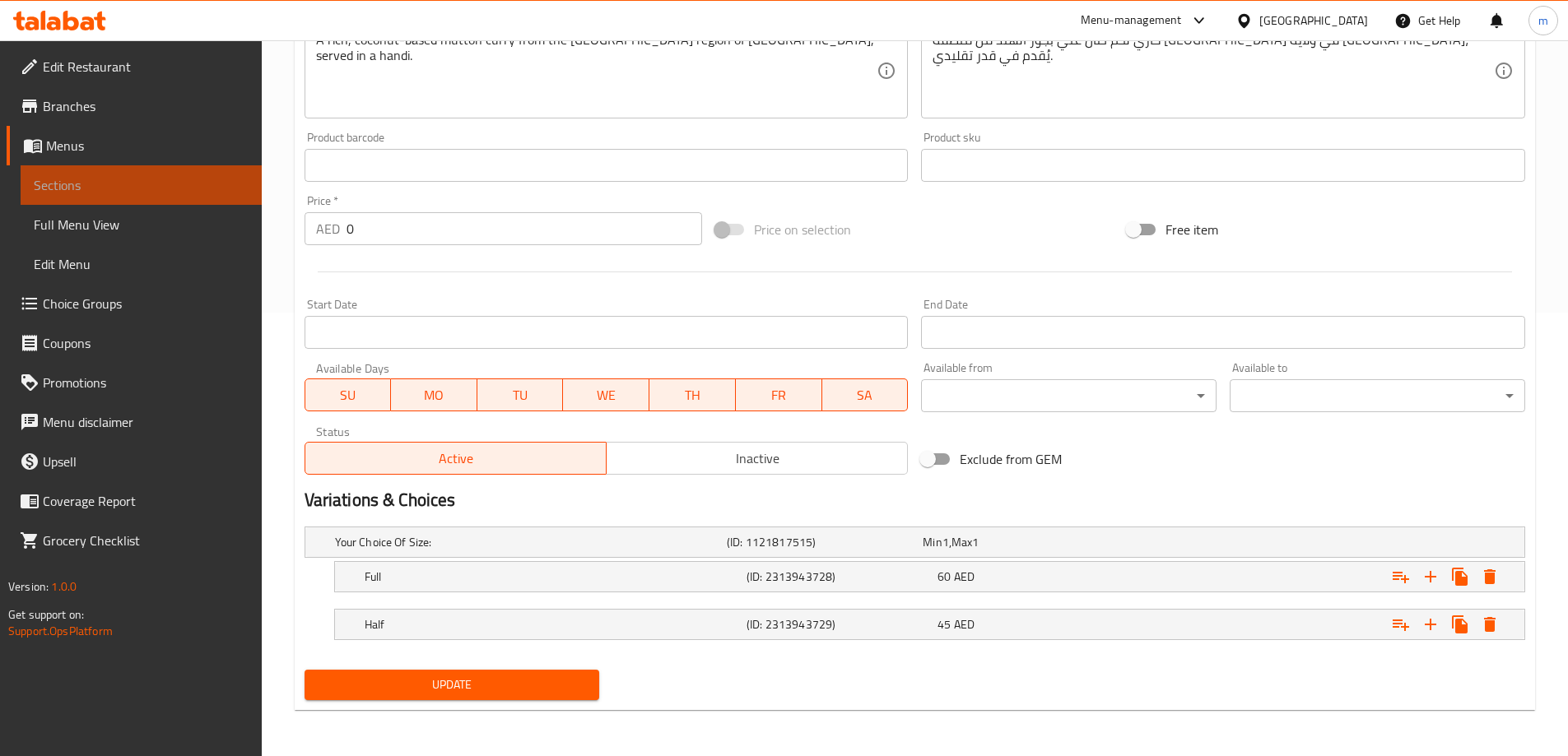
click at [44, 186] on span "Sections" at bounding box center [140, 185] width 215 height 20
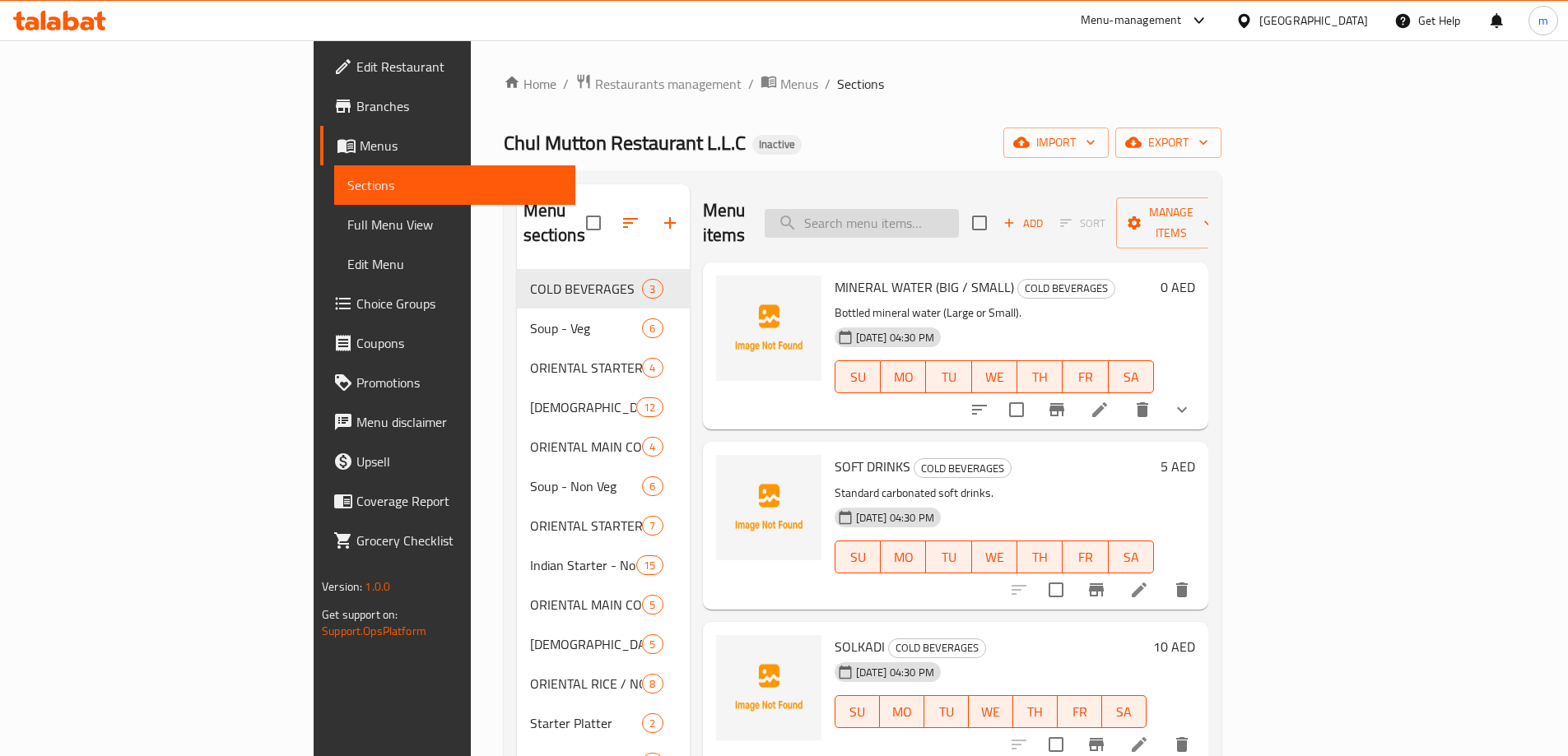
click at [956, 215] on input "search" at bounding box center [862, 223] width 194 height 29
paste input "Mutton Meat Handi (Full / Half)"
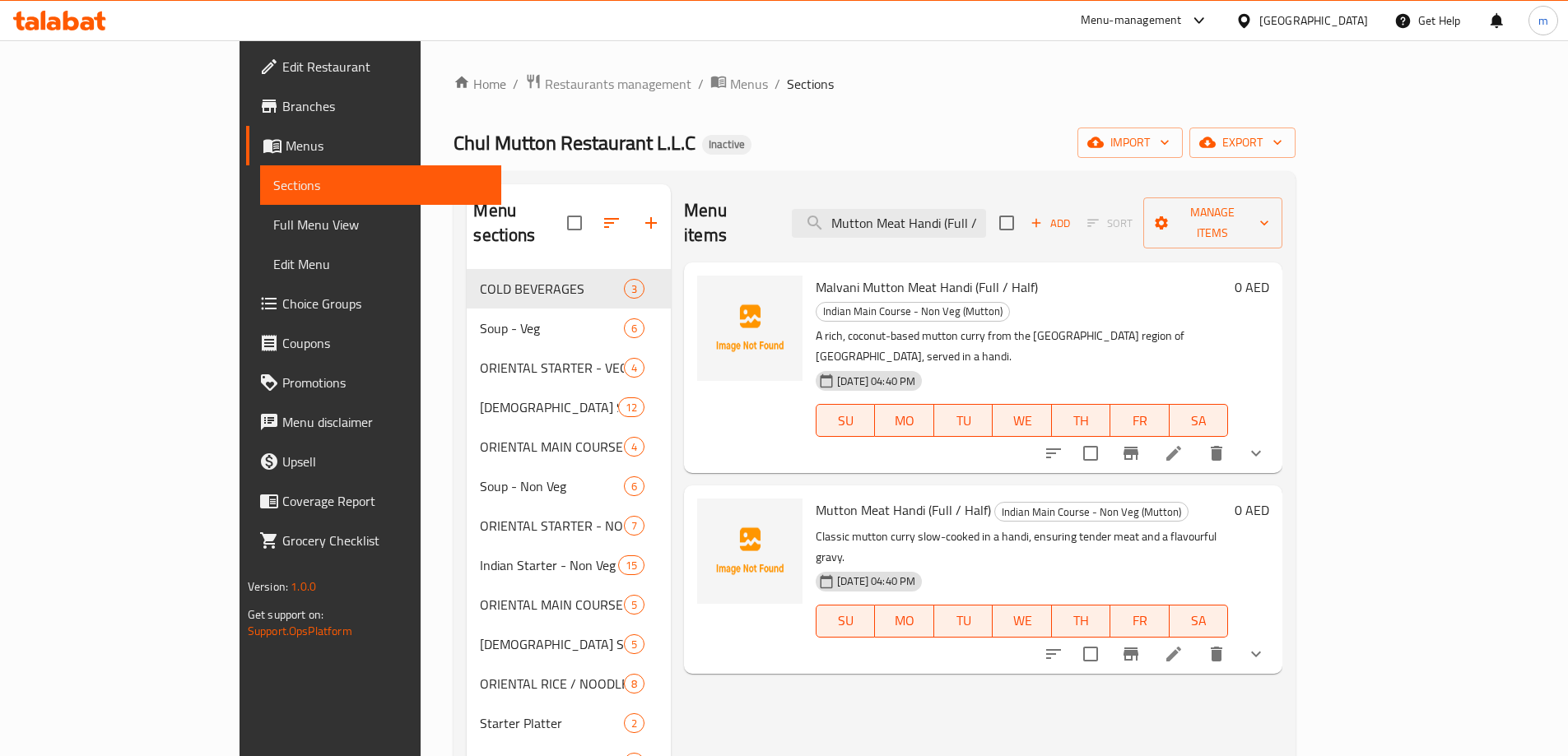
drag, startPoint x: 1063, startPoint y: 209, endPoint x: 758, endPoint y: 214, distance: 305.0
click at [764, 214] on div "Menu items Mutton Meat Handi (Full / Half) Add Sort Manage items" at bounding box center [983, 223] width 598 height 78
type input ")"
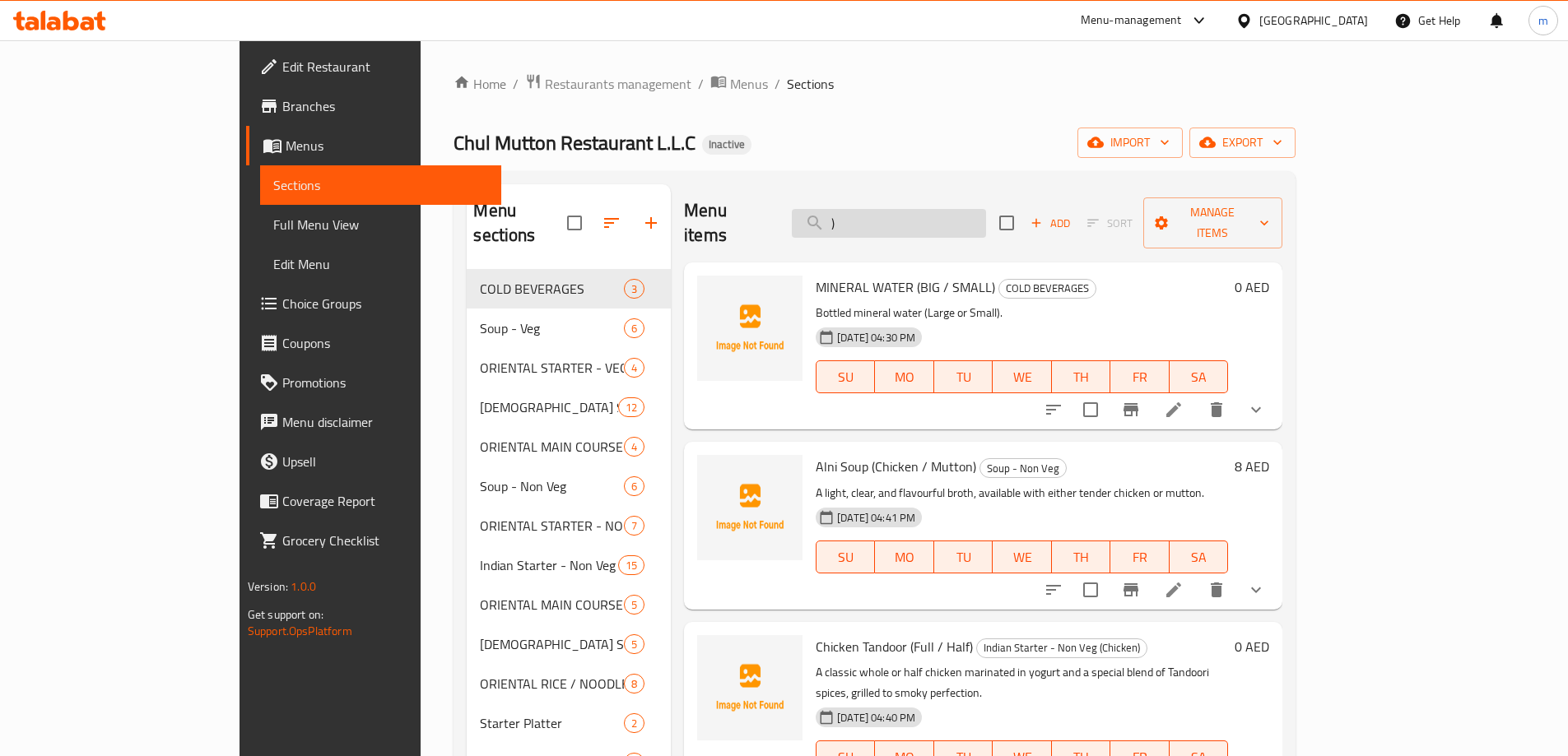
click at [986, 209] on input ")" at bounding box center [889, 223] width 194 height 29
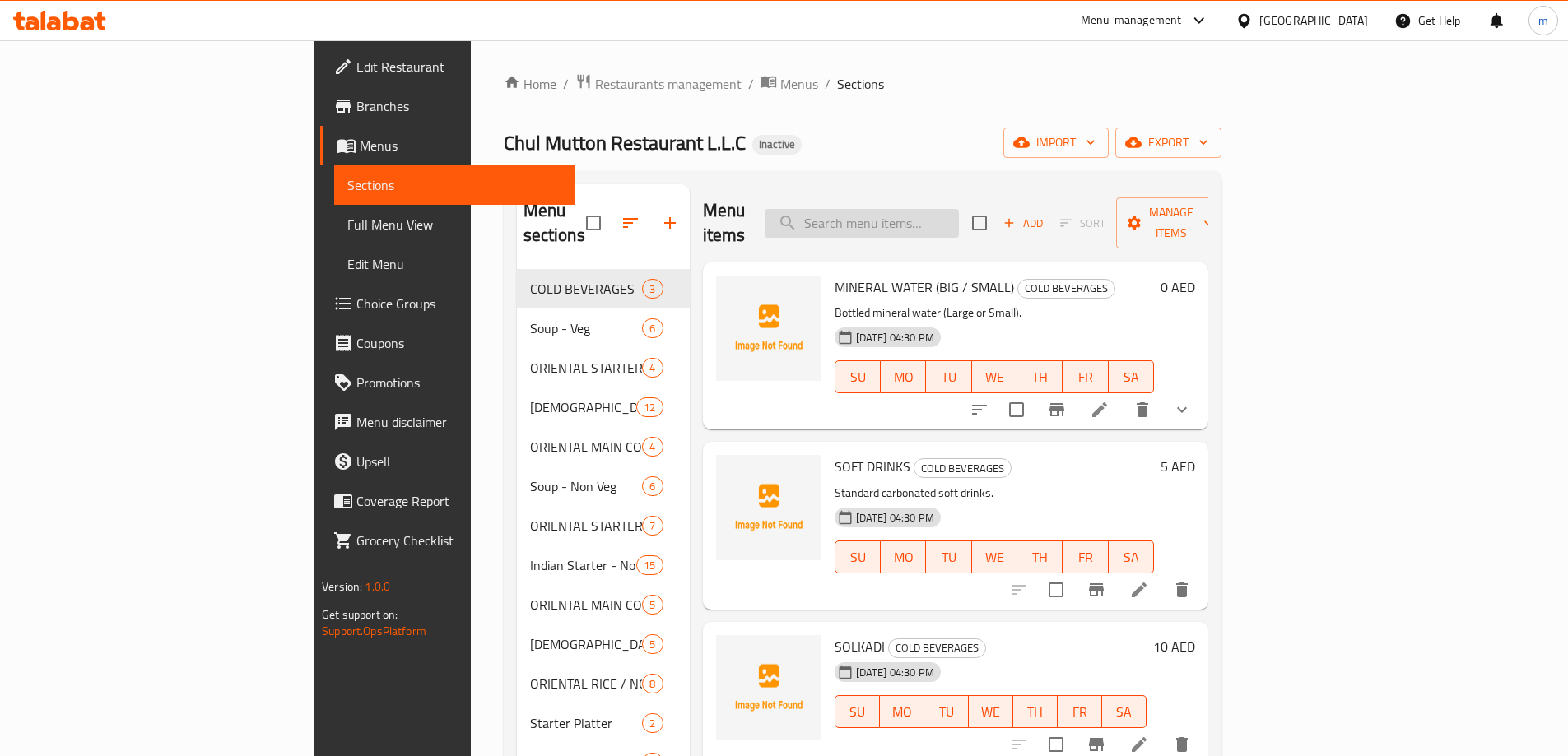
paste input "Mutton Meat Handi (Full / Half)"
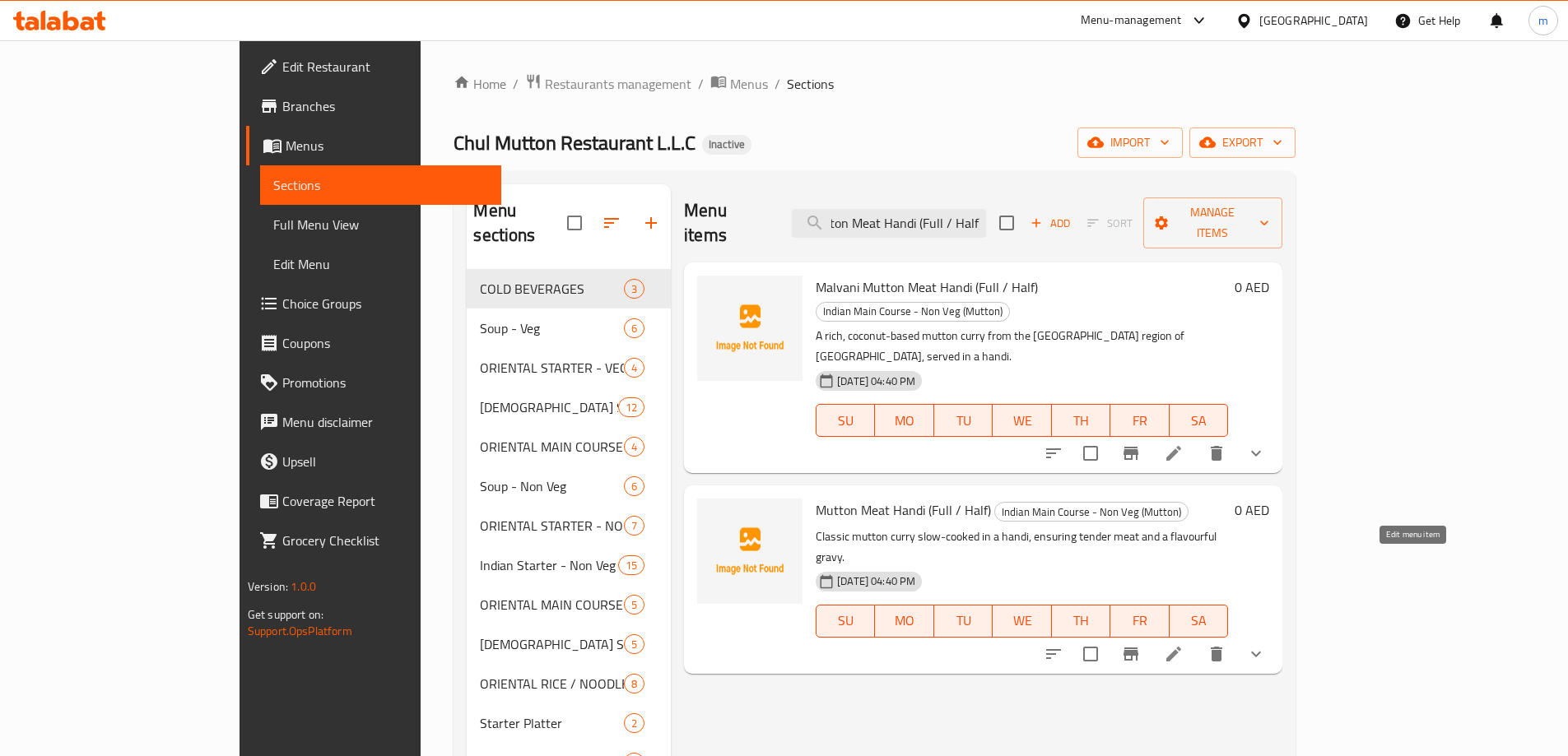
type input "Mutton Meat Handi (Full / Half)"
click at [1181, 647] on icon at bounding box center [1174, 654] width 14 height 14
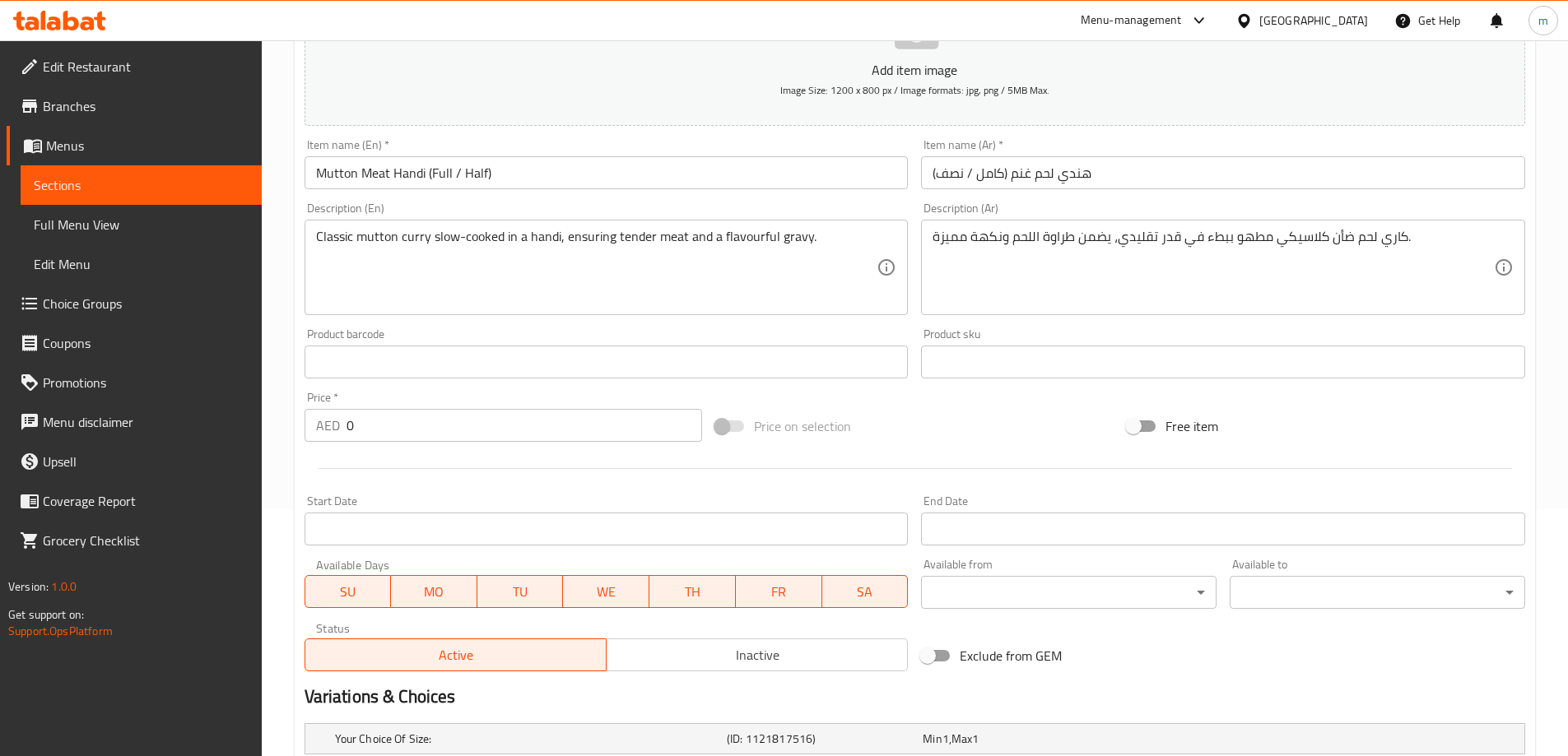
scroll to position [443, 0]
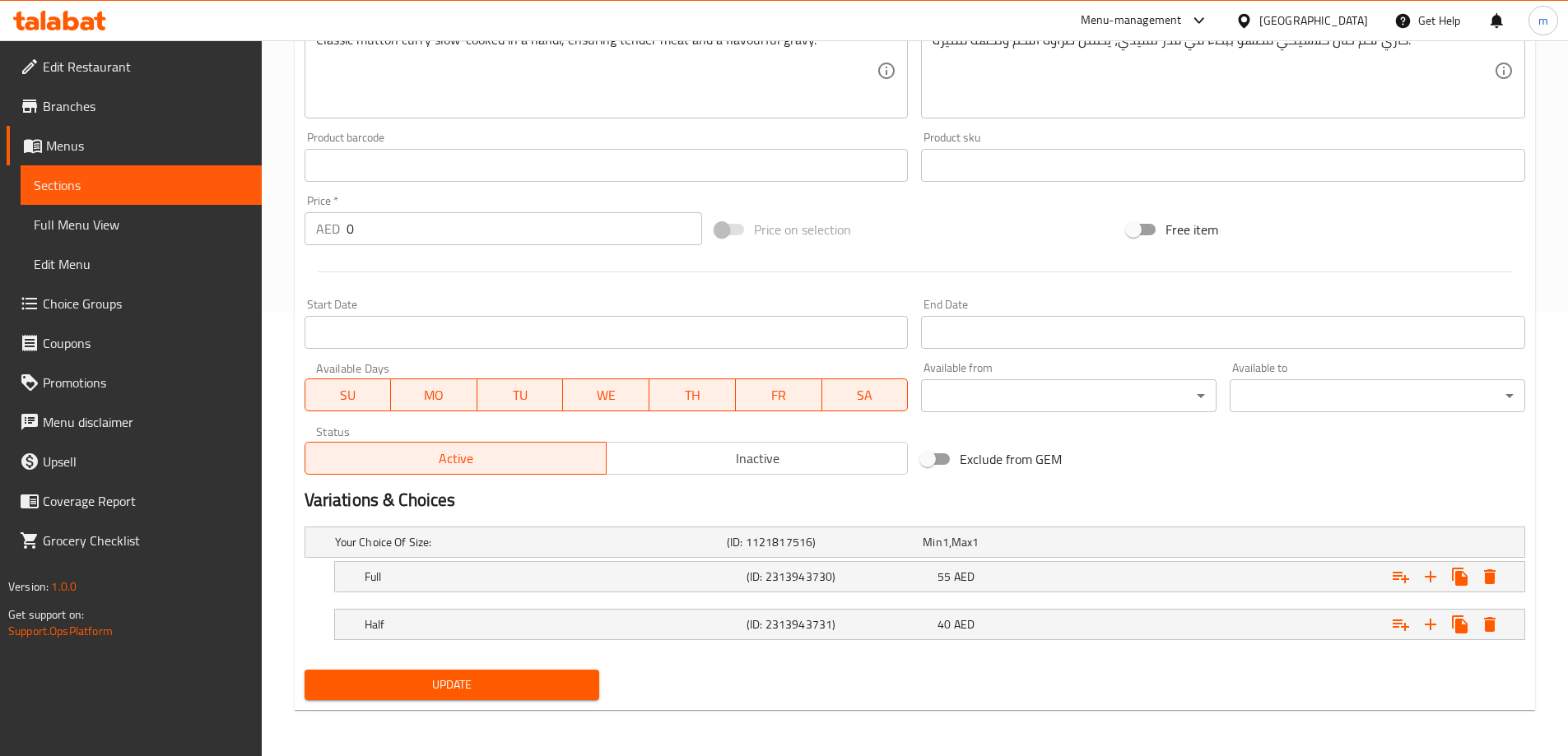
click at [78, 182] on span "Sections" at bounding box center [140, 185] width 215 height 20
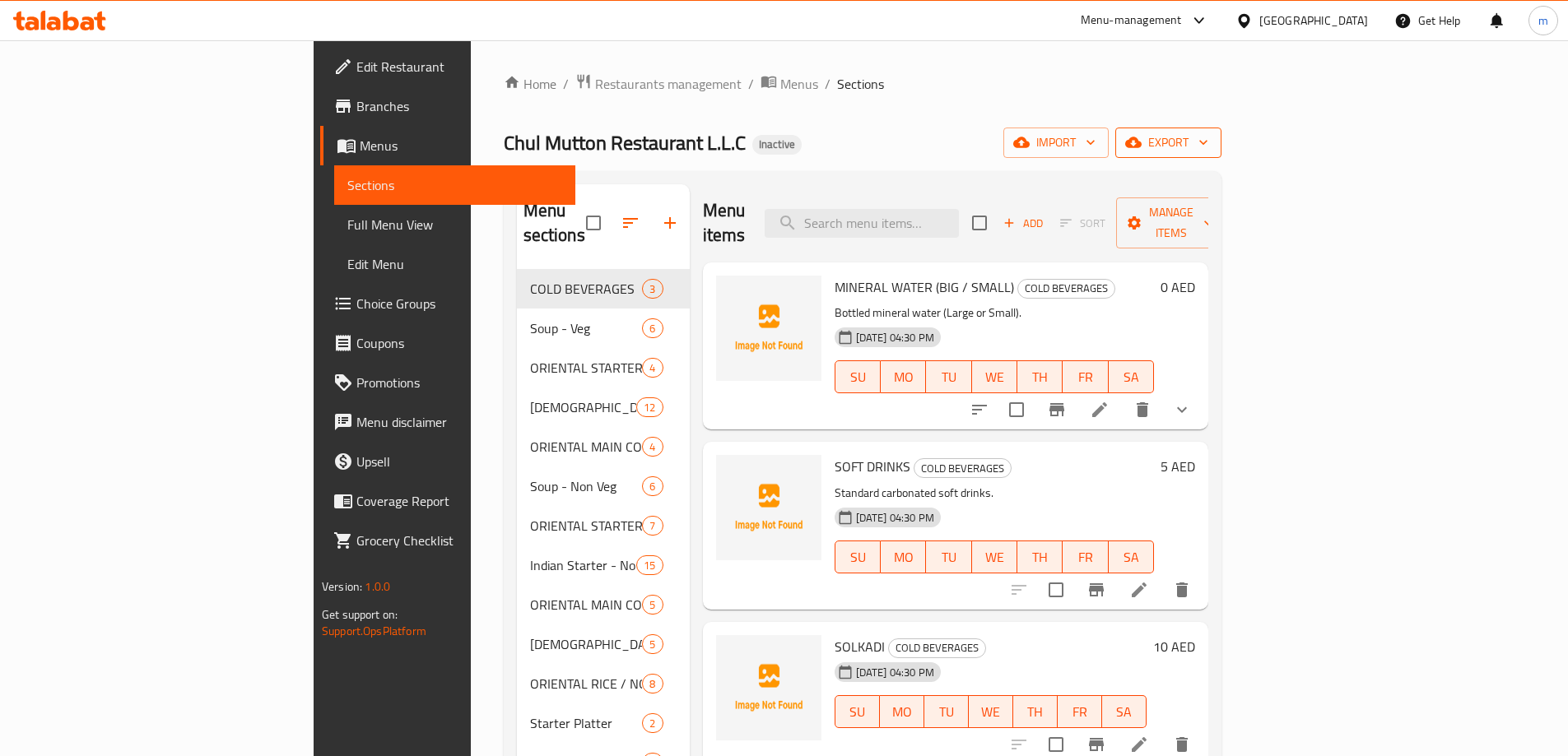
click at [1208, 140] on span "export" at bounding box center [1168, 142] width 80 height 20
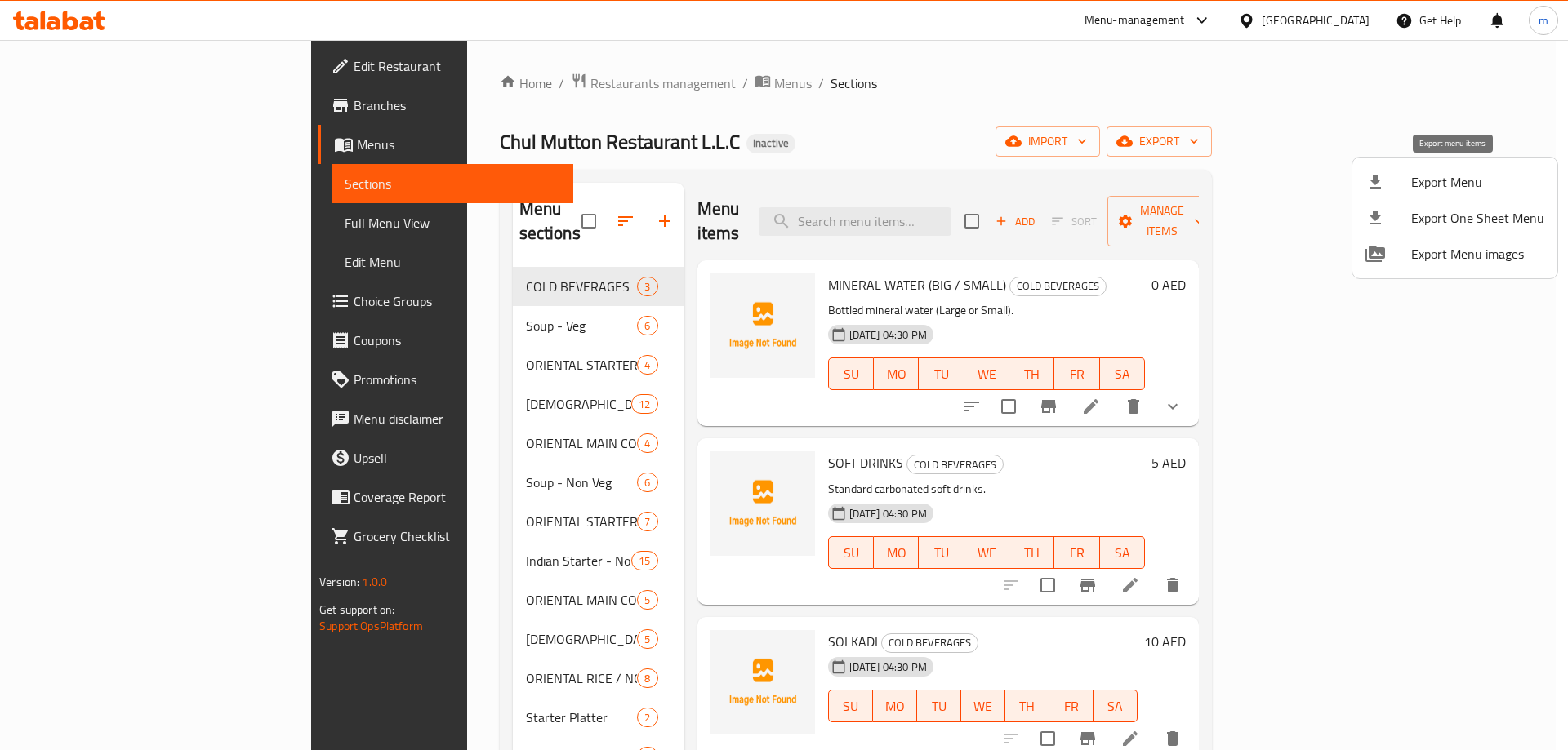
click at [1441, 183] on span "Export Menu" at bounding box center [1477, 182] width 133 height 20
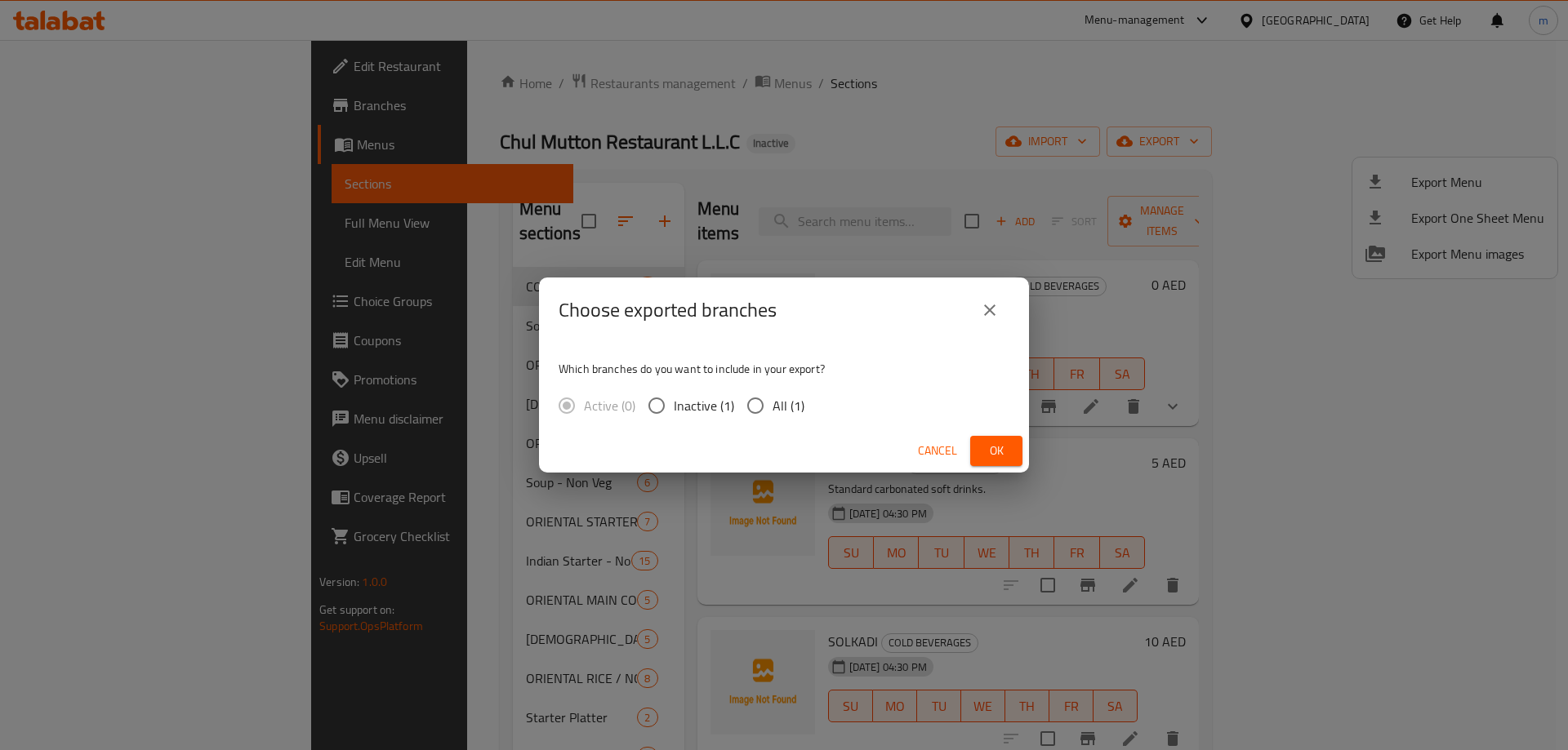
click at [759, 404] on input "All (1)" at bounding box center [756, 406] width 34 height 34
radio input "true"
click at [1005, 450] on span "Ok" at bounding box center [995, 450] width 26 height 20
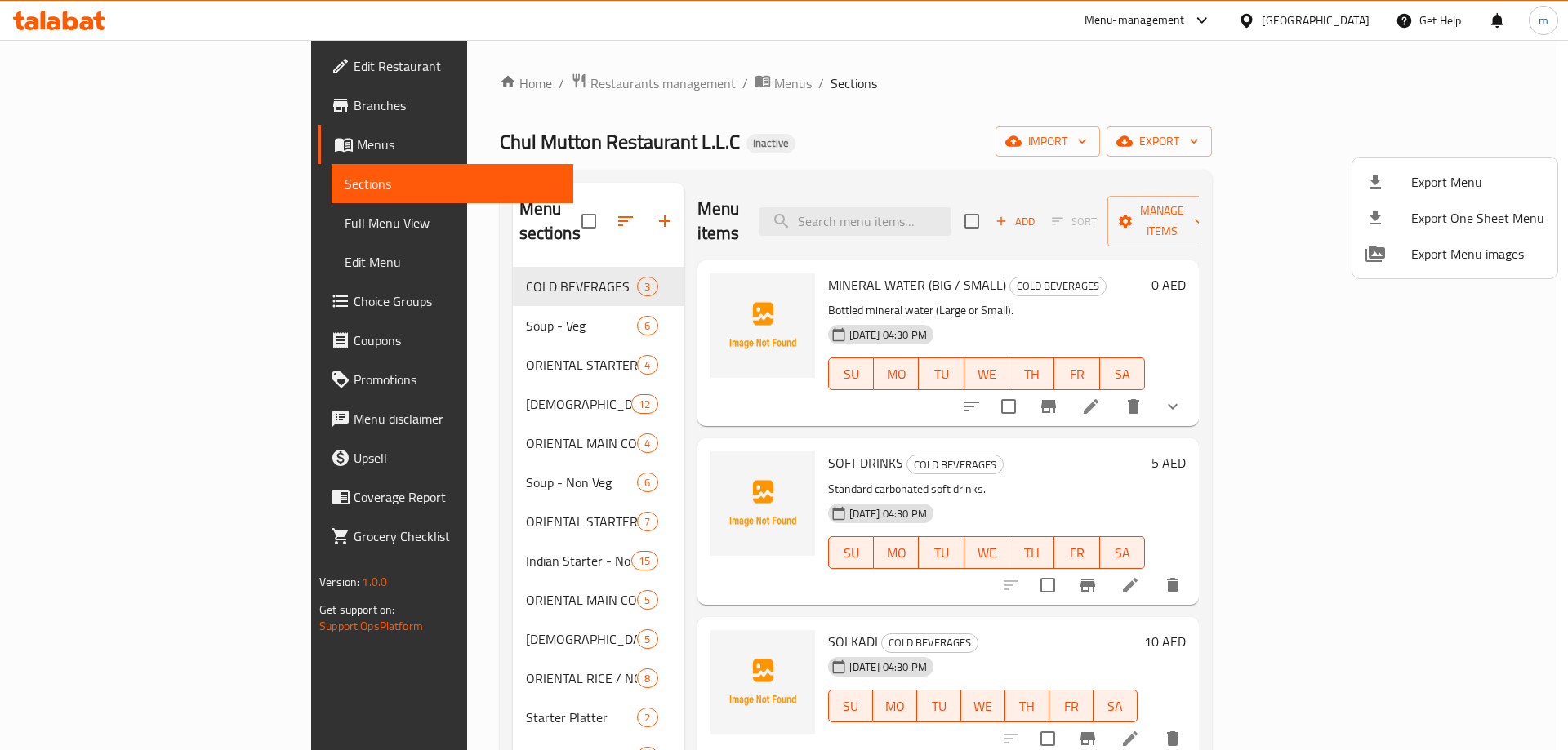
click at [1088, 115] on div at bounding box center [784, 375] width 1568 height 750
